Goal: Transaction & Acquisition: Book appointment/travel/reservation

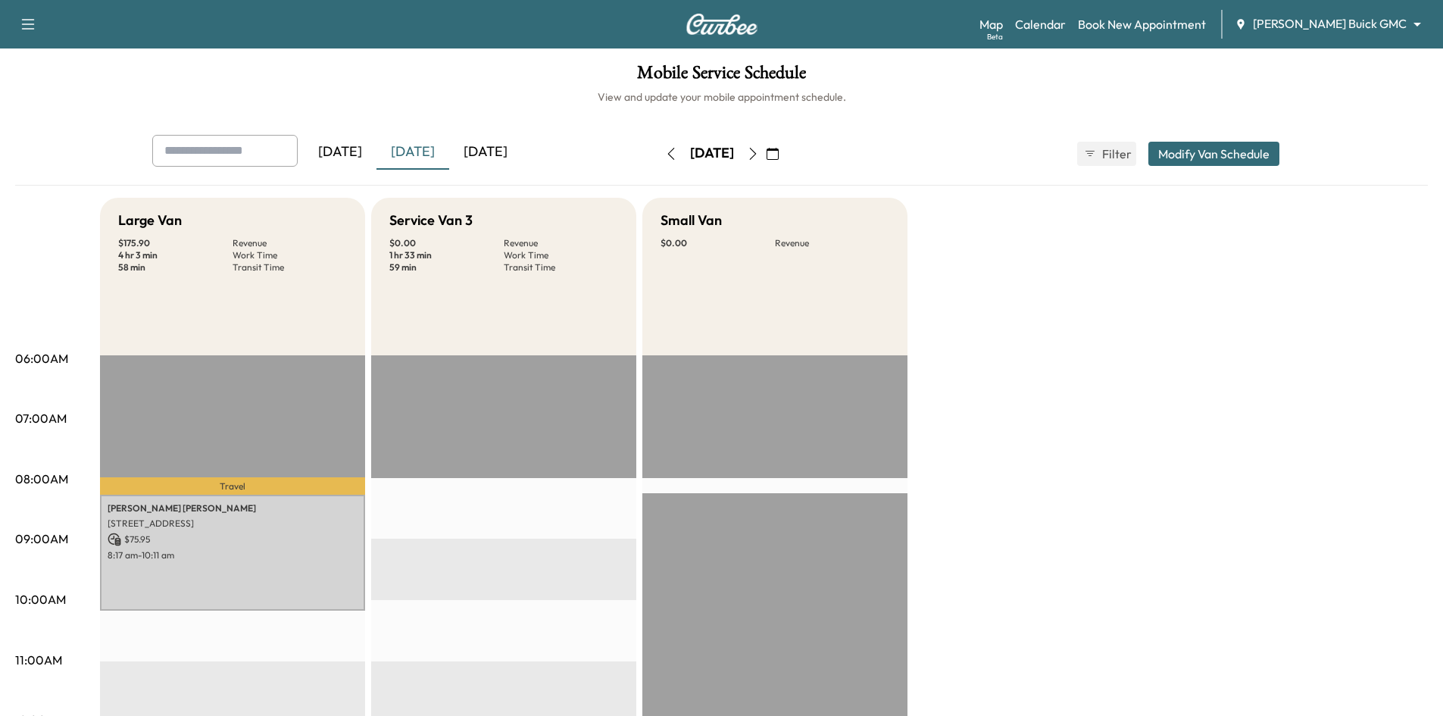
click at [756, 155] on icon "button" at bounding box center [752, 154] width 7 height 12
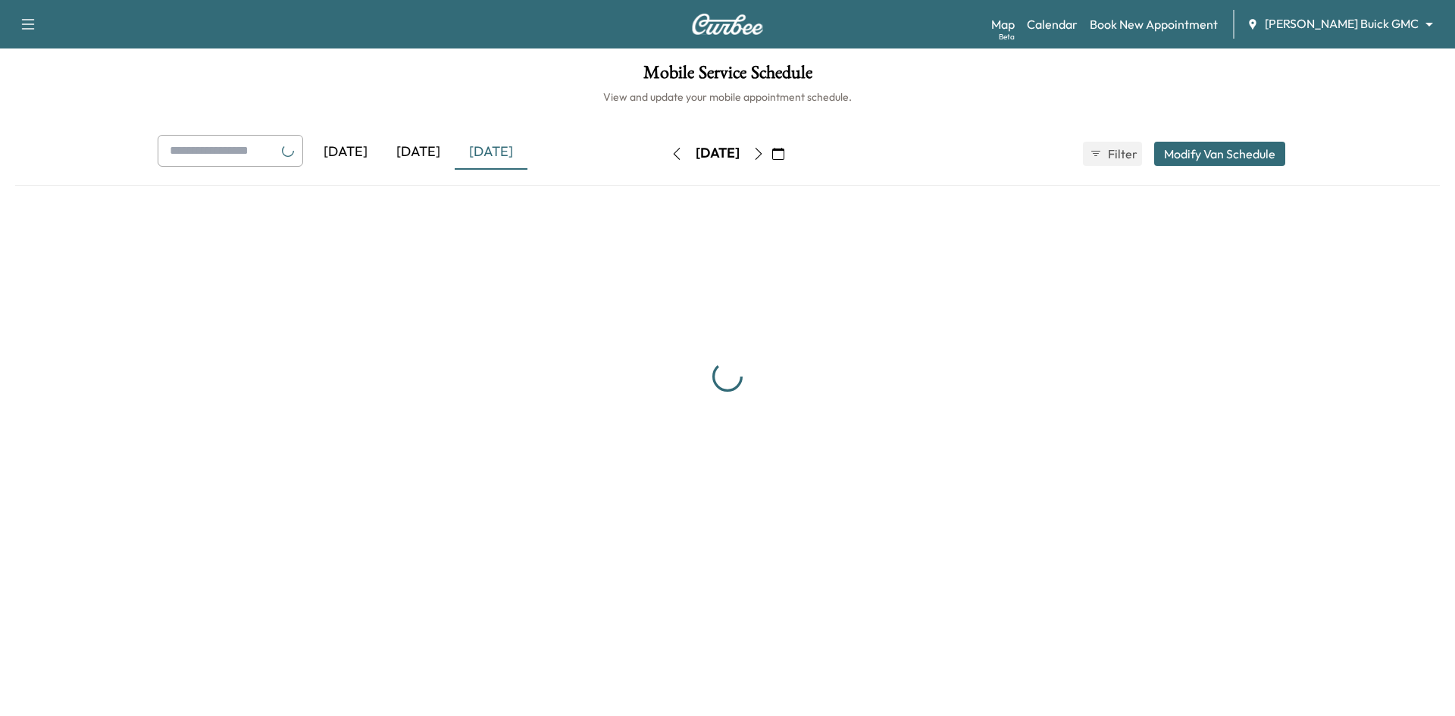
click at [791, 155] on div "[DATE] September 2025 S M T W T F S 31 1 2 3 4 5 6 7 8 9 10 11 12 13 14 15 16 1…" at bounding box center [727, 154] width 127 height 24
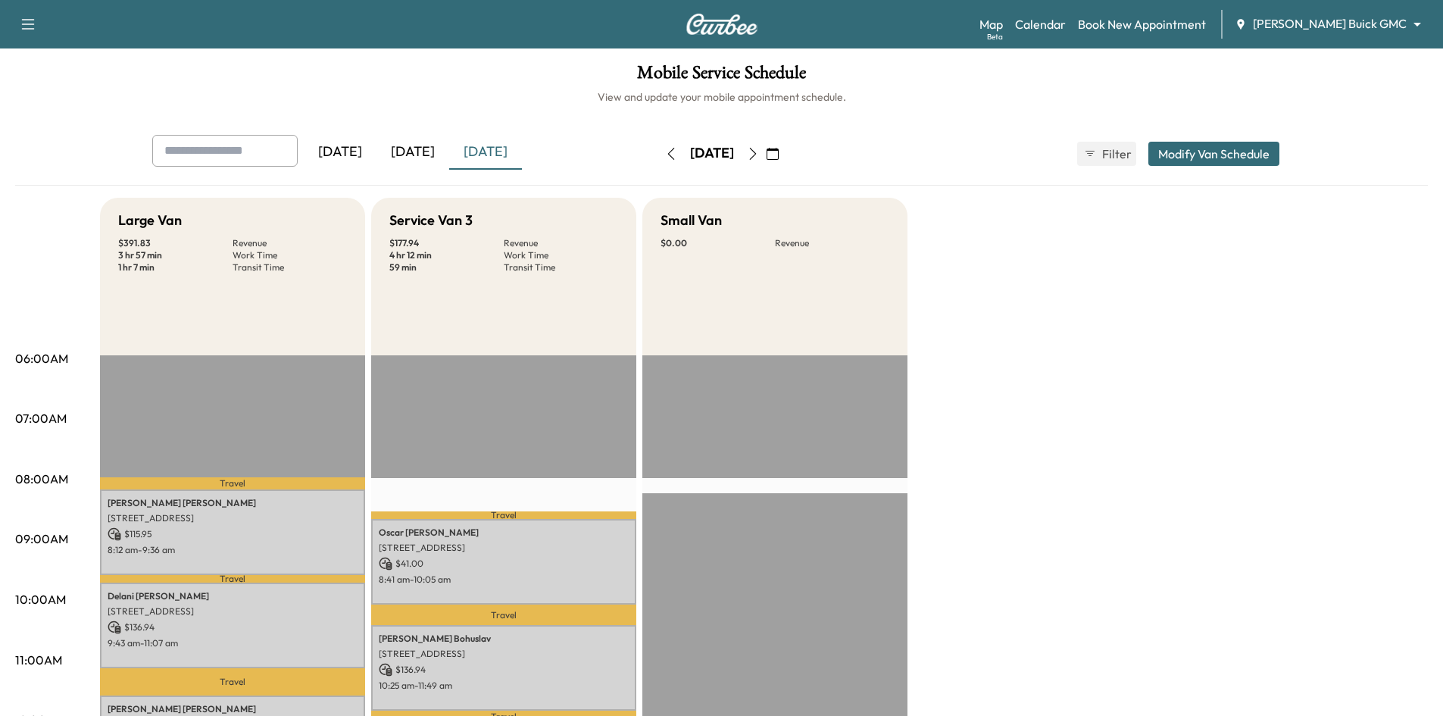
click at [759, 155] on icon "button" at bounding box center [753, 154] width 12 height 12
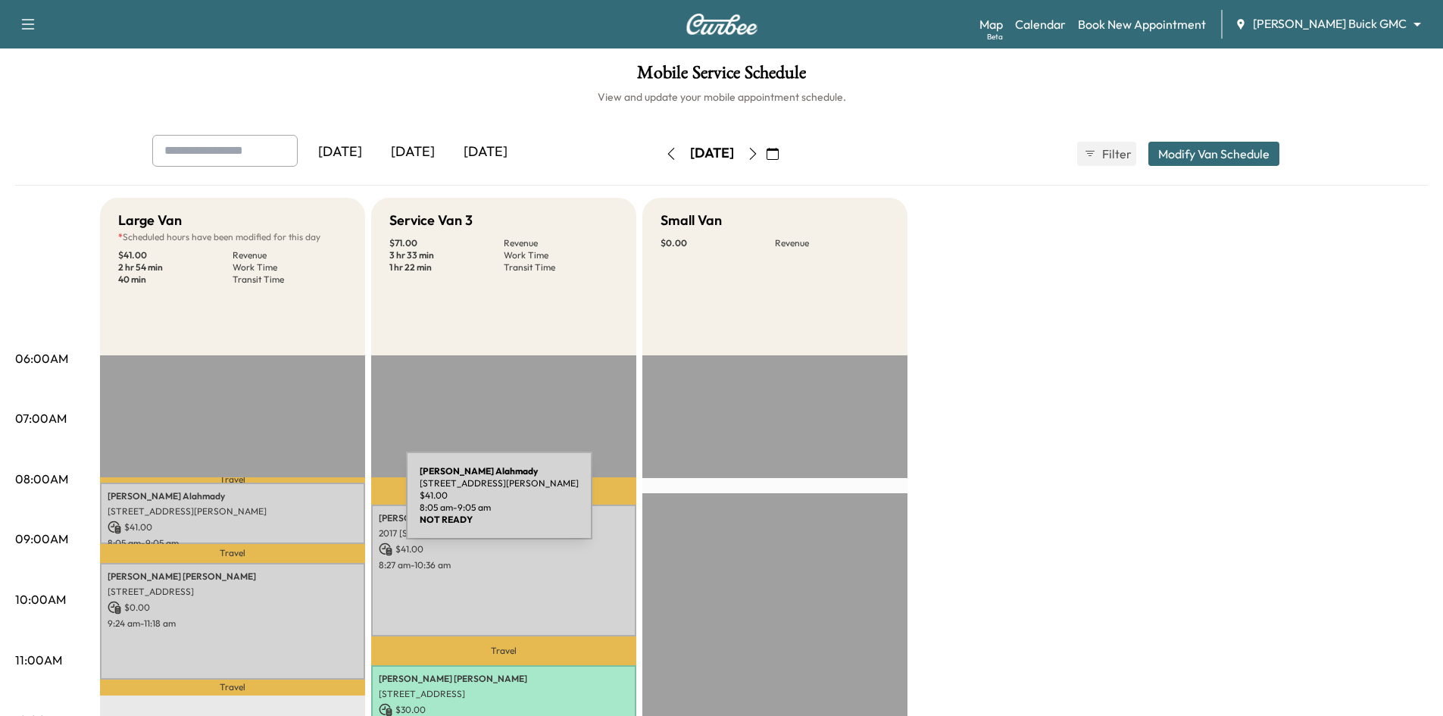
click at [292, 505] on p "[STREET_ADDRESS][PERSON_NAME]" at bounding box center [233, 511] width 250 height 12
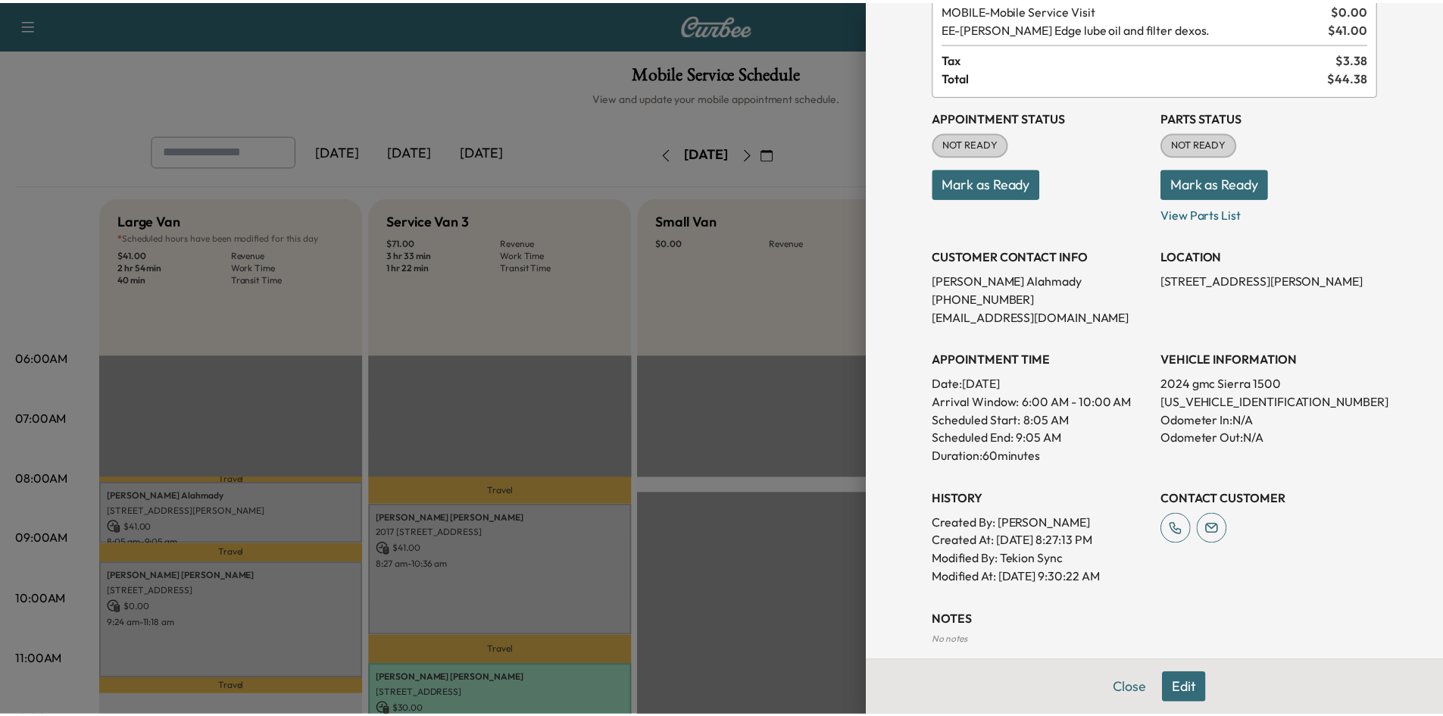
scroll to position [76, 0]
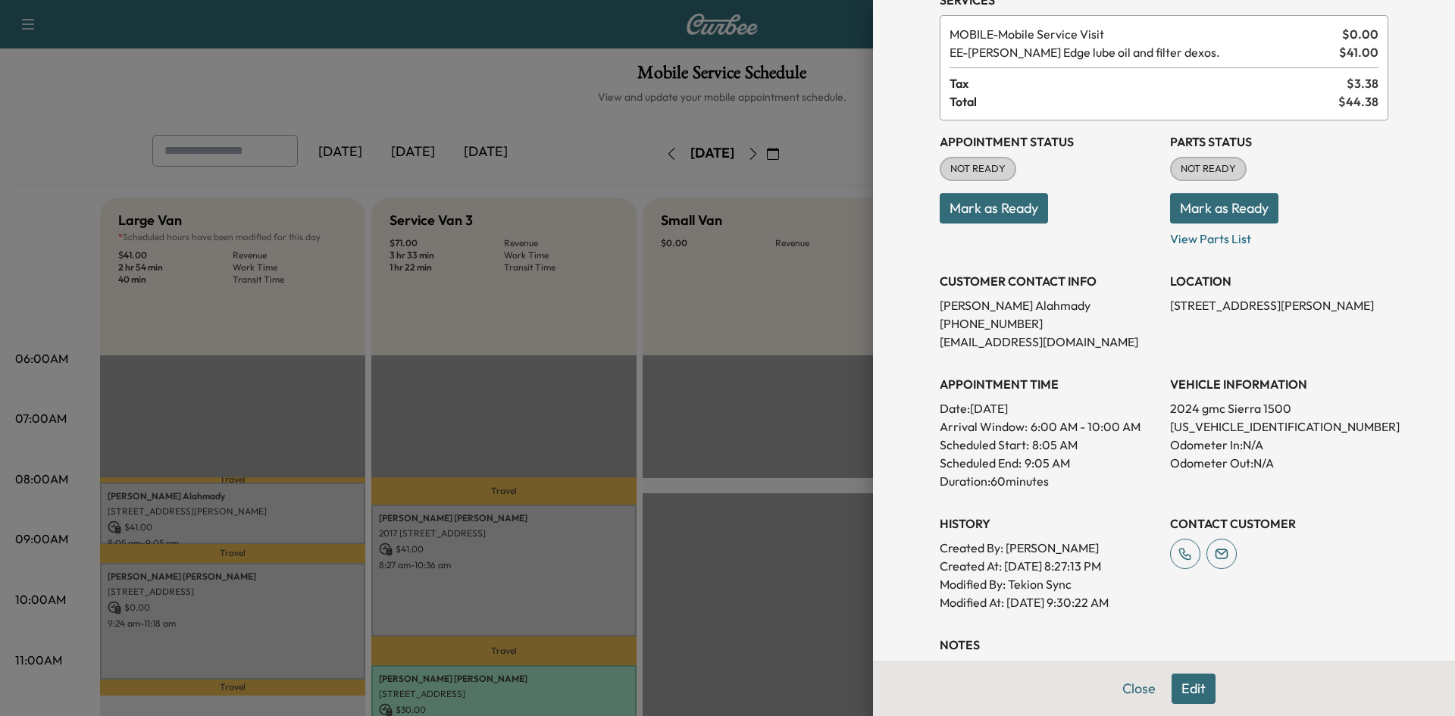
click at [476, 90] on div at bounding box center [727, 358] width 1455 height 716
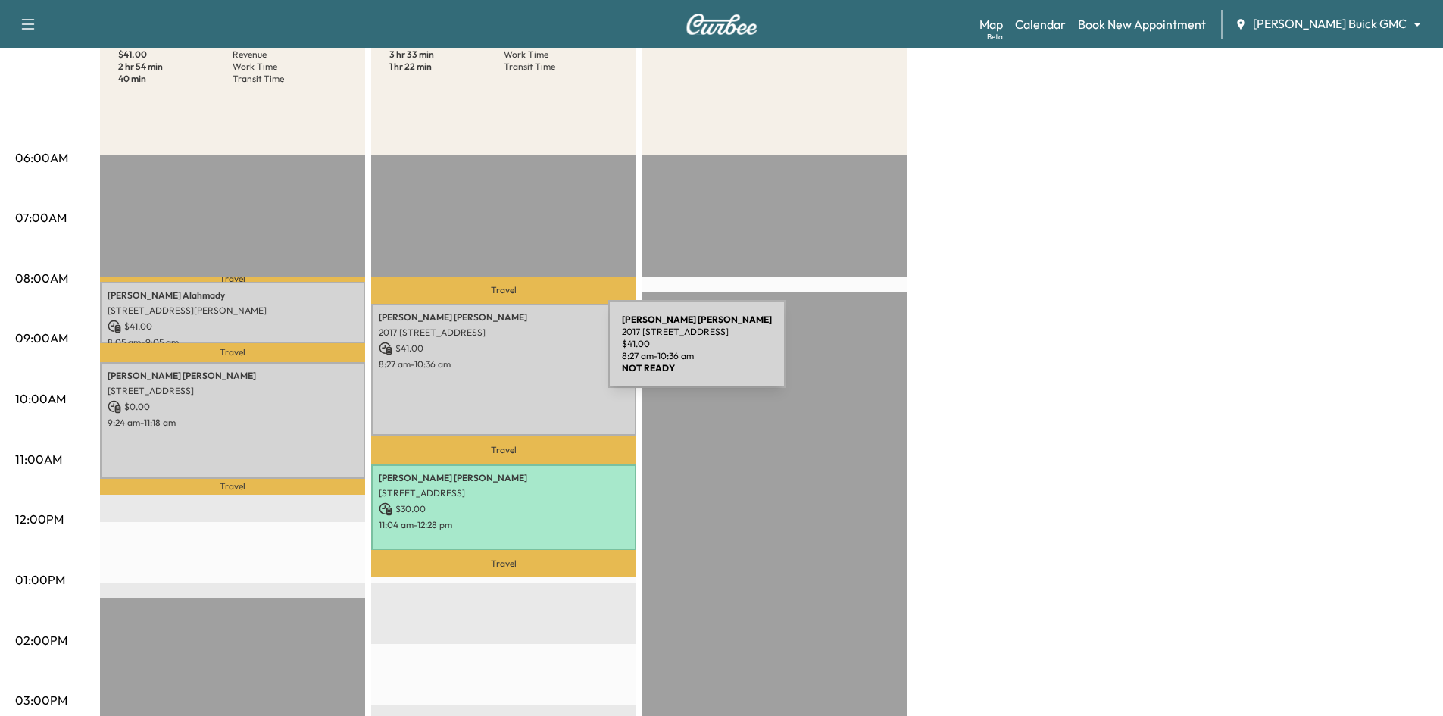
scroll to position [227, 0]
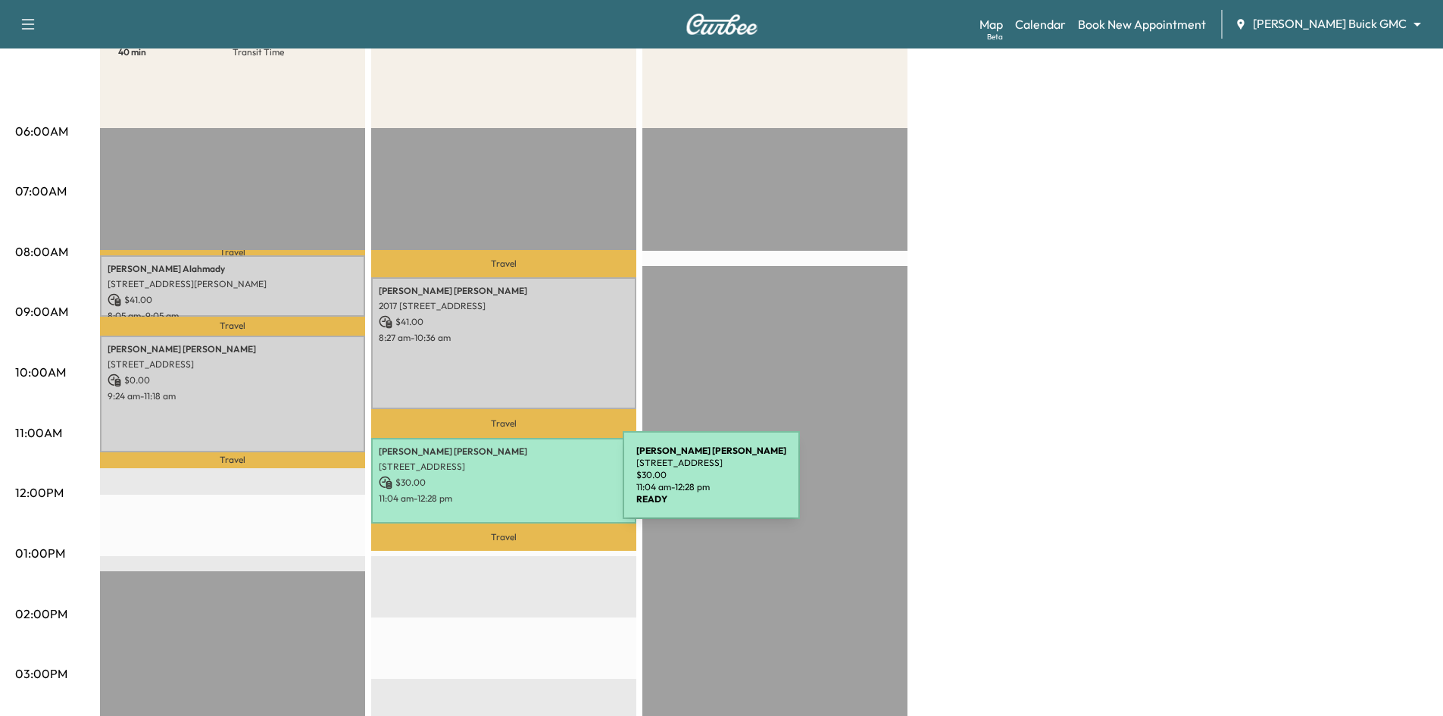
click at [511, 483] on p "$ 30.00" at bounding box center [504, 483] width 250 height 14
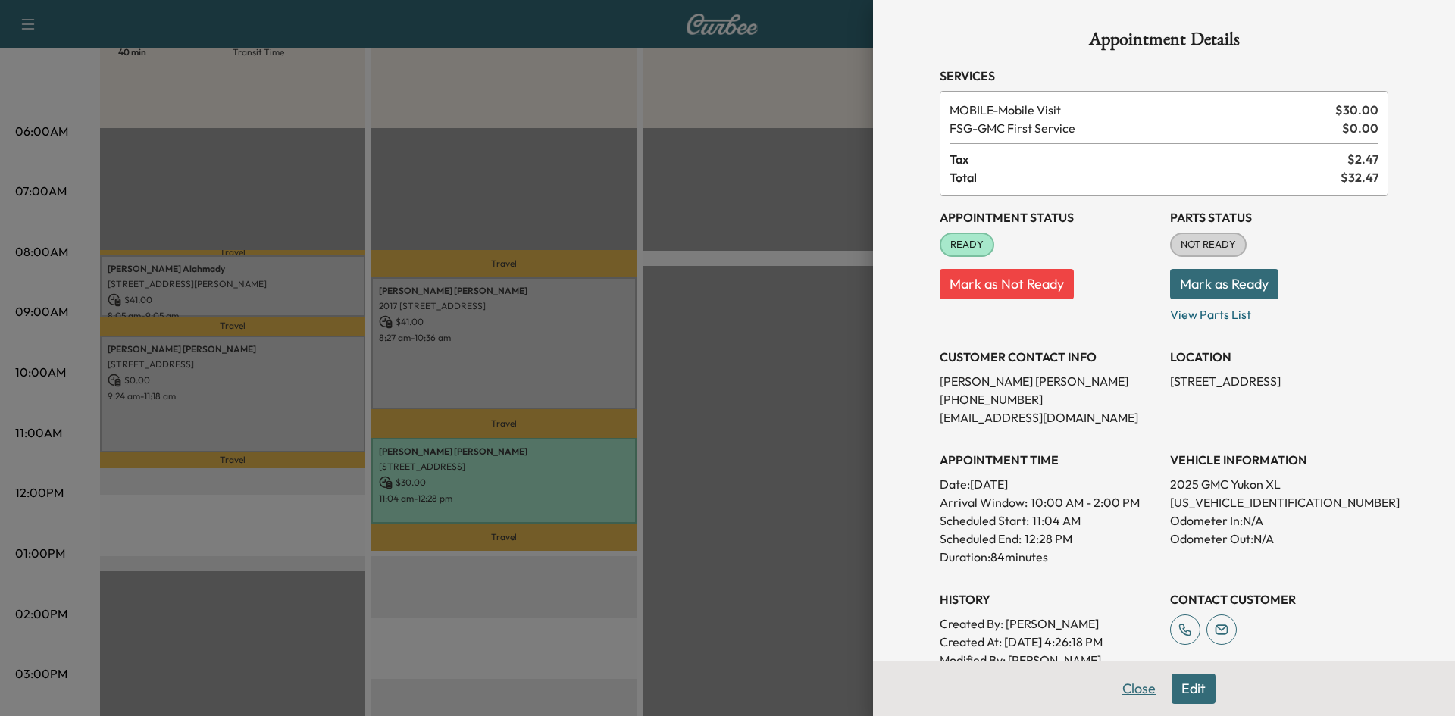
click at [1126, 691] on button "Close" at bounding box center [1138, 689] width 53 height 30
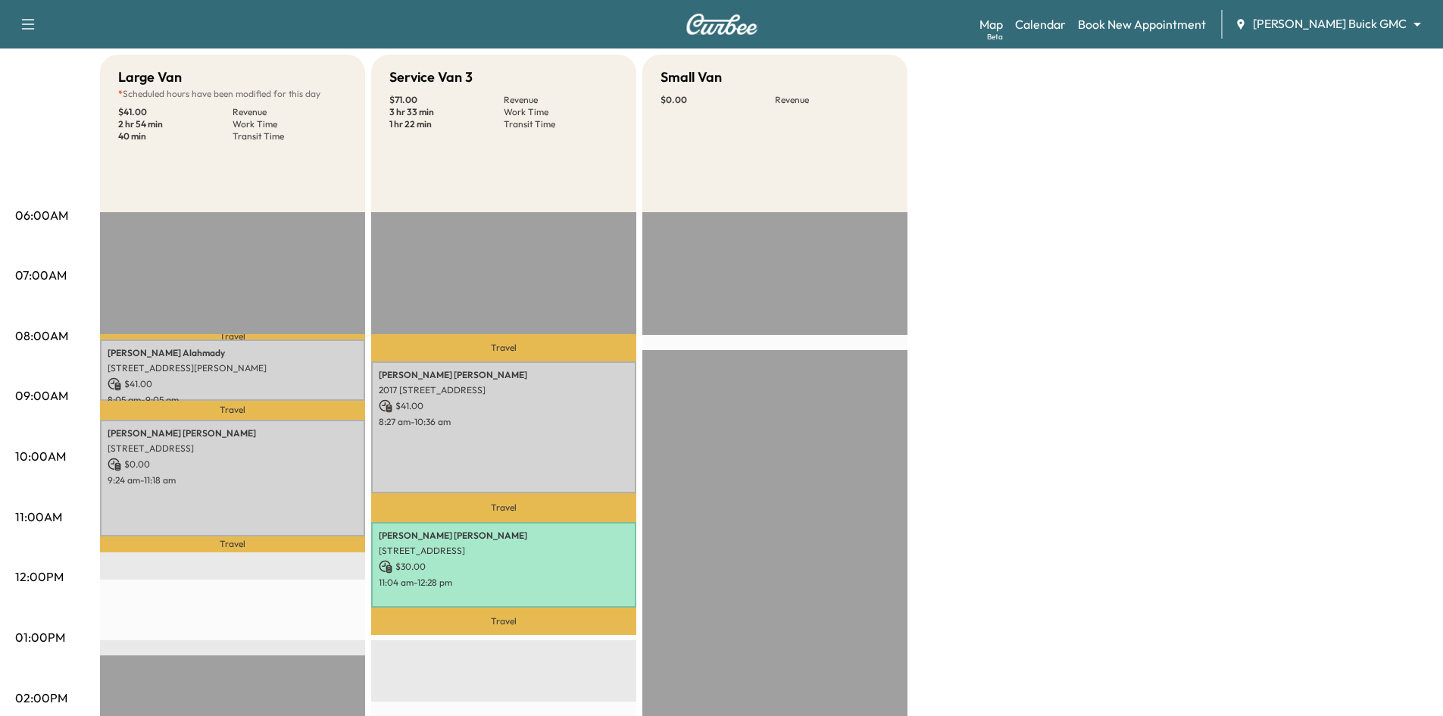
scroll to position [0, 0]
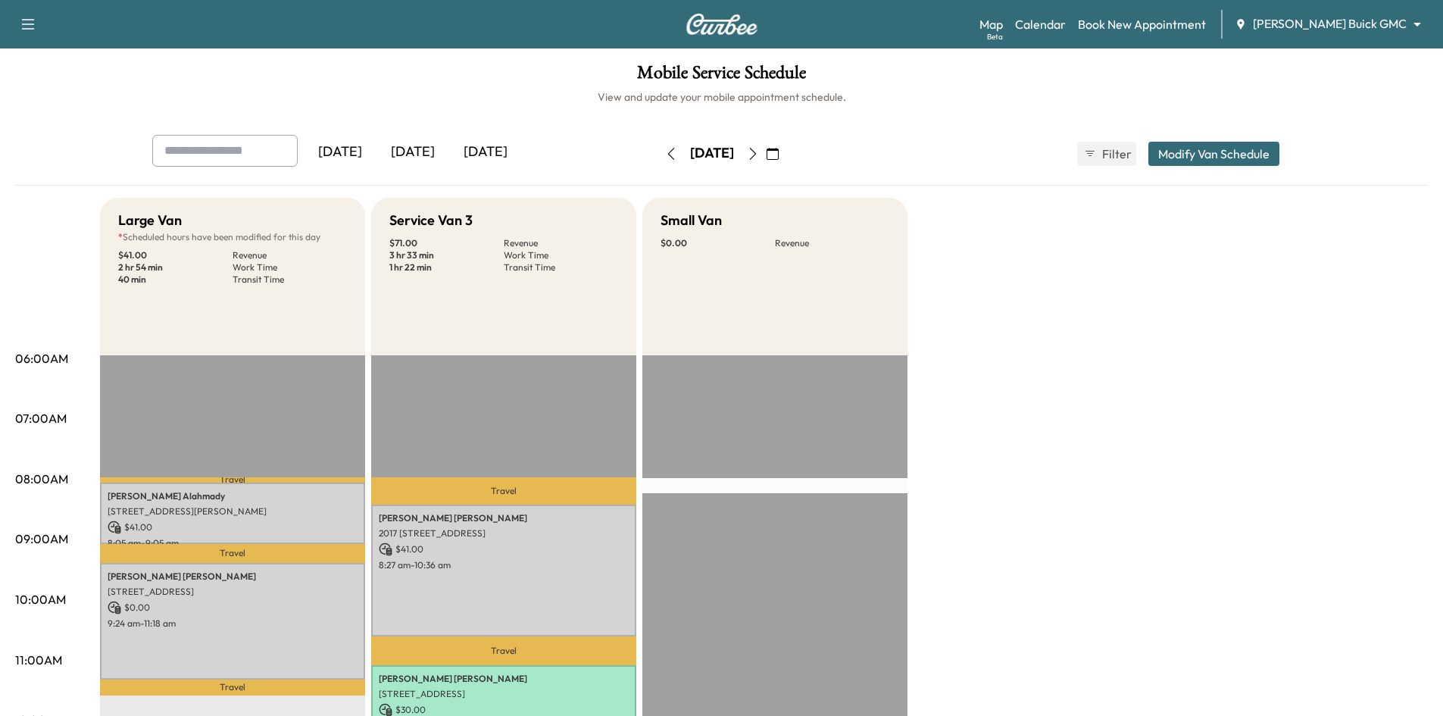
click at [421, 157] on div "[DATE]" at bounding box center [413, 152] width 73 height 35
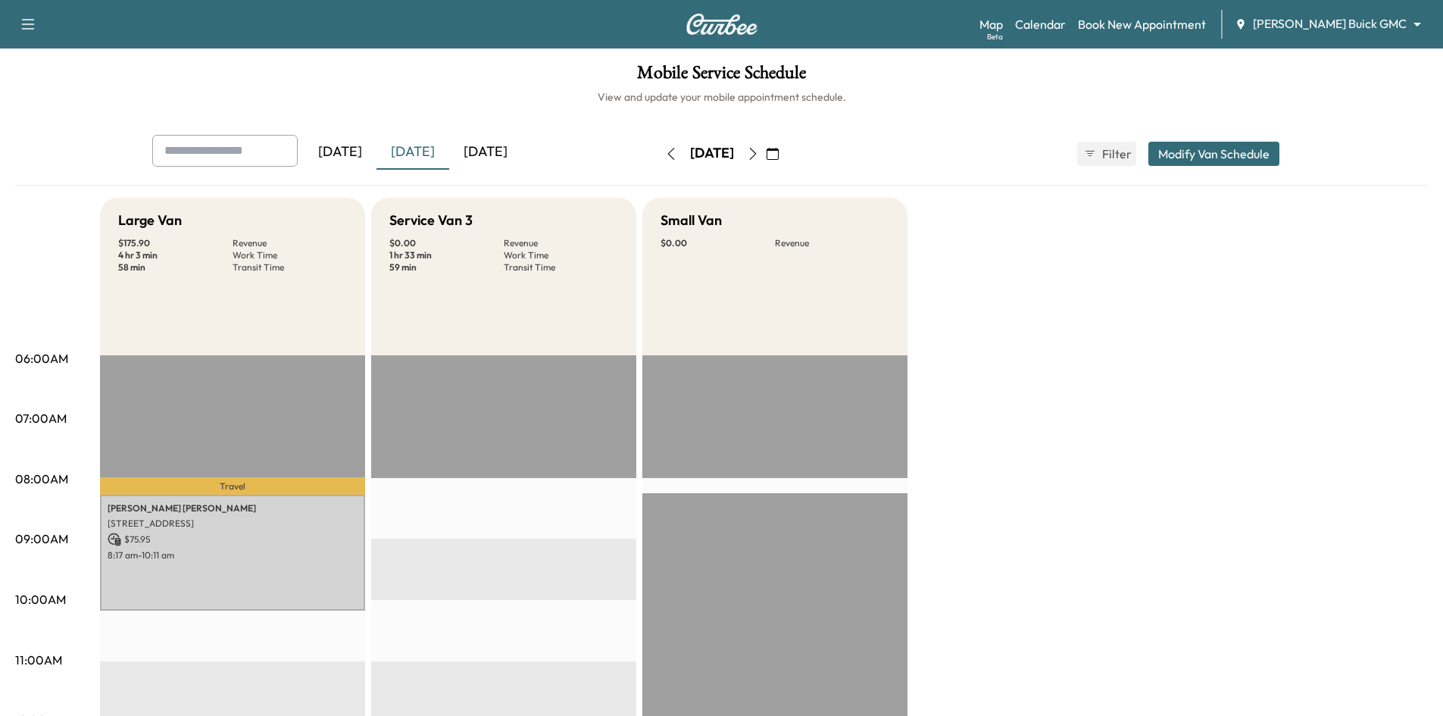
click at [511, 152] on div "[DATE]" at bounding box center [485, 152] width 73 height 35
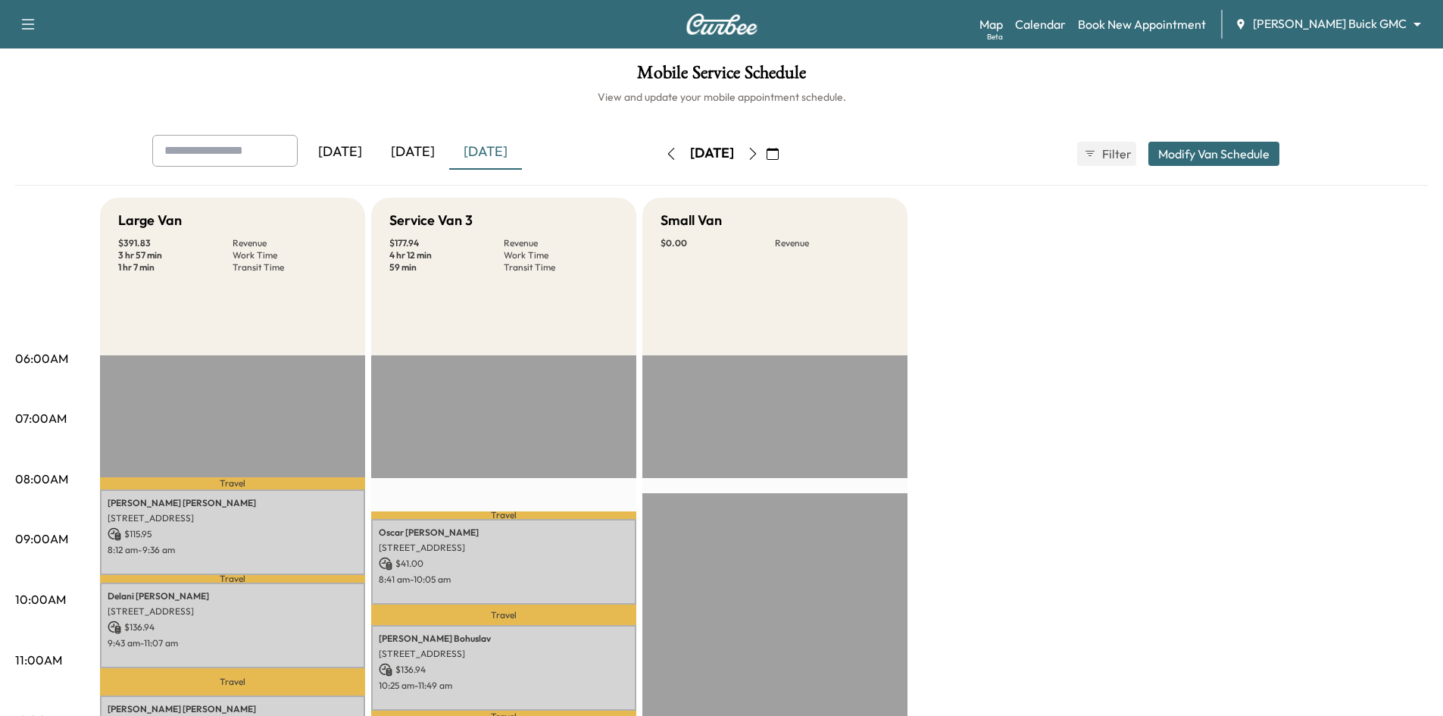
click at [756, 155] on icon "button" at bounding box center [752, 154] width 7 height 12
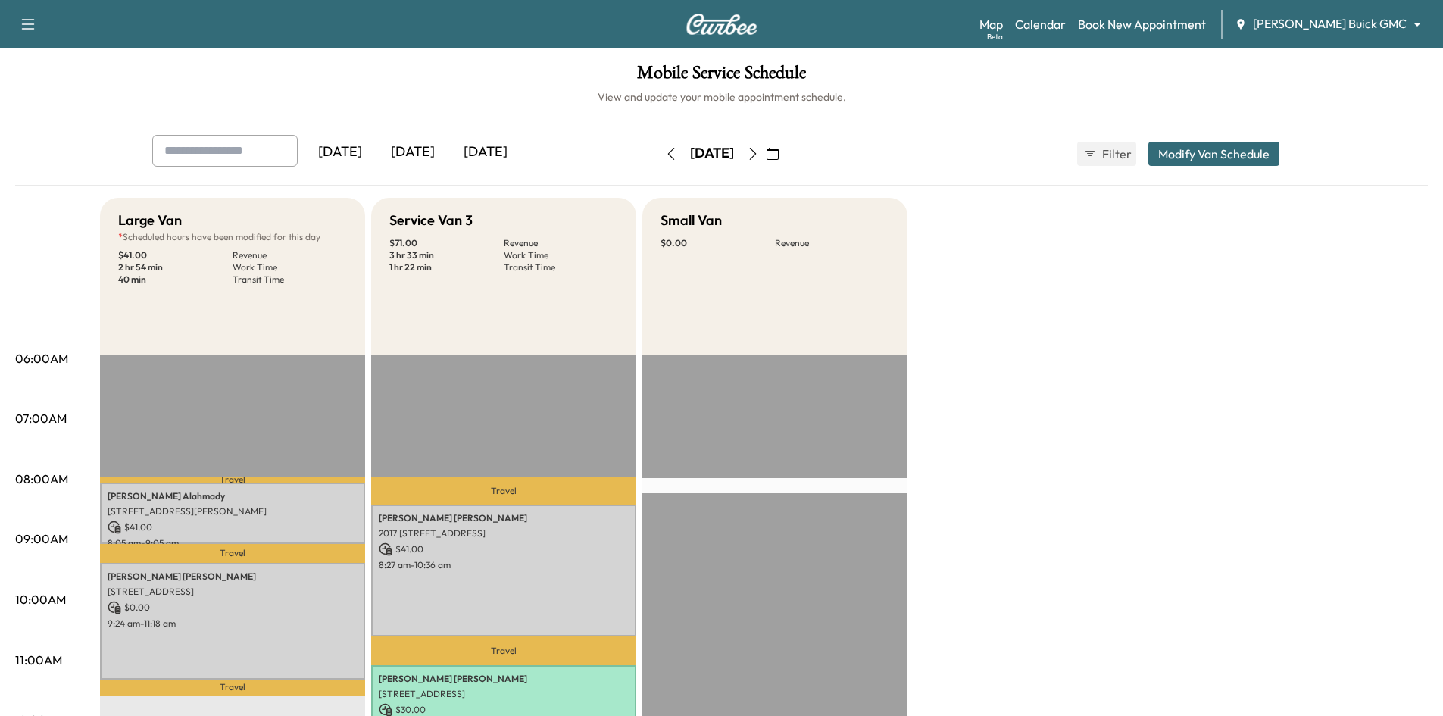
drag, startPoint x: 822, startPoint y: 153, endPoint x: 806, endPoint y: 155, distance: 16.1
click at [786, 155] on button "button" at bounding box center [773, 154] width 26 height 24
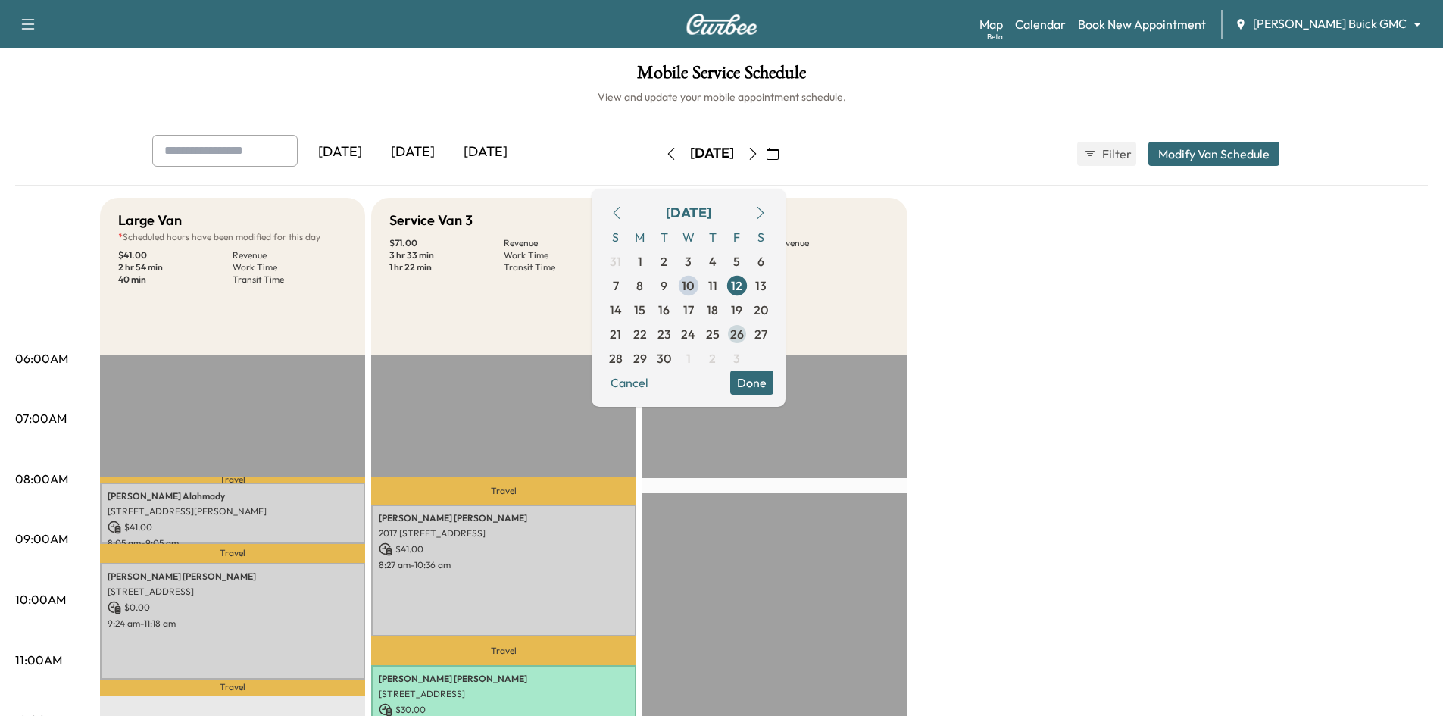
click at [744, 335] on span "26" at bounding box center [737, 334] width 14 height 18
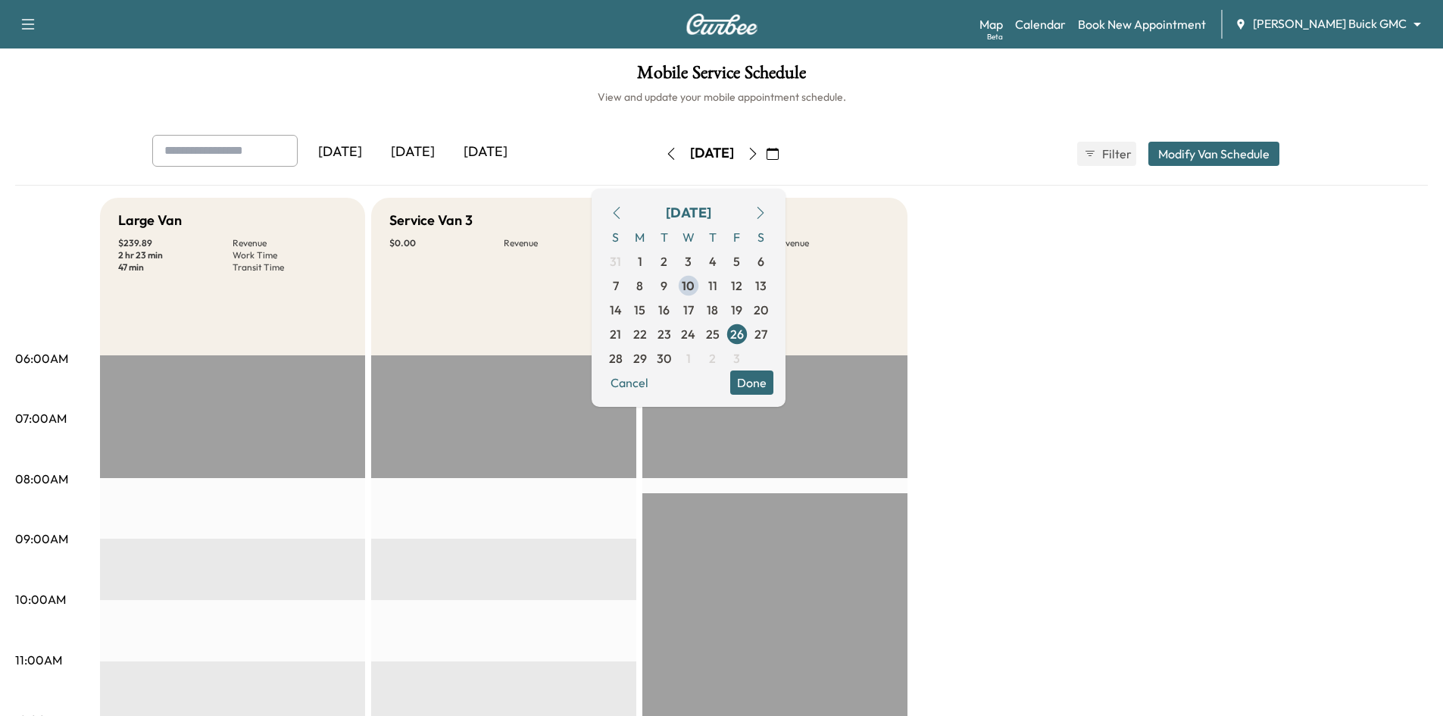
click at [774, 380] on button "Done" at bounding box center [751, 383] width 43 height 24
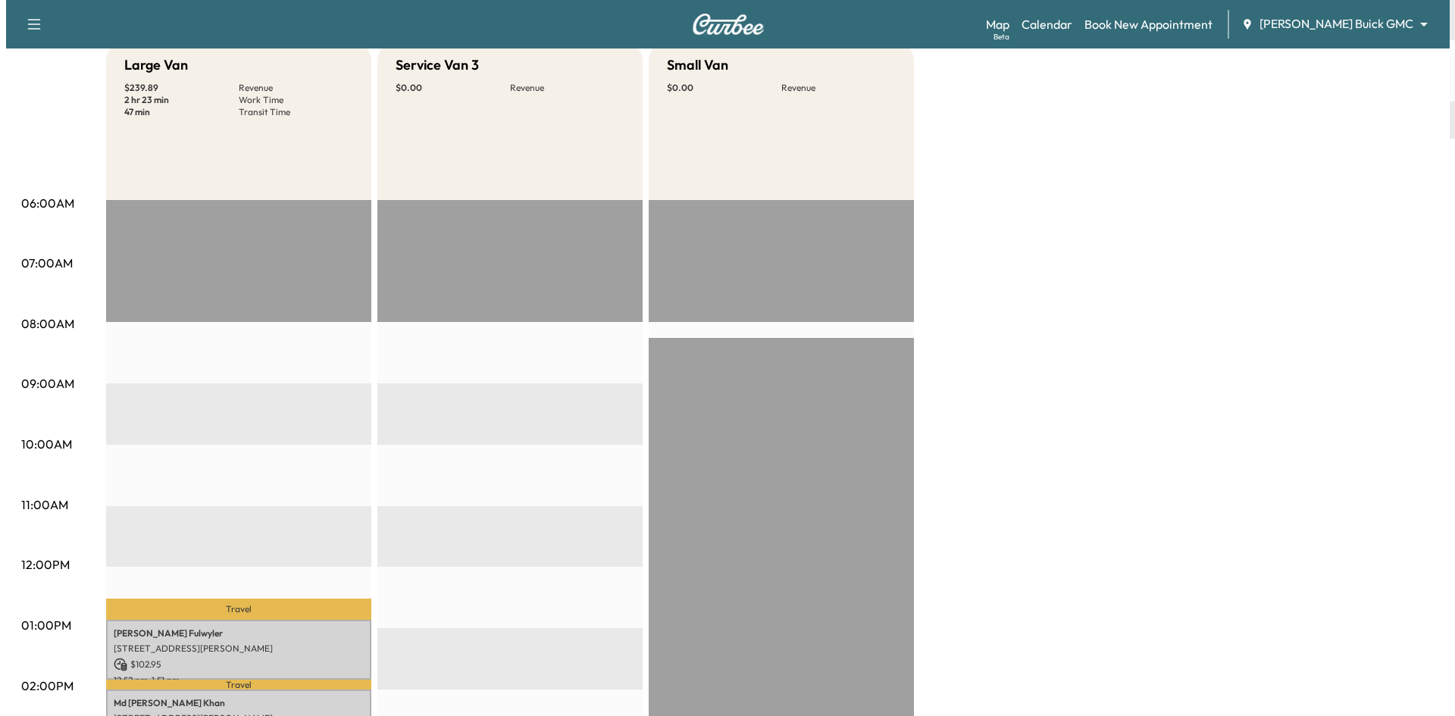
scroll to position [379, 0]
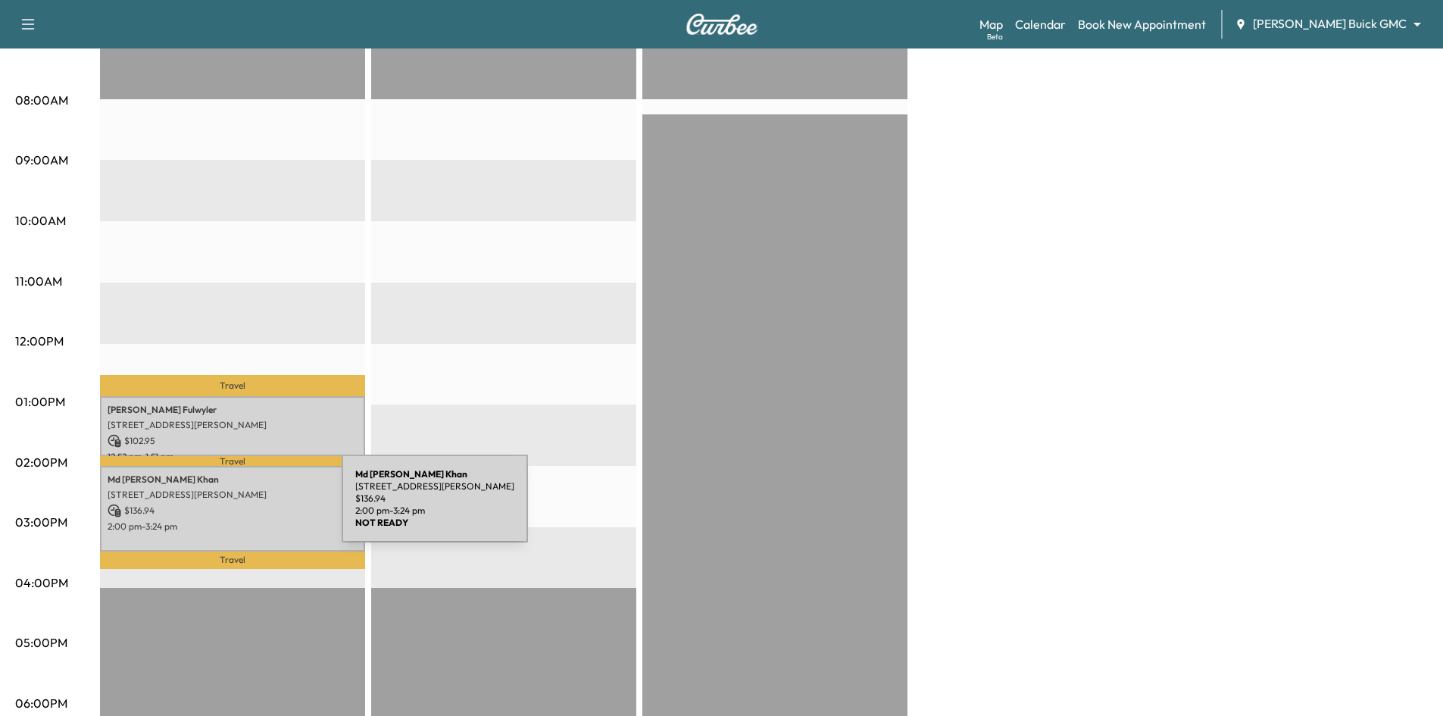
click at [228, 508] on p "$ 136.94" at bounding box center [233, 511] width 250 height 14
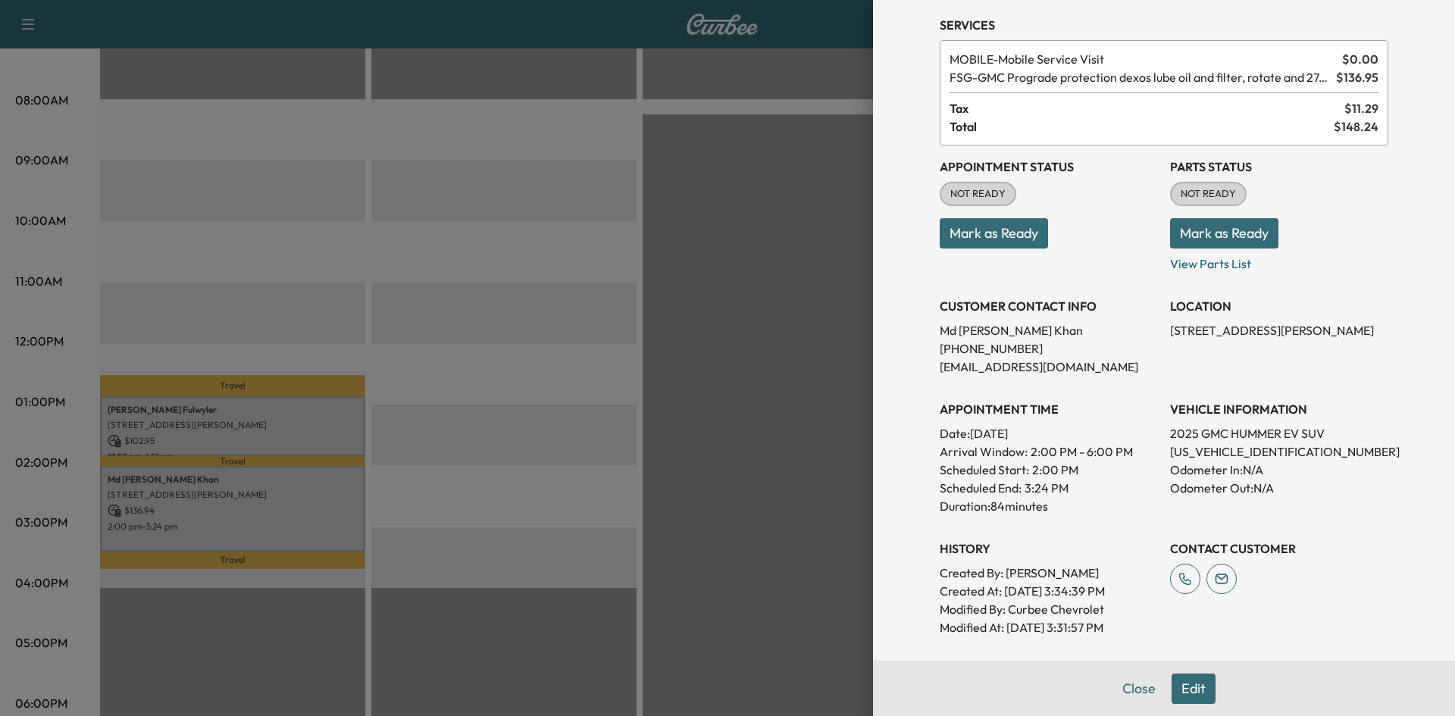
scroll to position [76, 0]
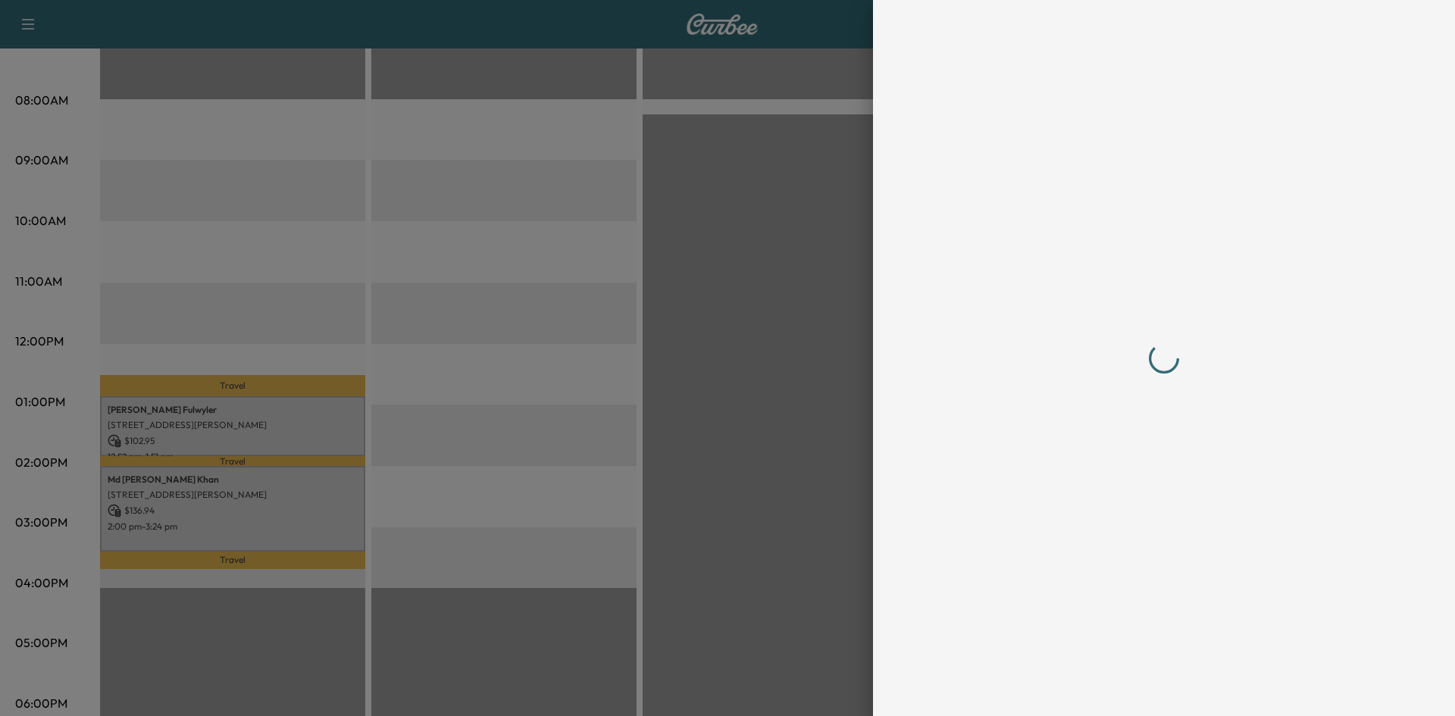
click at [1131, 690] on div at bounding box center [1163, 358] width 485 height 716
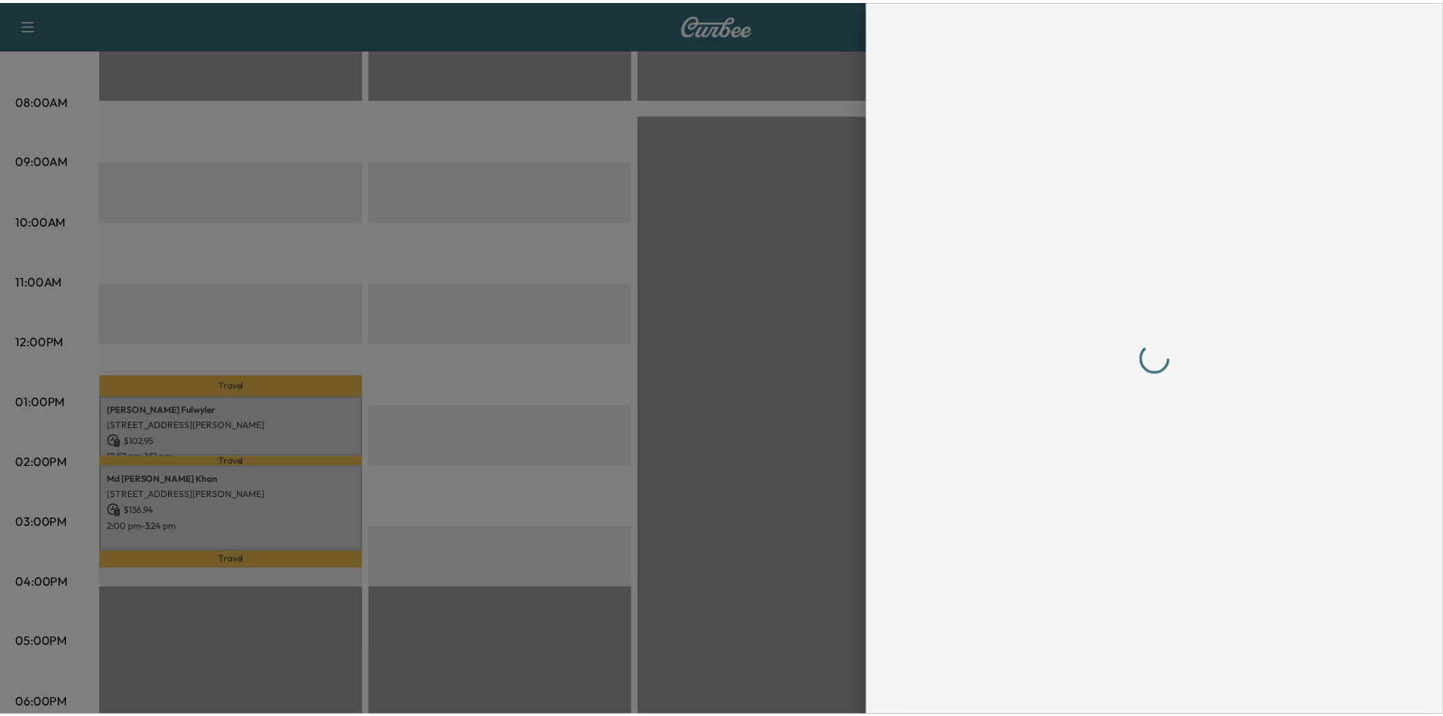
scroll to position [0, 0]
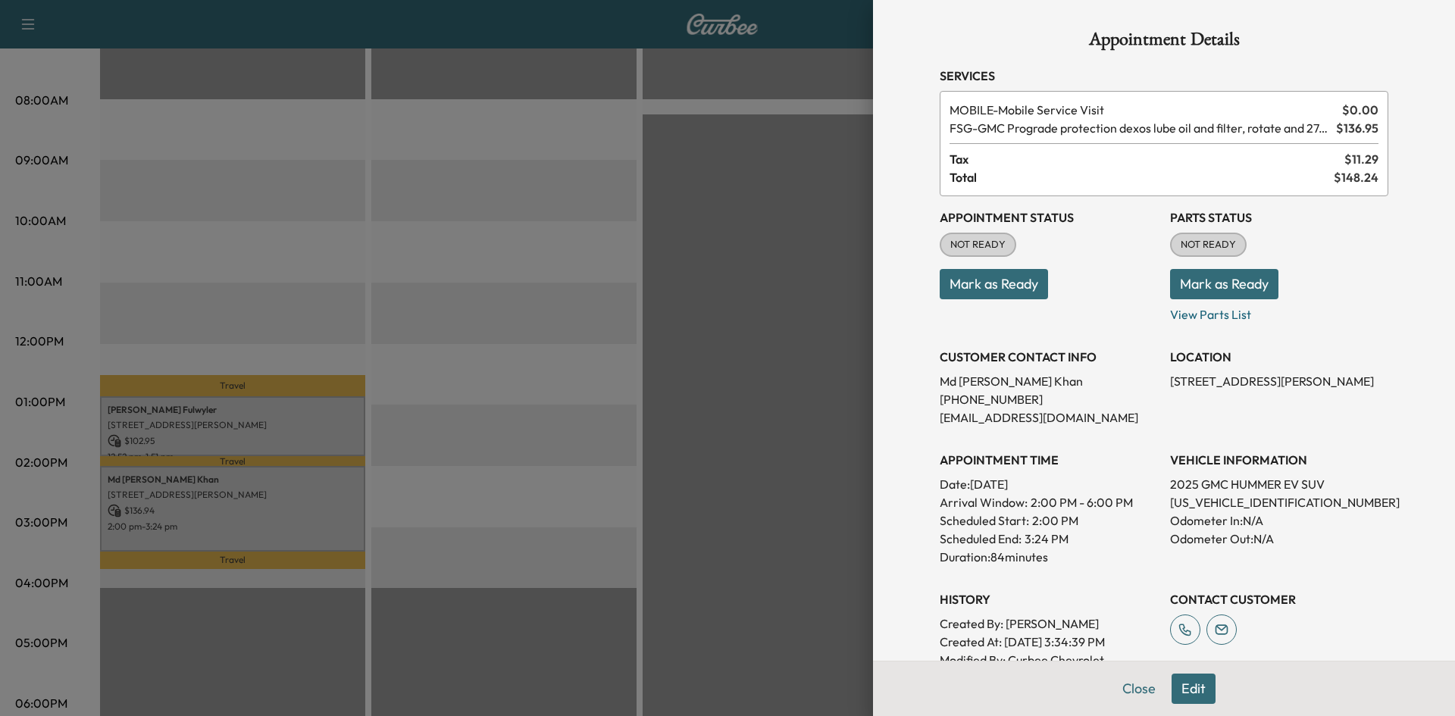
click at [710, 389] on div at bounding box center [727, 358] width 1455 height 716
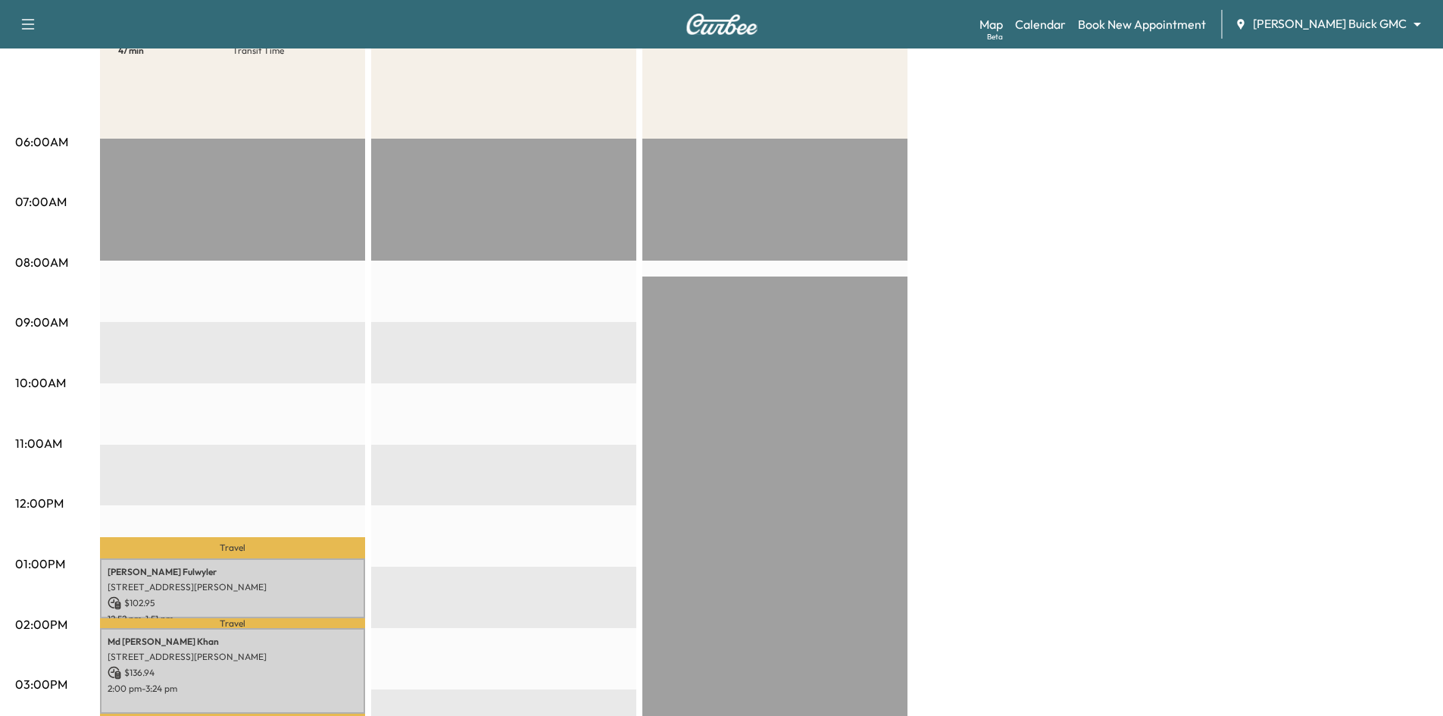
scroll to position [76, 0]
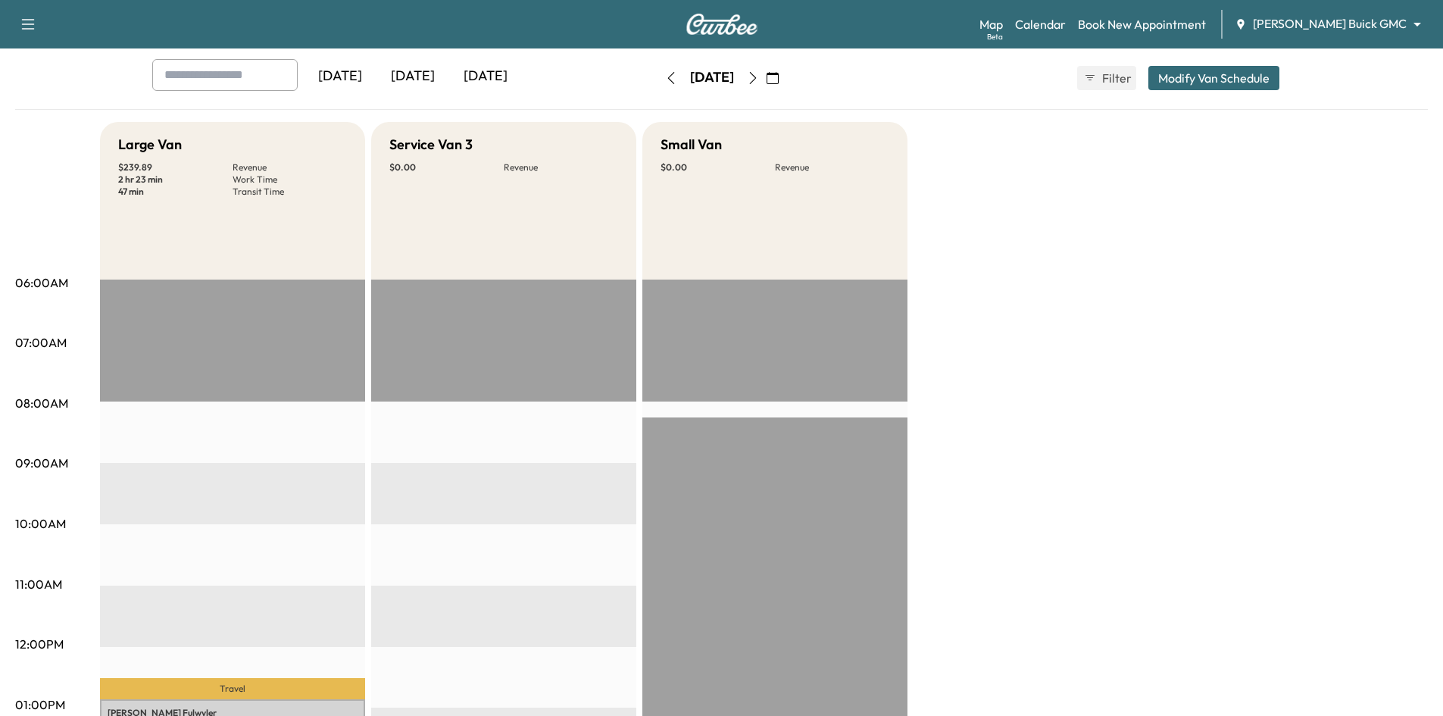
click at [414, 79] on div "[DATE]" at bounding box center [413, 76] width 73 height 35
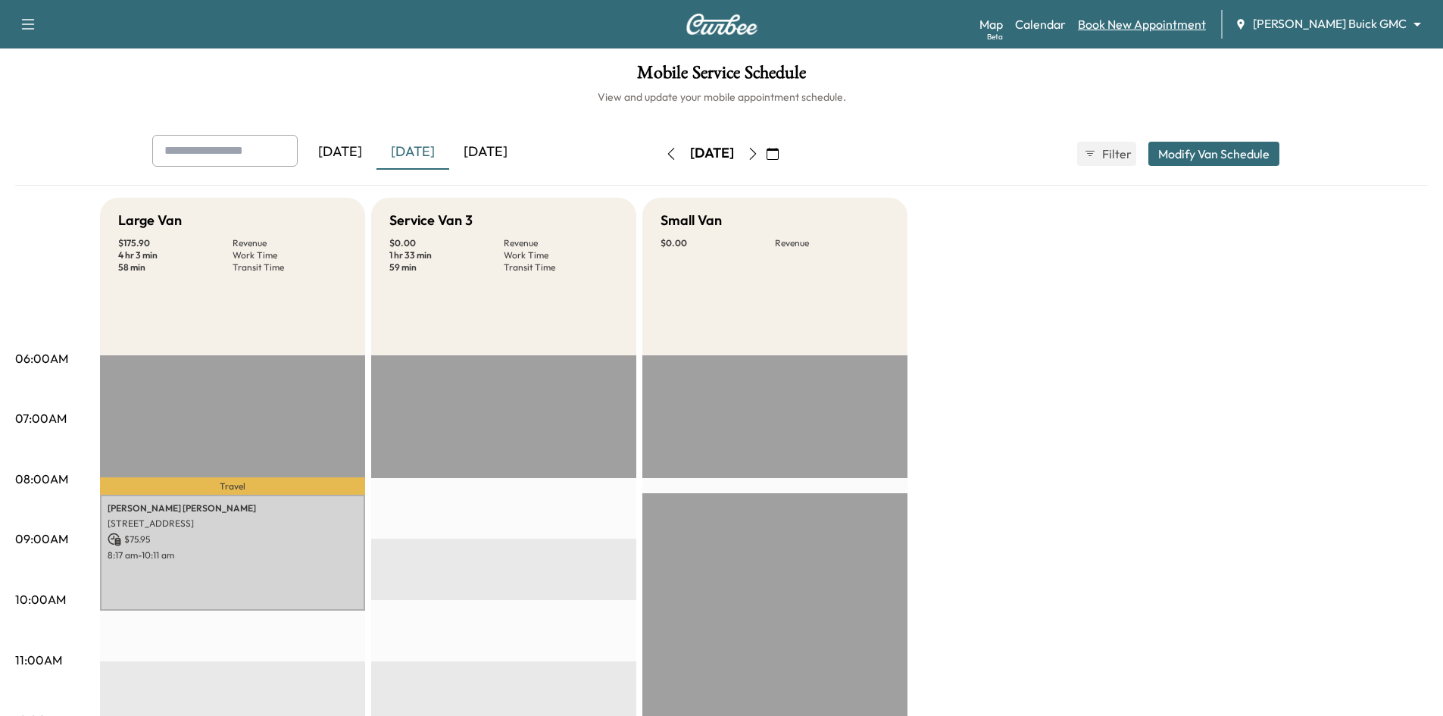
click at [1206, 20] on link "Book New Appointment" at bounding box center [1142, 24] width 128 height 18
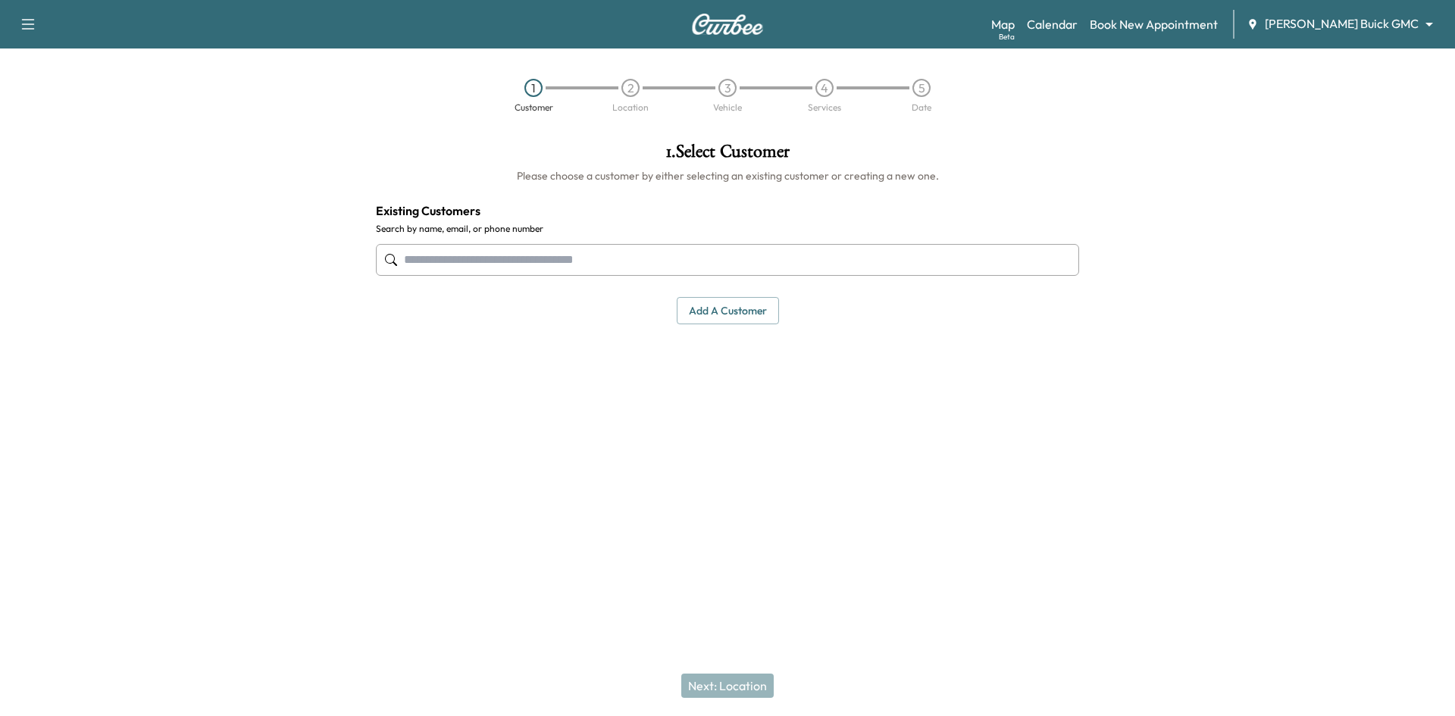
click at [580, 259] on input "text" at bounding box center [727, 260] width 703 height 32
paste input "**********"
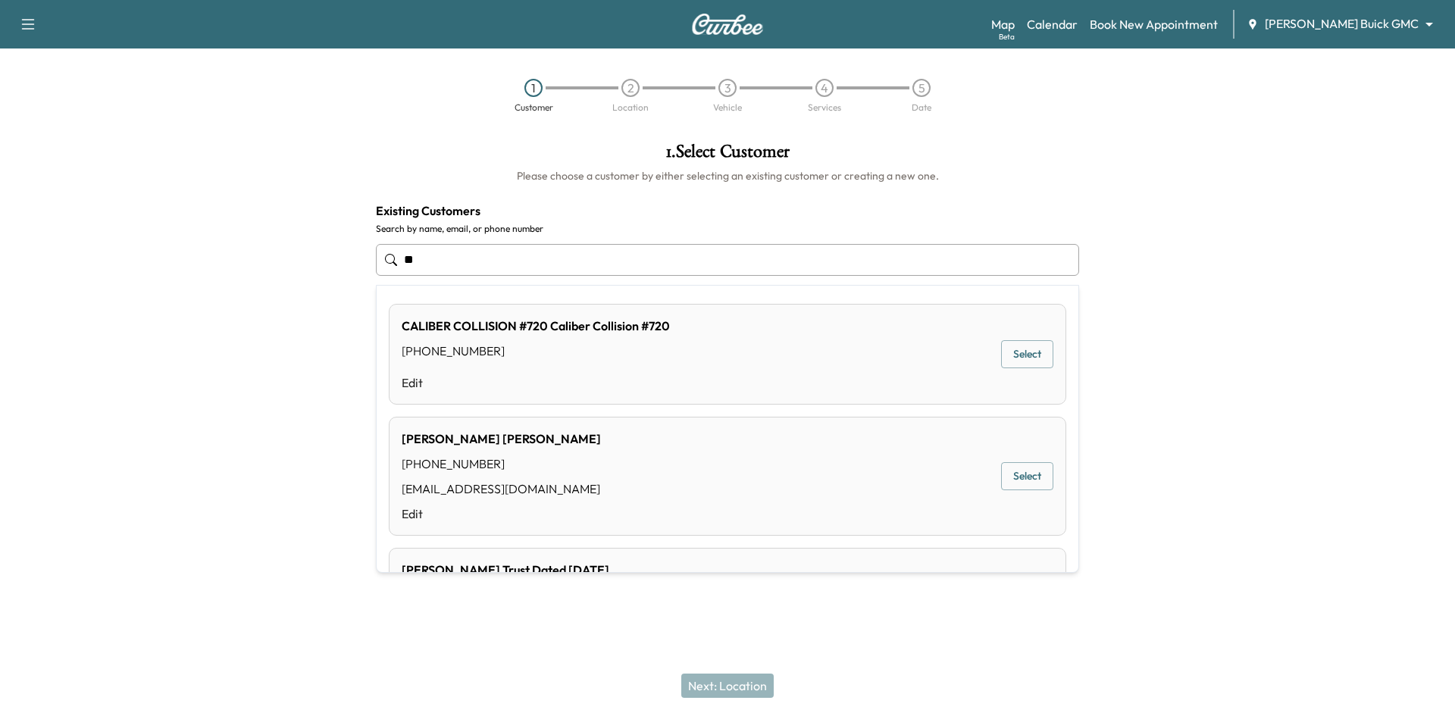
type input "*"
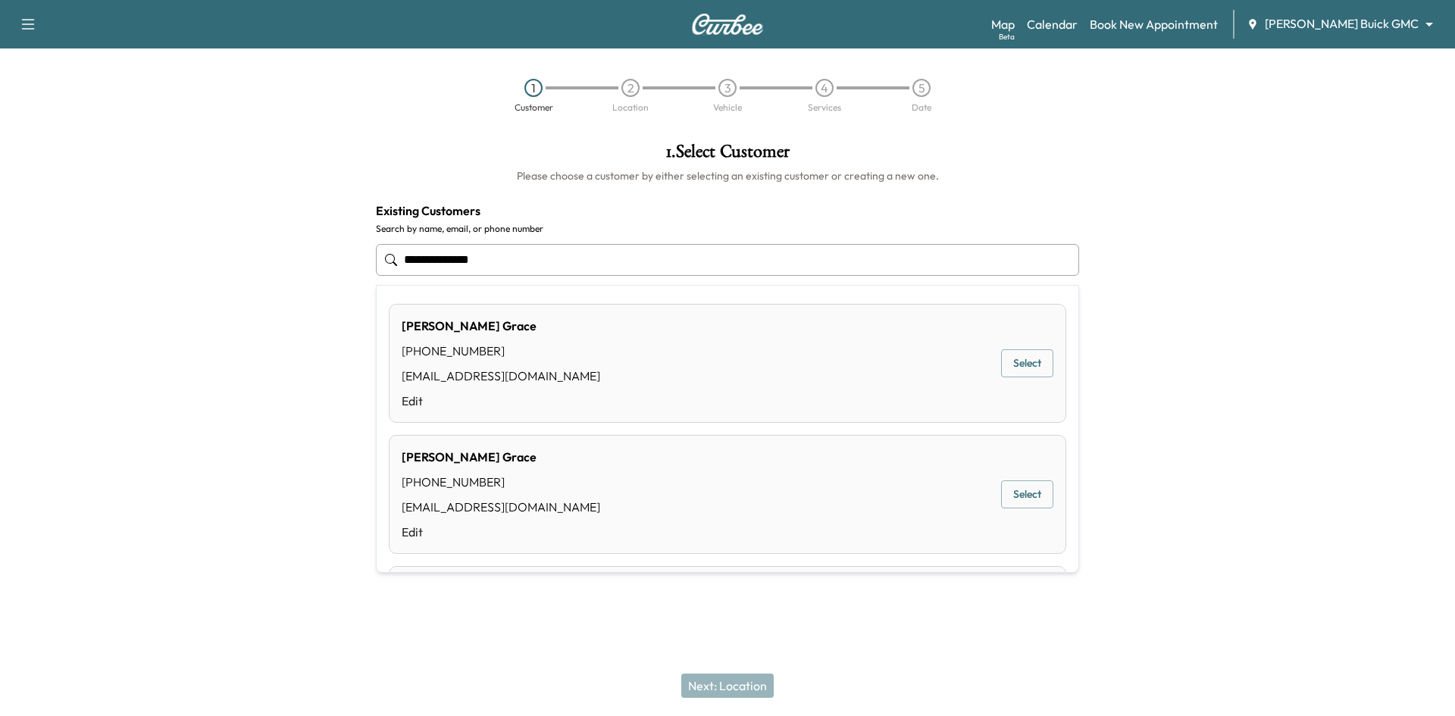
click at [1024, 366] on button "Select" at bounding box center [1027, 363] width 52 height 28
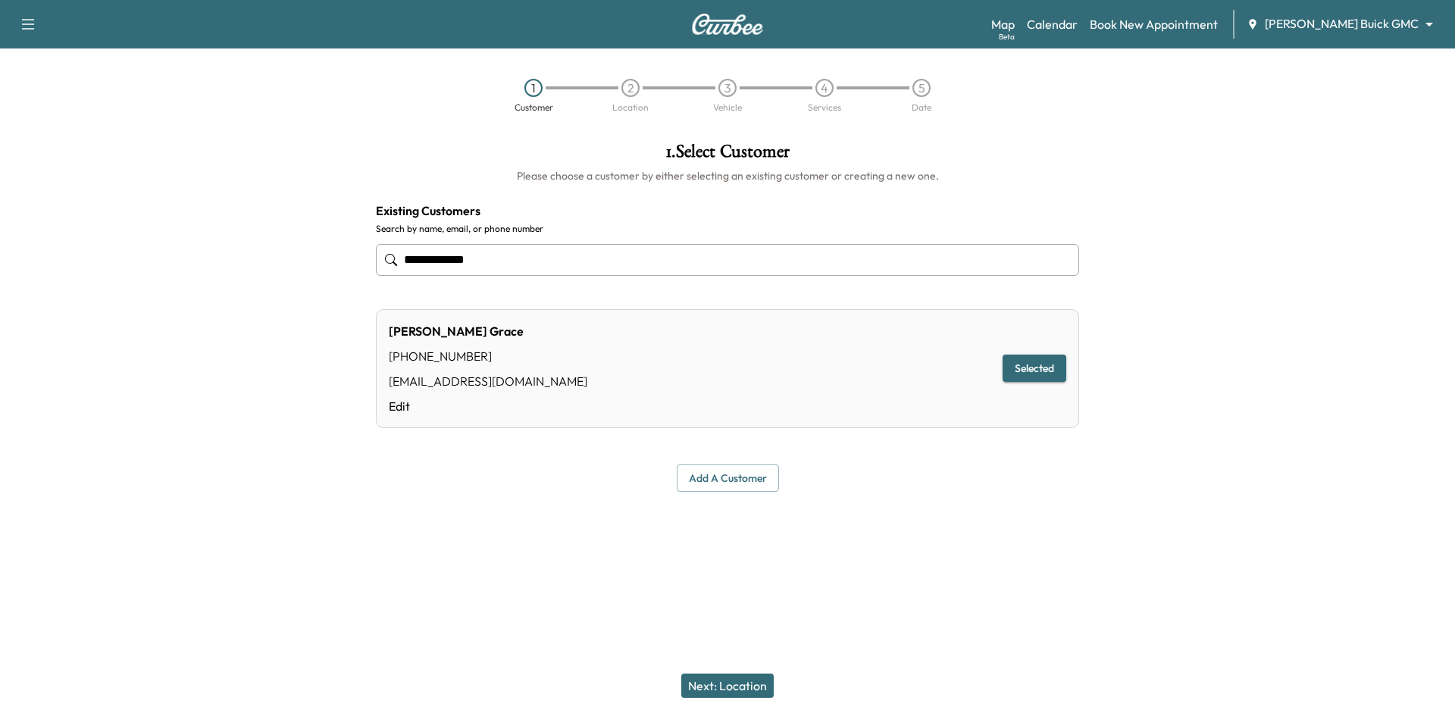
type input "**********"
drag, startPoint x: 736, startPoint y: 680, endPoint x: 734, endPoint y: 600, distance: 80.3
click at [736, 681] on button "Next: Location" at bounding box center [727, 686] width 92 height 24
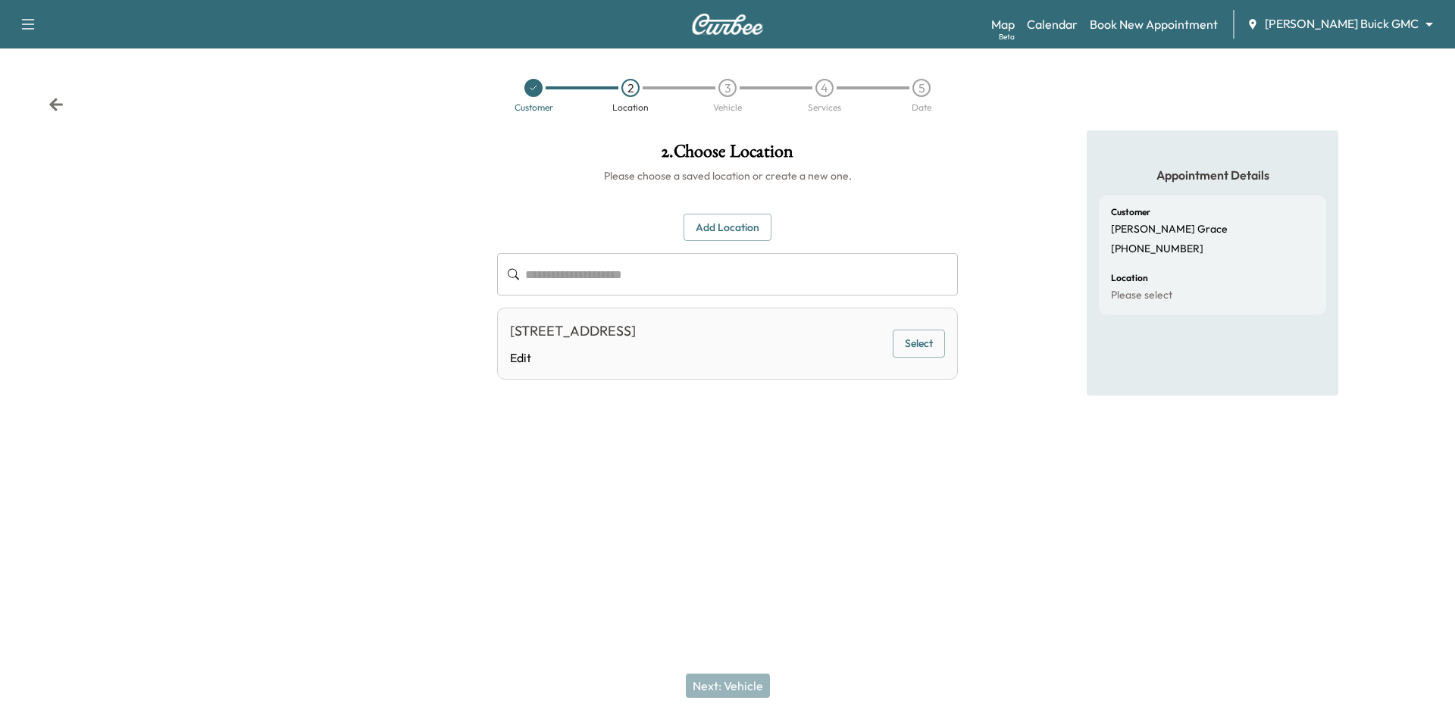
drag, startPoint x: 912, startPoint y: 344, endPoint x: 905, endPoint y: 346, distance: 7.7
click at [913, 344] on button "Select" at bounding box center [919, 344] width 52 height 28
click at [721, 693] on button "Next: Vehicle" at bounding box center [728, 686] width 84 height 24
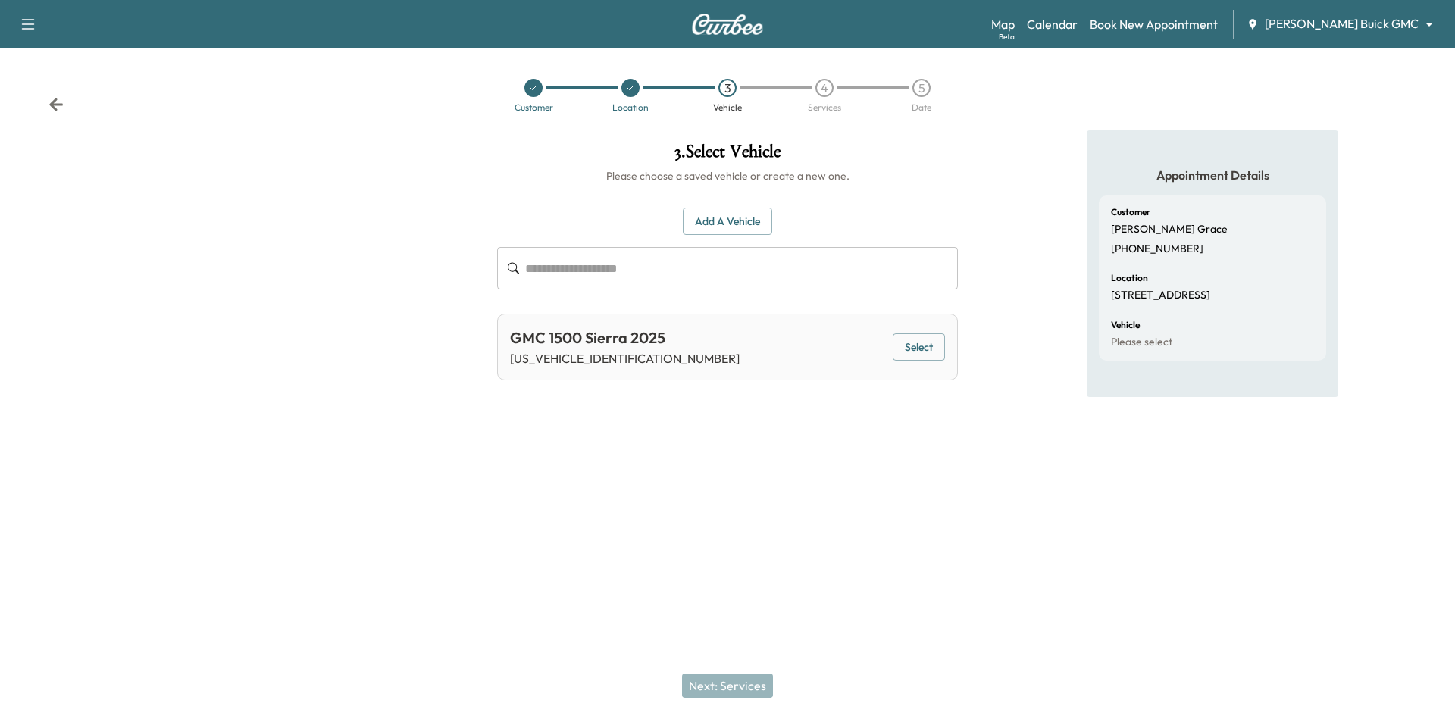
click at [908, 349] on button "Select" at bounding box center [919, 347] width 52 height 28
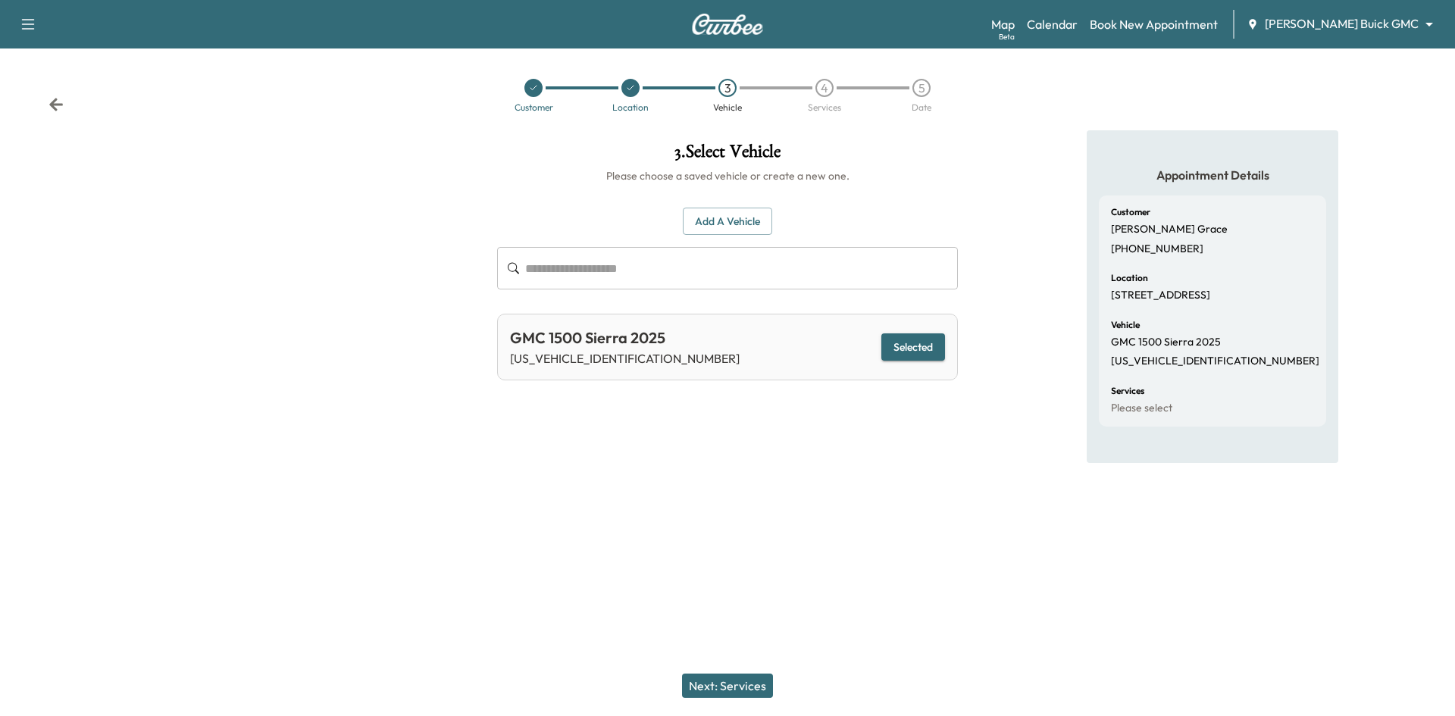
click at [711, 686] on button "Next: Services" at bounding box center [727, 686] width 91 height 24
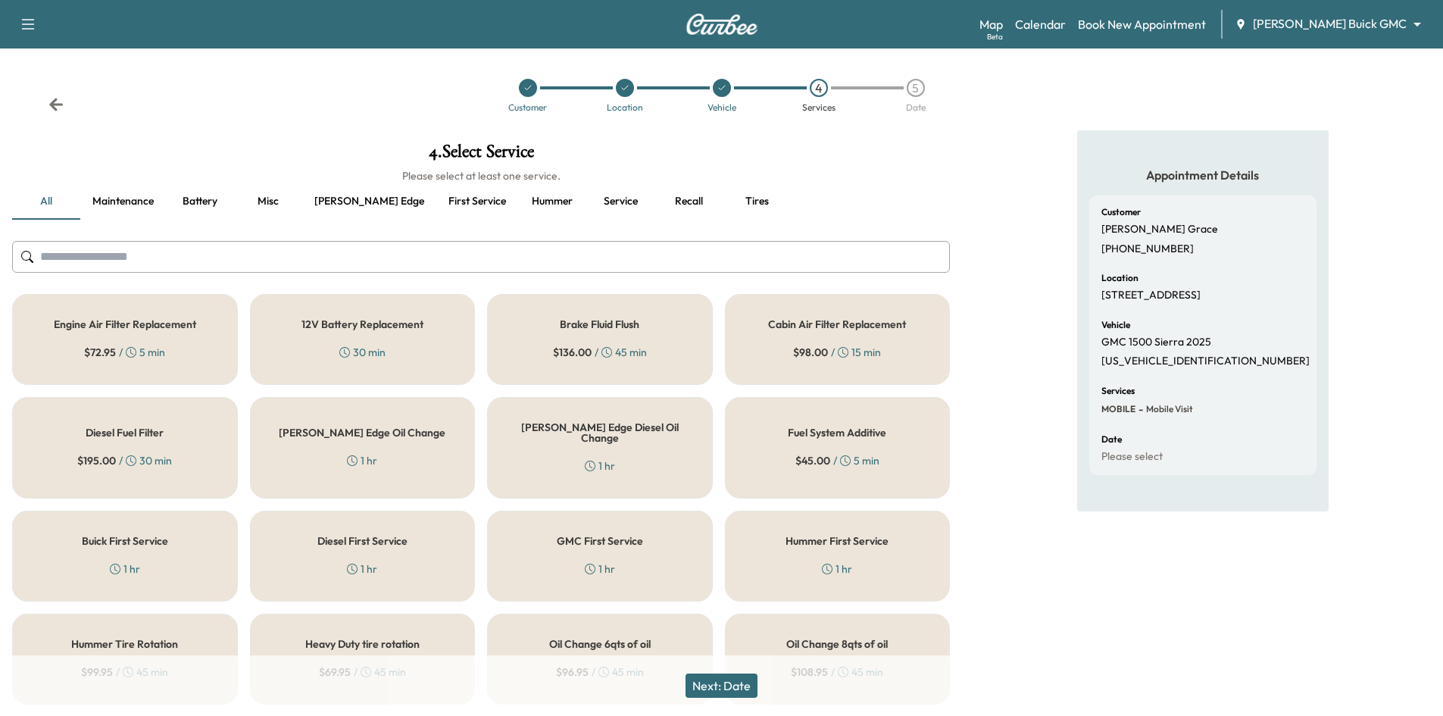
click at [436, 202] on button "First service" at bounding box center [477, 201] width 82 height 36
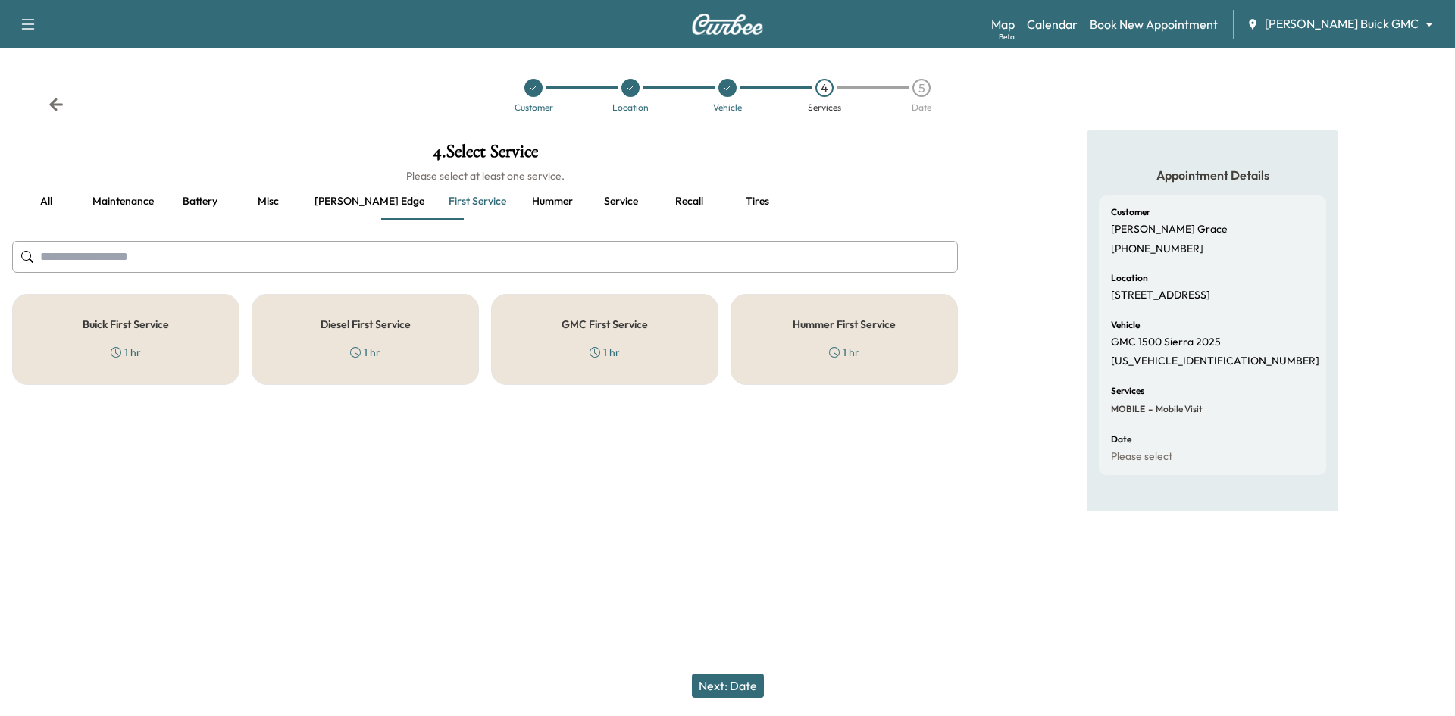
click at [642, 341] on div "GMC First Service 1 hr" at bounding box center [604, 339] width 227 height 91
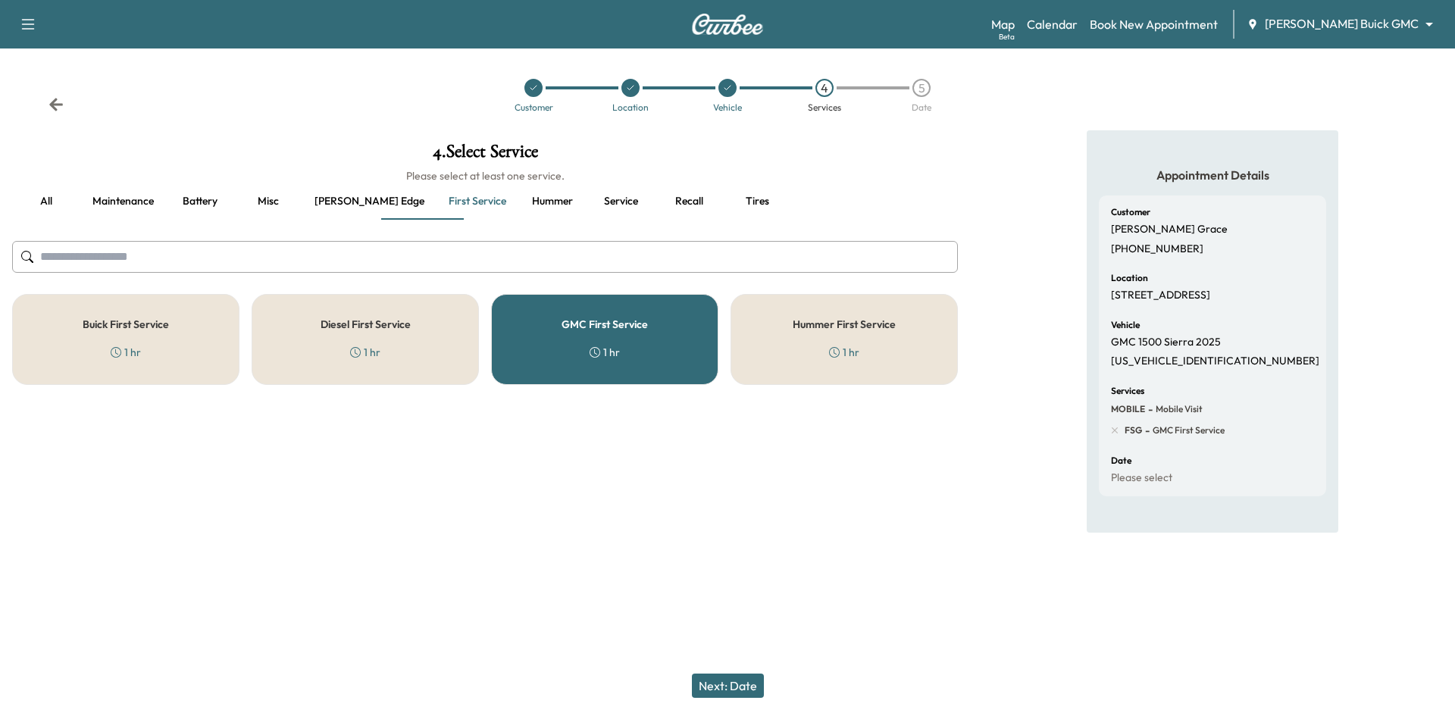
click at [718, 686] on button "Next: Date" at bounding box center [728, 686] width 72 height 24
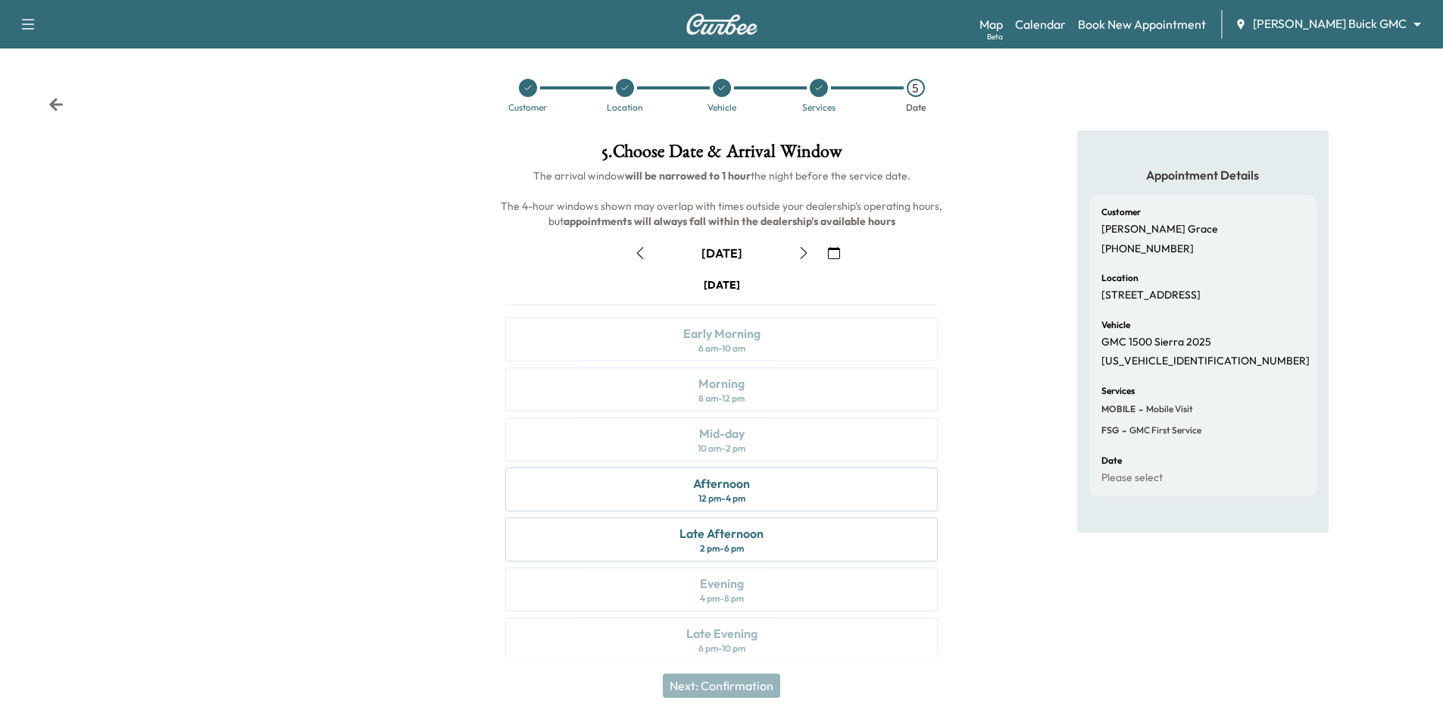
click at [824, 249] on button "button" at bounding box center [834, 253] width 26 height 24
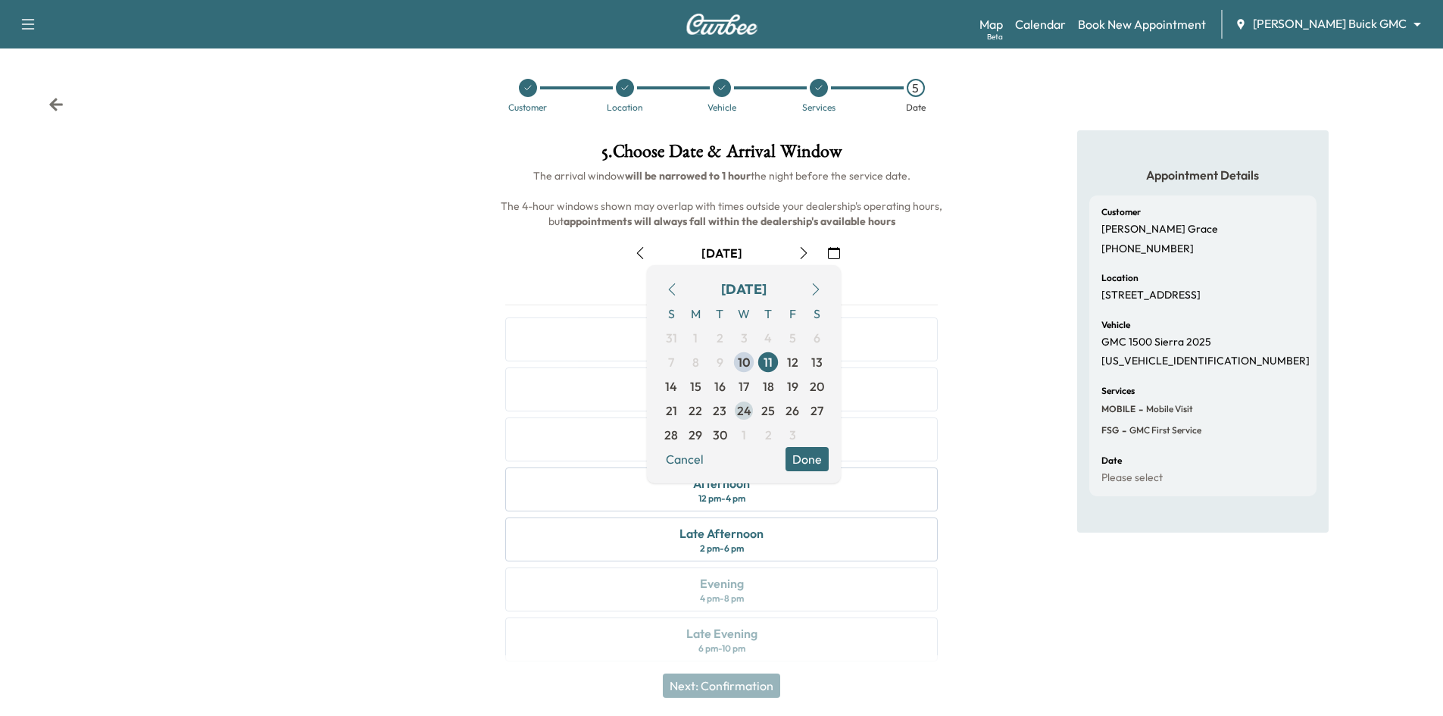
click at [740, 413] on span "24" at bounding box center [744, 411] width 14 height 18
click at [818, 461] on button "Done" at bounding box center [807, 459] width 43 height 24
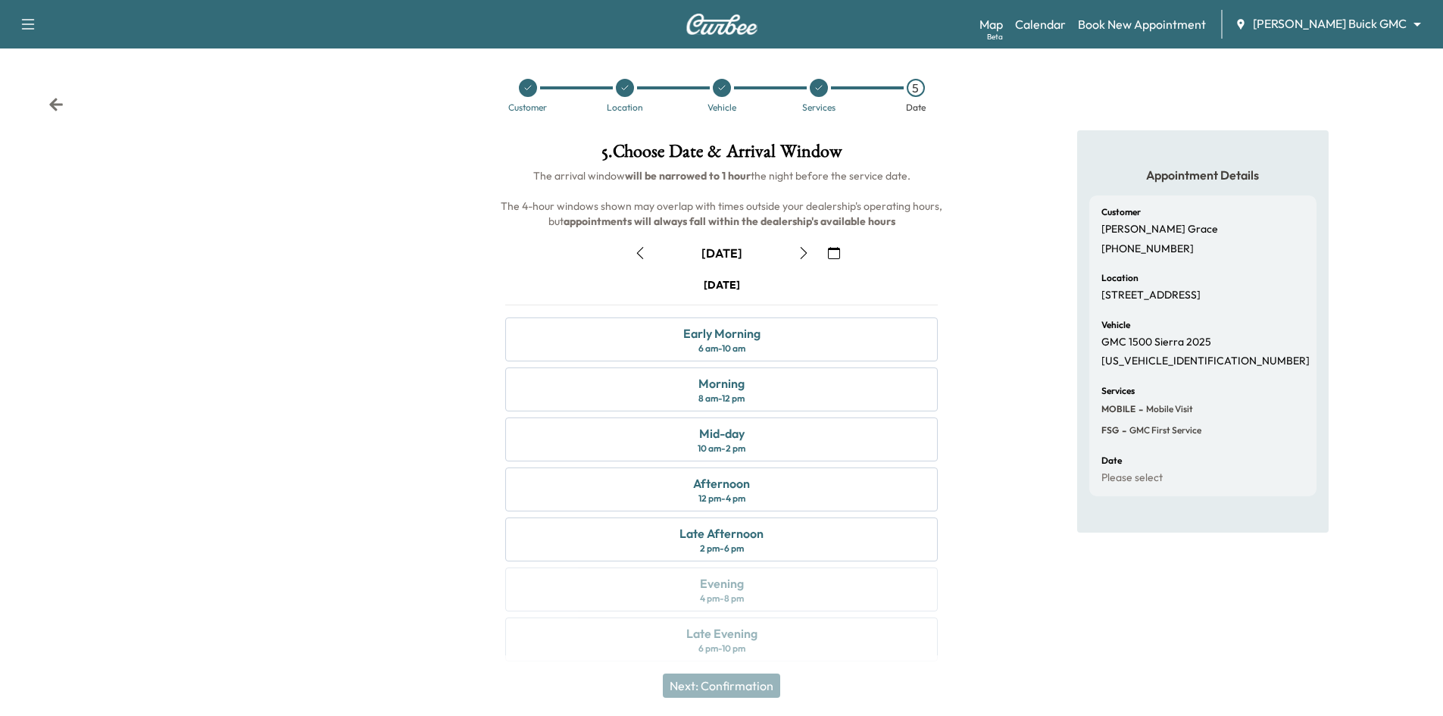
click at [1082, 39] on div "Support Log Out Map Beta Calendar Book New Appointment [PERSON_NAME] Buick GMC …" at bounding box center [721, 24] width 1443 height 48
click at [1066, 17] on link "Calendar" at bounding box center [1040, 24] width 51 height 18
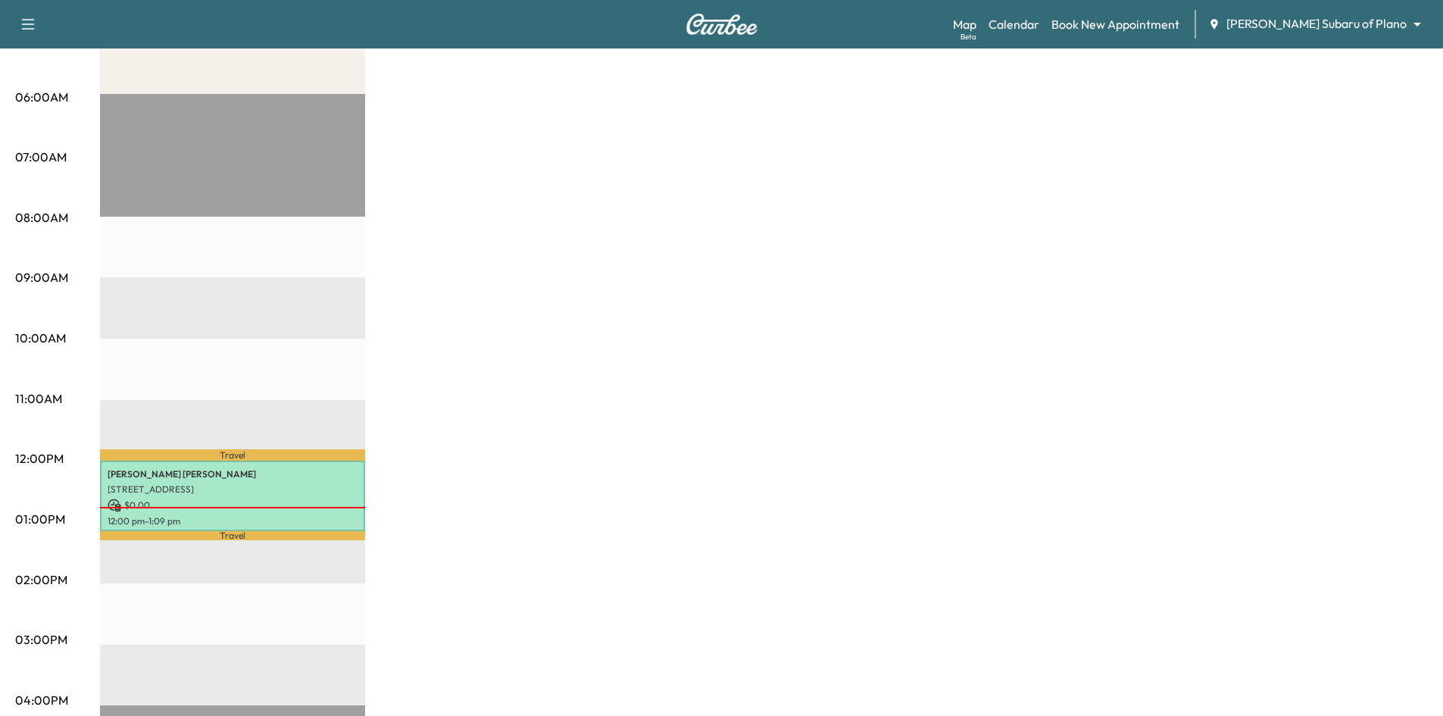
scroll to position [152, 0]
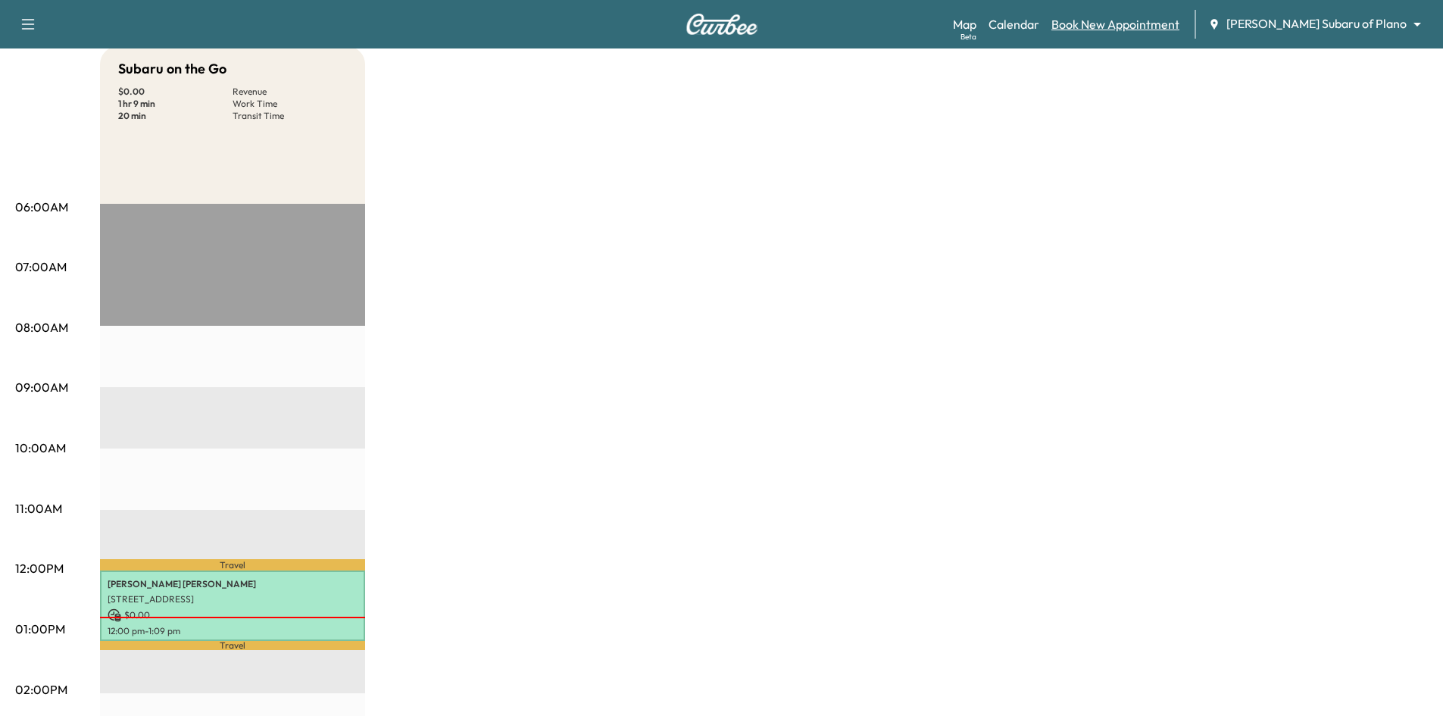
click at [1178, 24] on link "Book New Appointment" at bounding box center [1116, 24] width 128 height 18
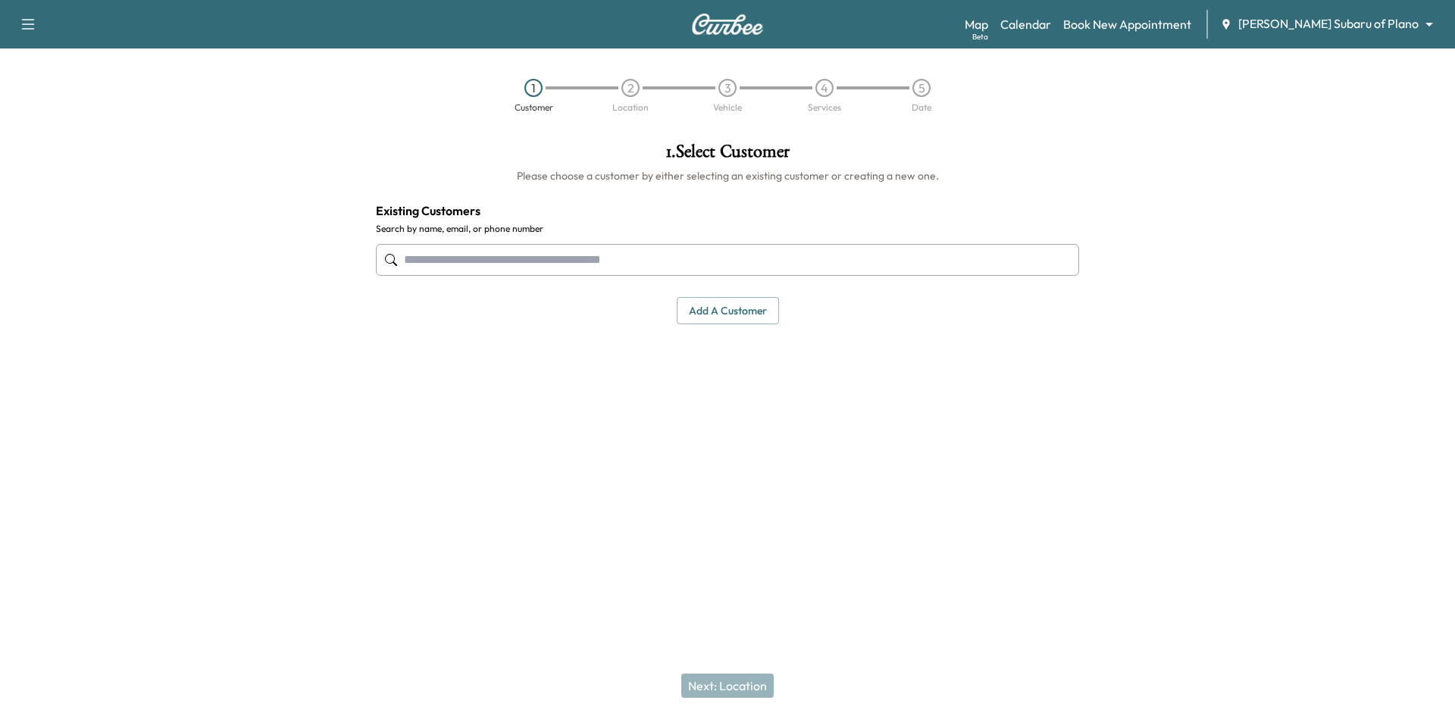
click at [696, 262] on input "text" at bounding box center [727, 260] width 703 height 32
drag, startPoint x: 586, startPoint y: 259, endPoint x: 579, endPoint y: 264, distance: 9.2
click at [582, 264] on input "text" at bounding box center [727, 260] width 703 height 32
paste input "**********"
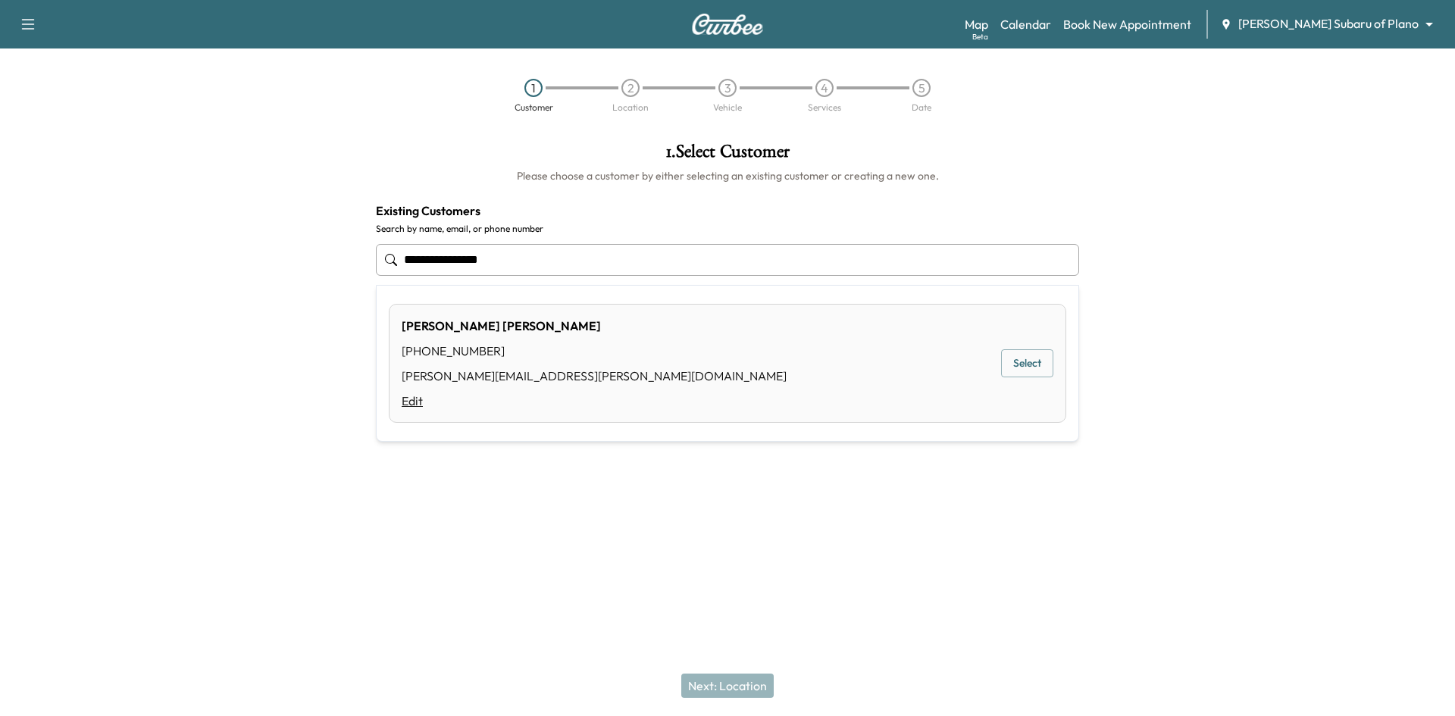
click at [412, 402] on link "Edit" at bounding box center [594, 401] width 385 height 18
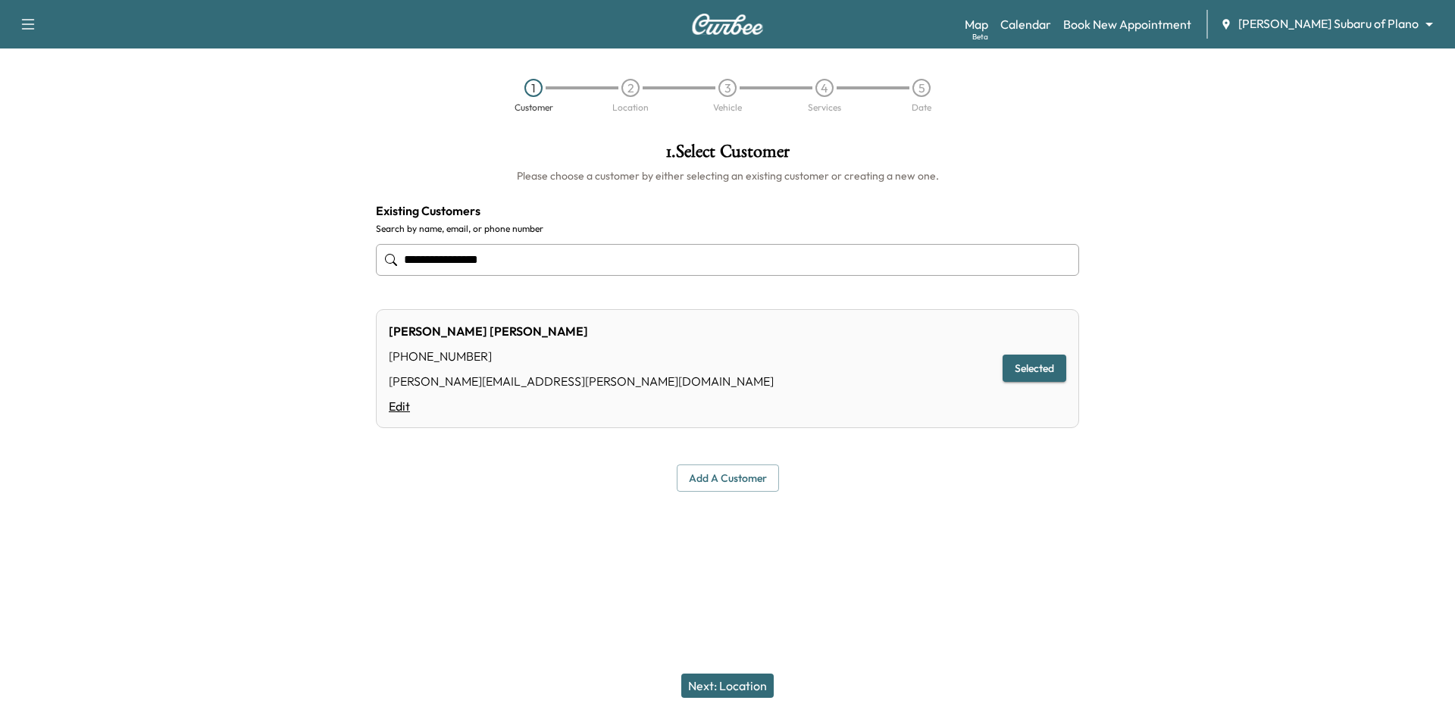
type input "**********"
click at [401, 407] on link "Edit" at bounding box center [581, 406] width 385 height 18
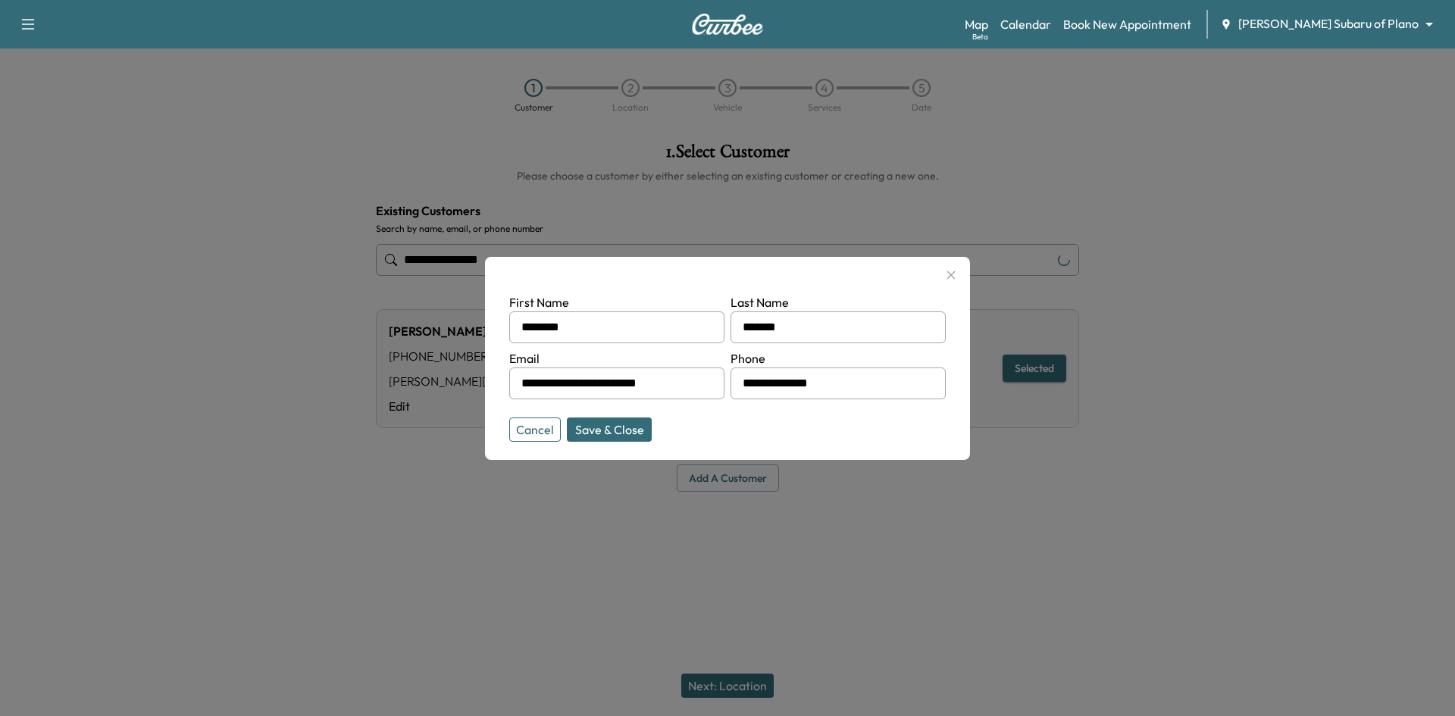
drag, startPoint x: 755, startPoint y: 397, endPoint x: 624, endPoint y: 398, distance: 130.3
click at [630, 397] on form "**********" at bounding box center [727, 364] width 436 height 142
type input "**"
click at [619, 420] on button "Save & Close" at bounding box center [609, 430] width 85 height 24
type input "**********"
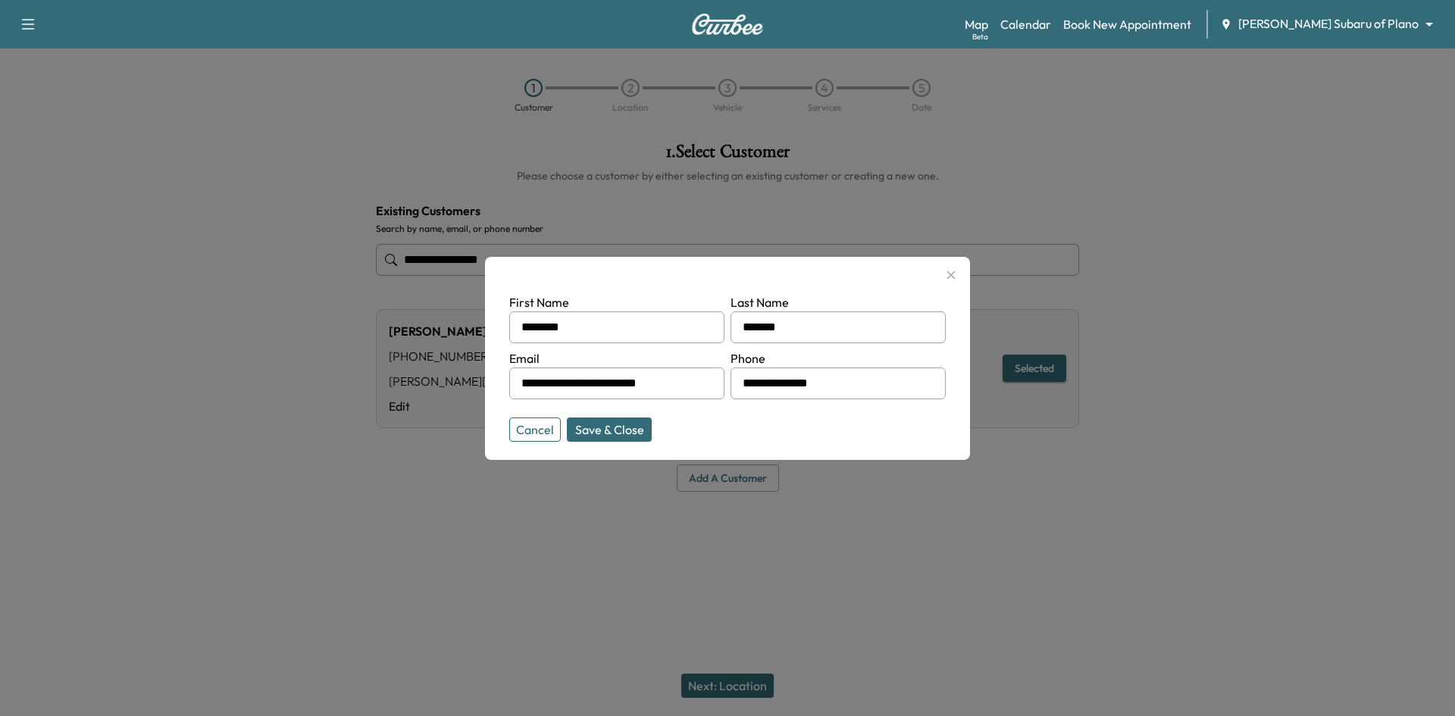
click at [615, 434] on div "**********" at bounding box center [727, 317] width 727 height 374
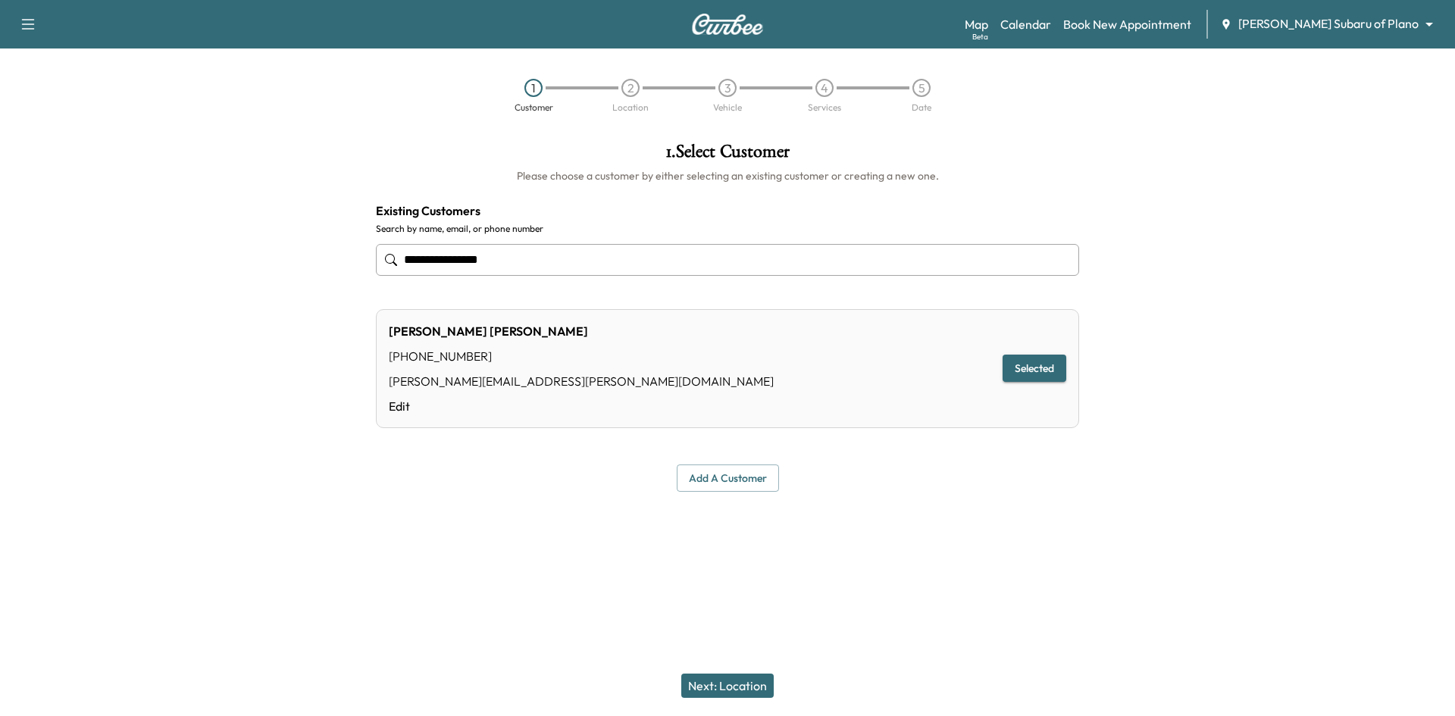
click at [760, 683] on button "Next: Location" at bounding box center [727, 686] width 92 height 24
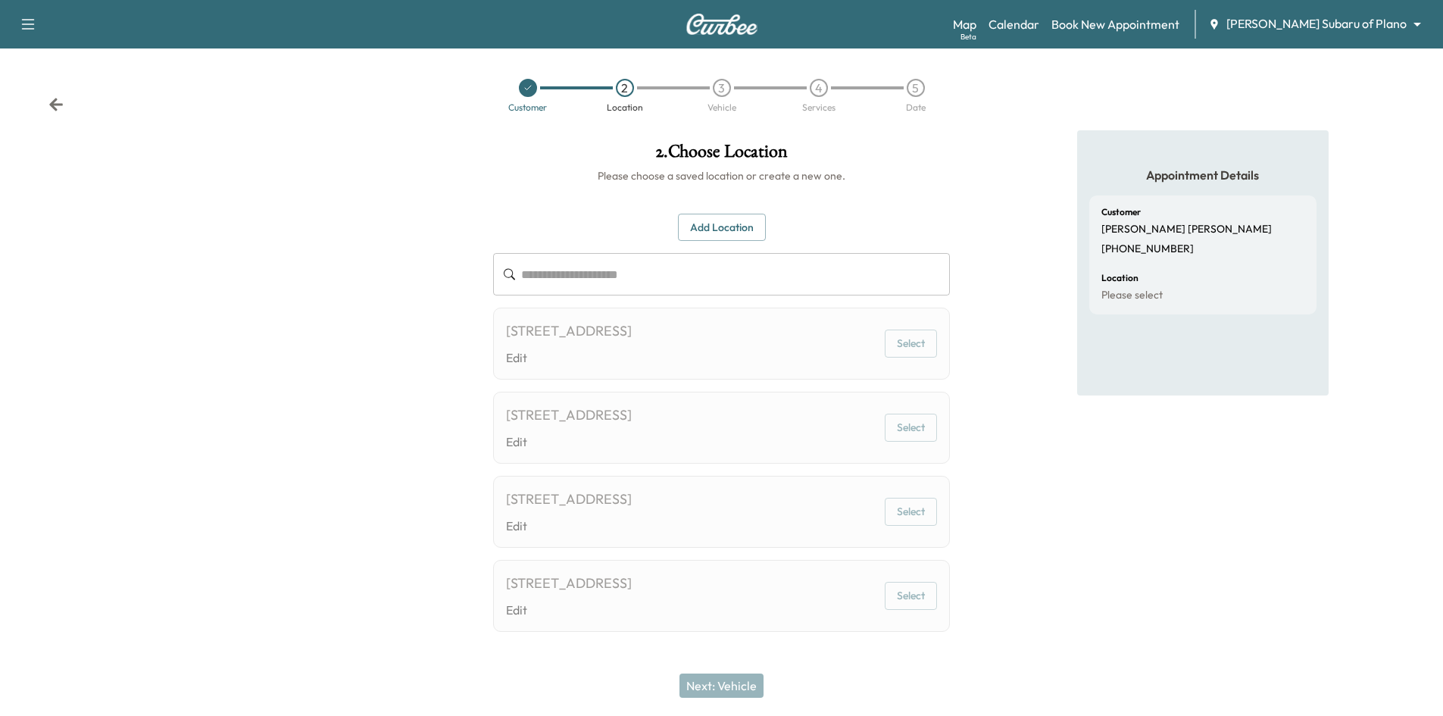
click at [526, 92] on icon at bounding box center [528, 87] width 9 height 9
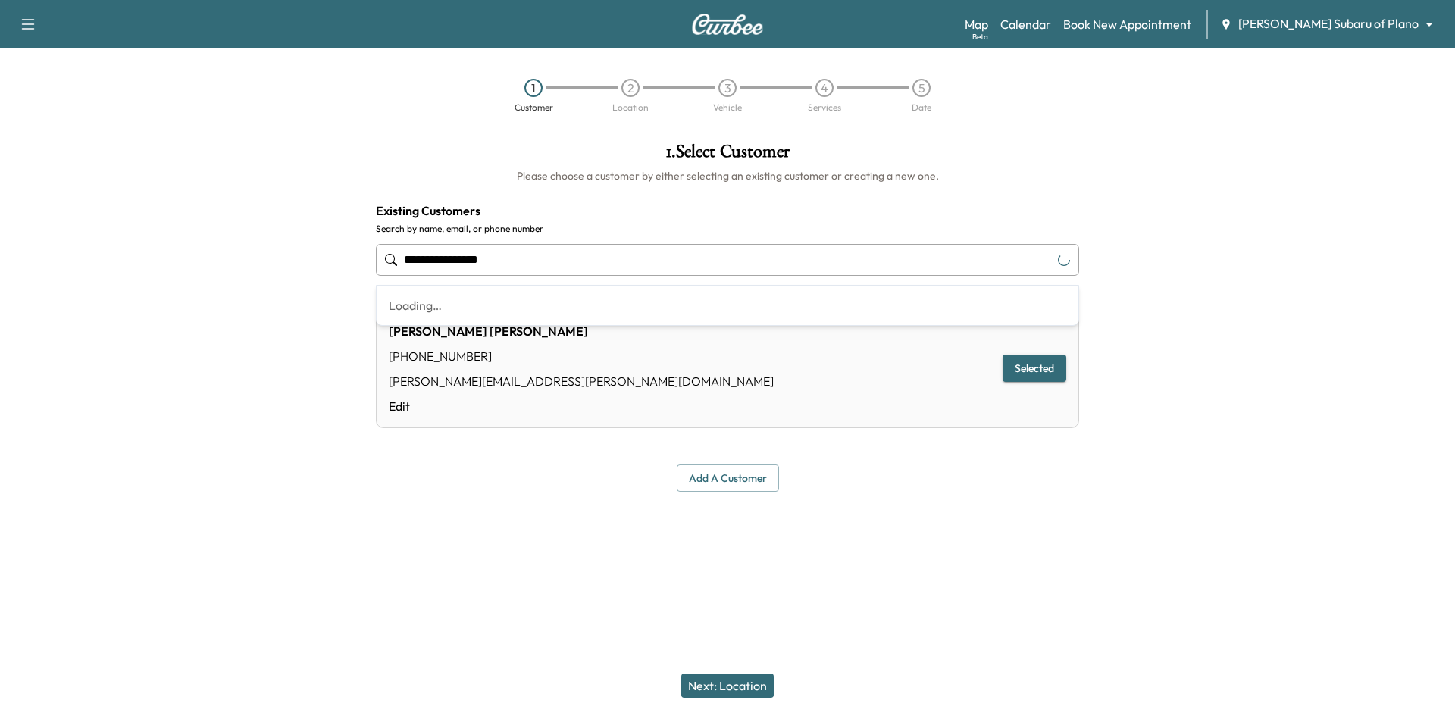
drag, startPoint x: 664, startPoint y: 267, endPoint x: 280, endPoint y: 280, distance: 384.4
click at [280, 280] on div "**********" at bounding box center [727, 317] width 1455 height 374
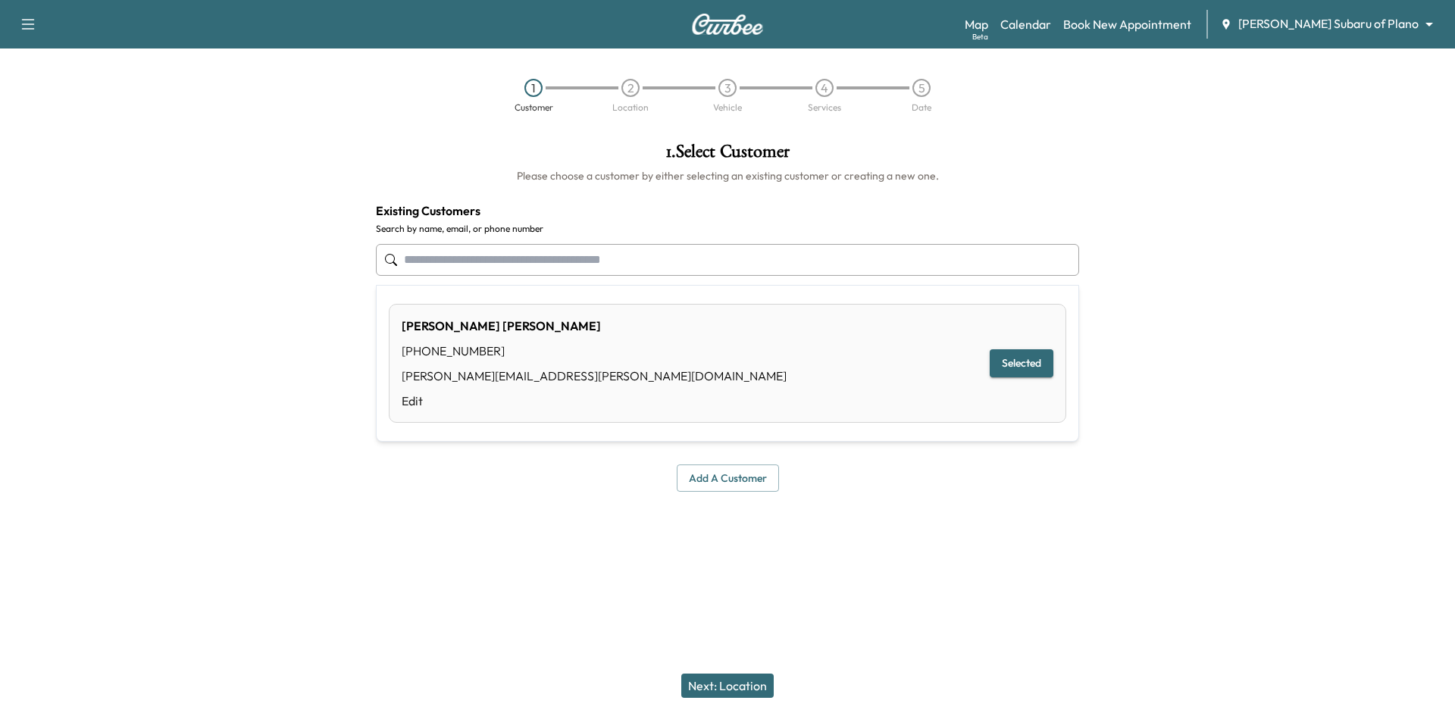
paste input "**********"
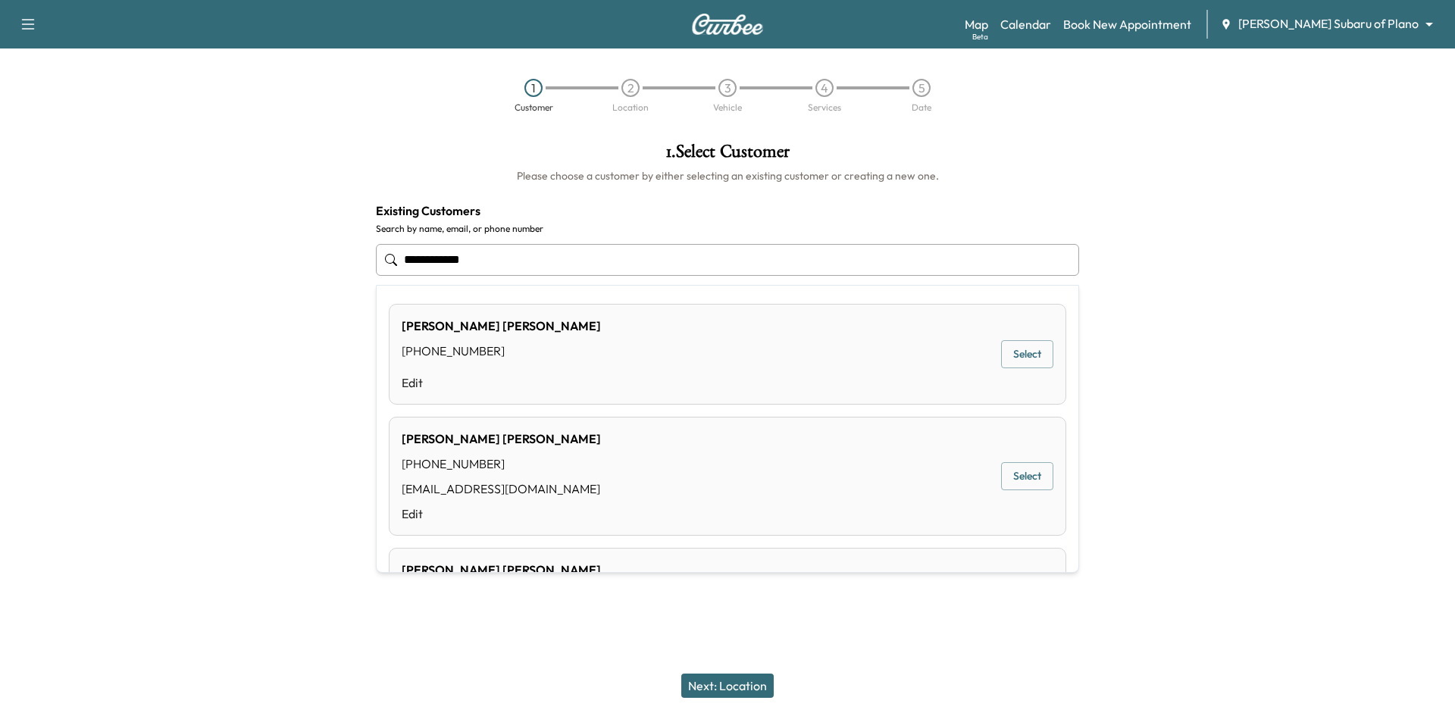
click at [574, 257] on input "**********" at bounding box center [727, 260] width 703 height 32
click at [577, 256] on input "**********" at bounding box center [727, 260] width 703 height 32
drag, startPoint x: 480, startPoint y: 261, endPoint x: 356, endPoint y: 264, distance: 124.3
click at [357, 264] on div "**********" at bounding box center [727, 317] width 1455 height 374
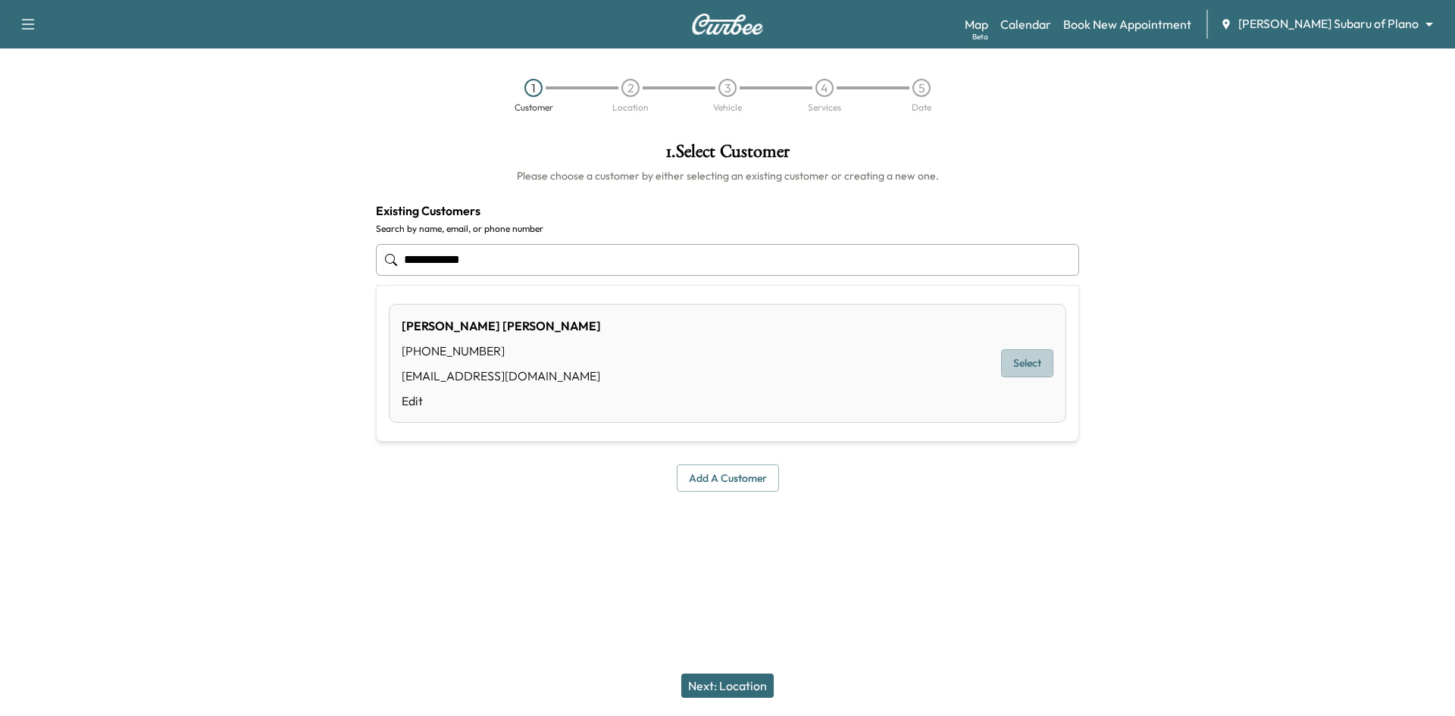
click at [1030, 370] on button "Select" at bounding box center [1027, 363] width 52 height 28
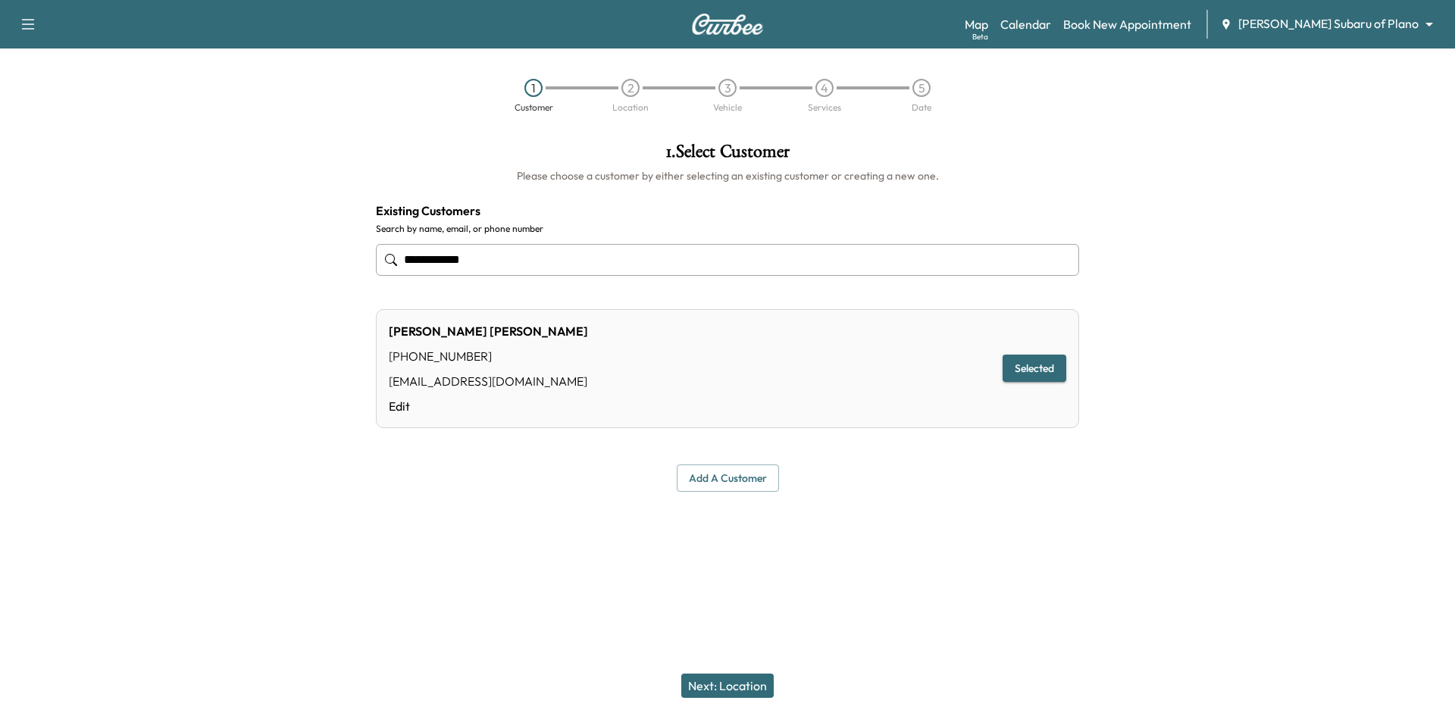
type input "**********"
click at [752, 683] on button "Next: Location" at bounding box center [727, 686] width 92 height 24
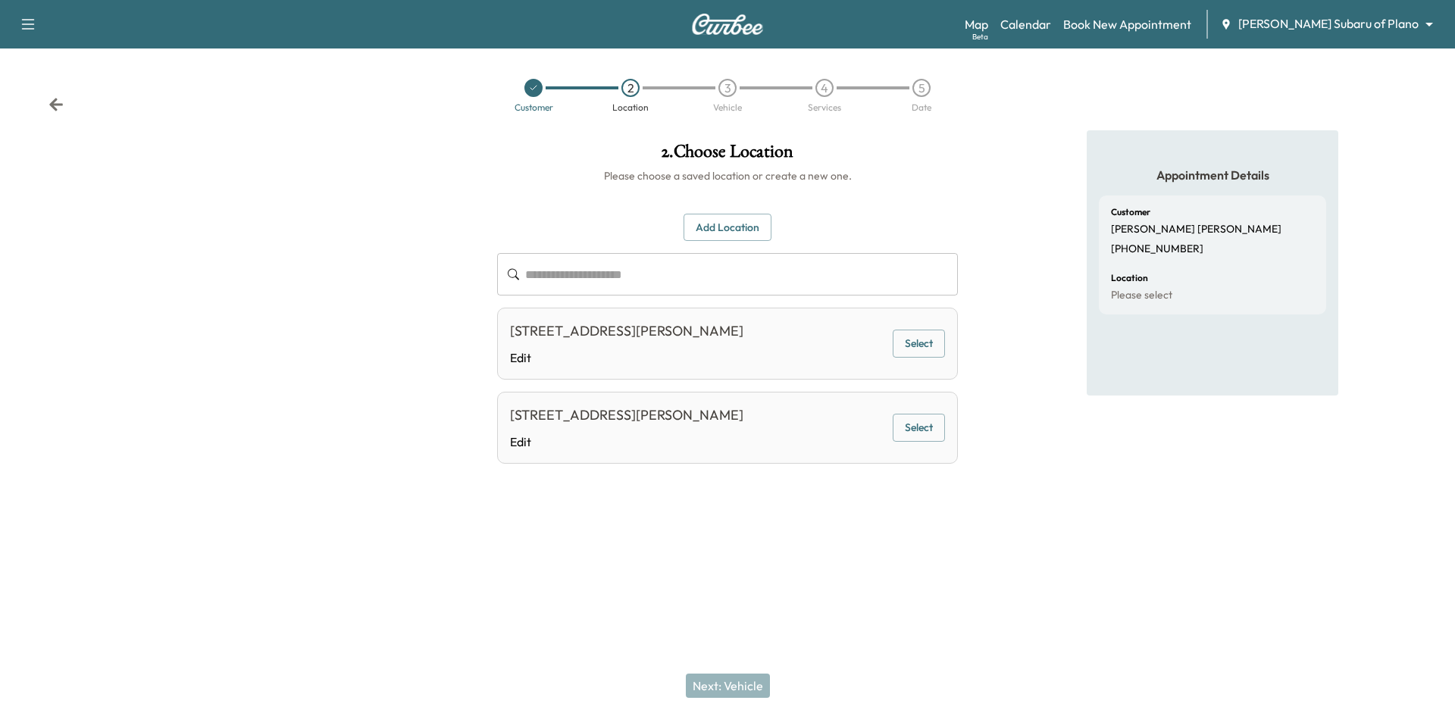
click at [915, 358] on button "Select" at bounding box center [919, 344] width 52 height 28
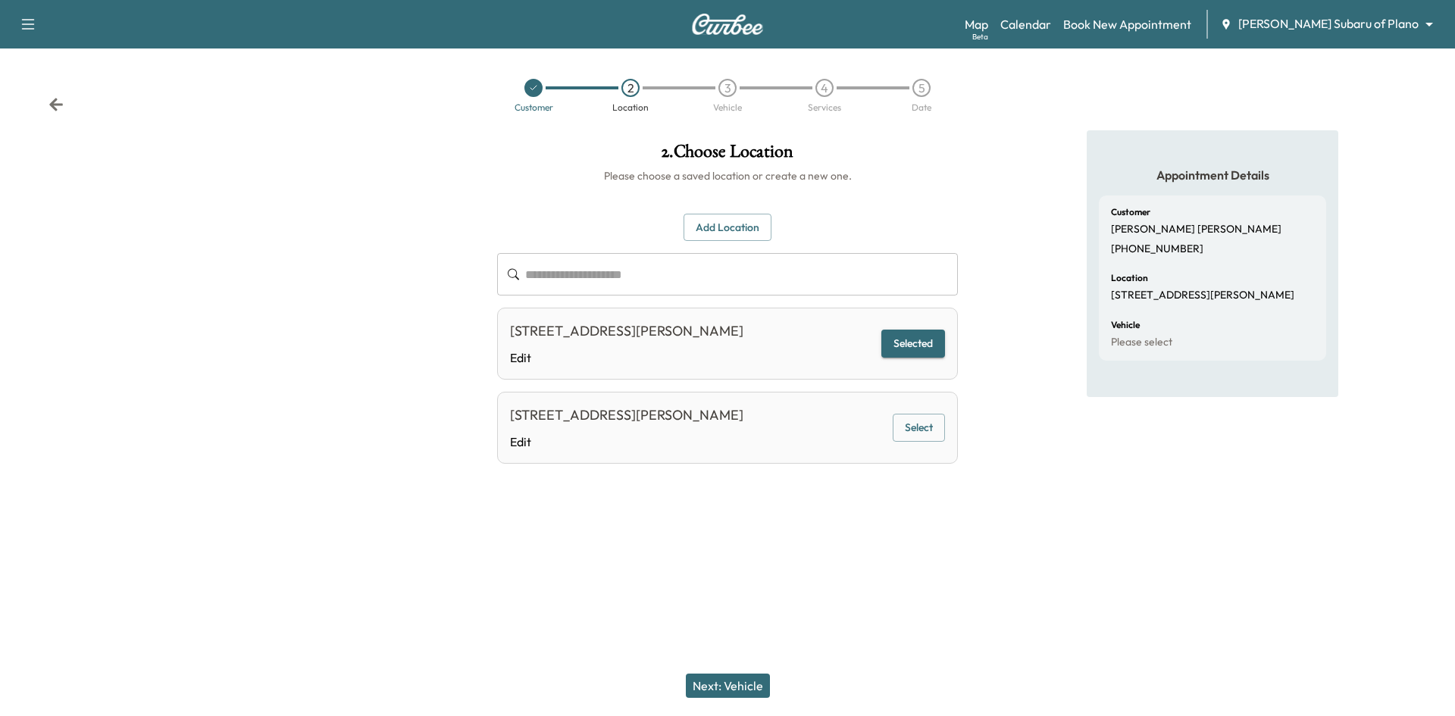
click at [753, 680] on button "Next: Vehicle" at bounding box center [728, 686] width 84 height 24
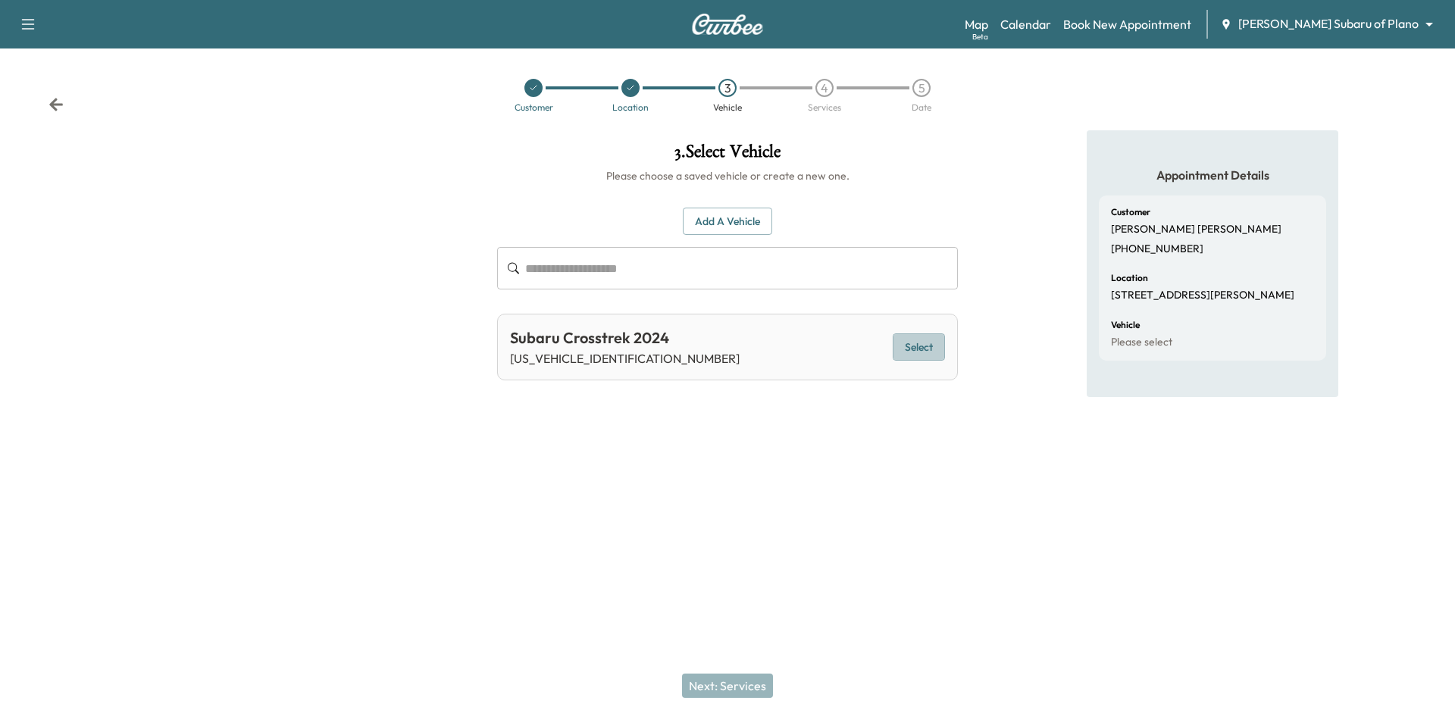
click at [931, 351] on button "Select" at bounding box center [919, 347] width 52 height 28
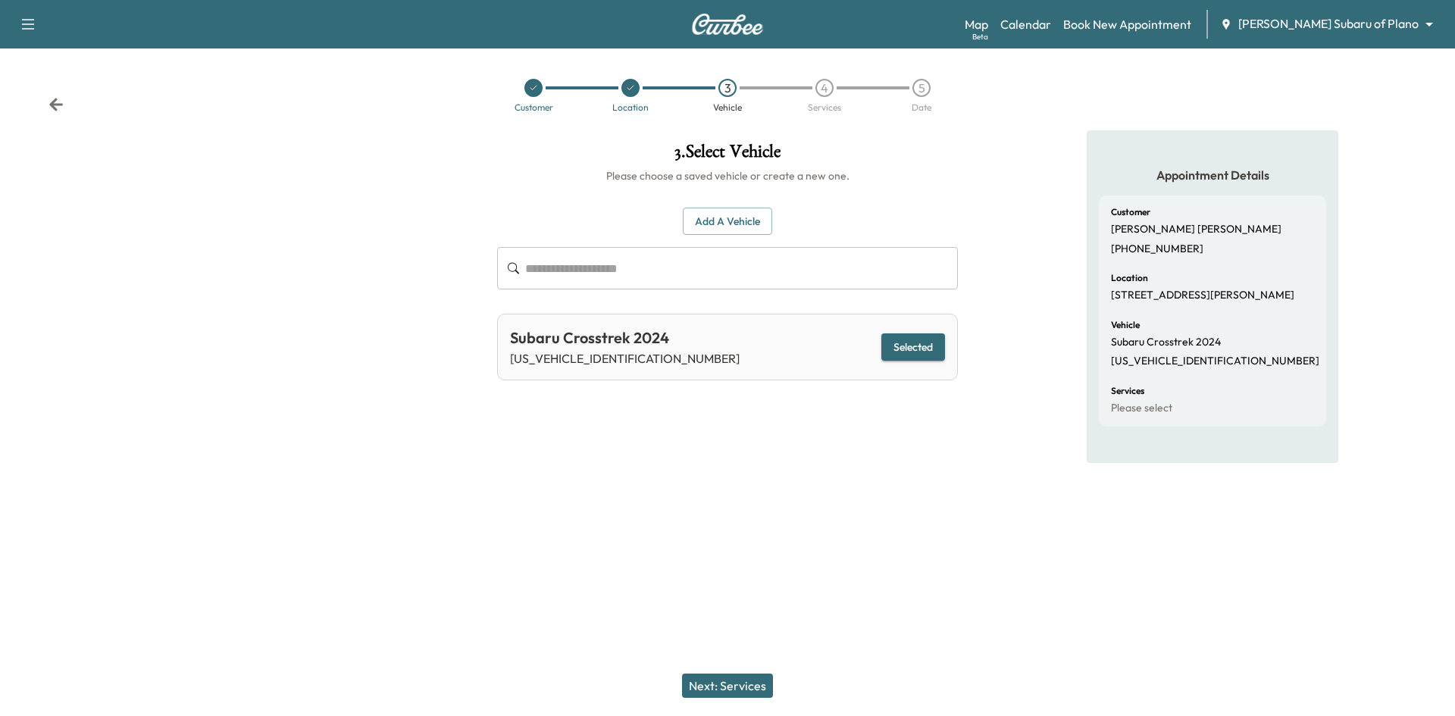
click at [728, 693] on button "Next: Services" at bounding box center [727, 686] width 91 height 24
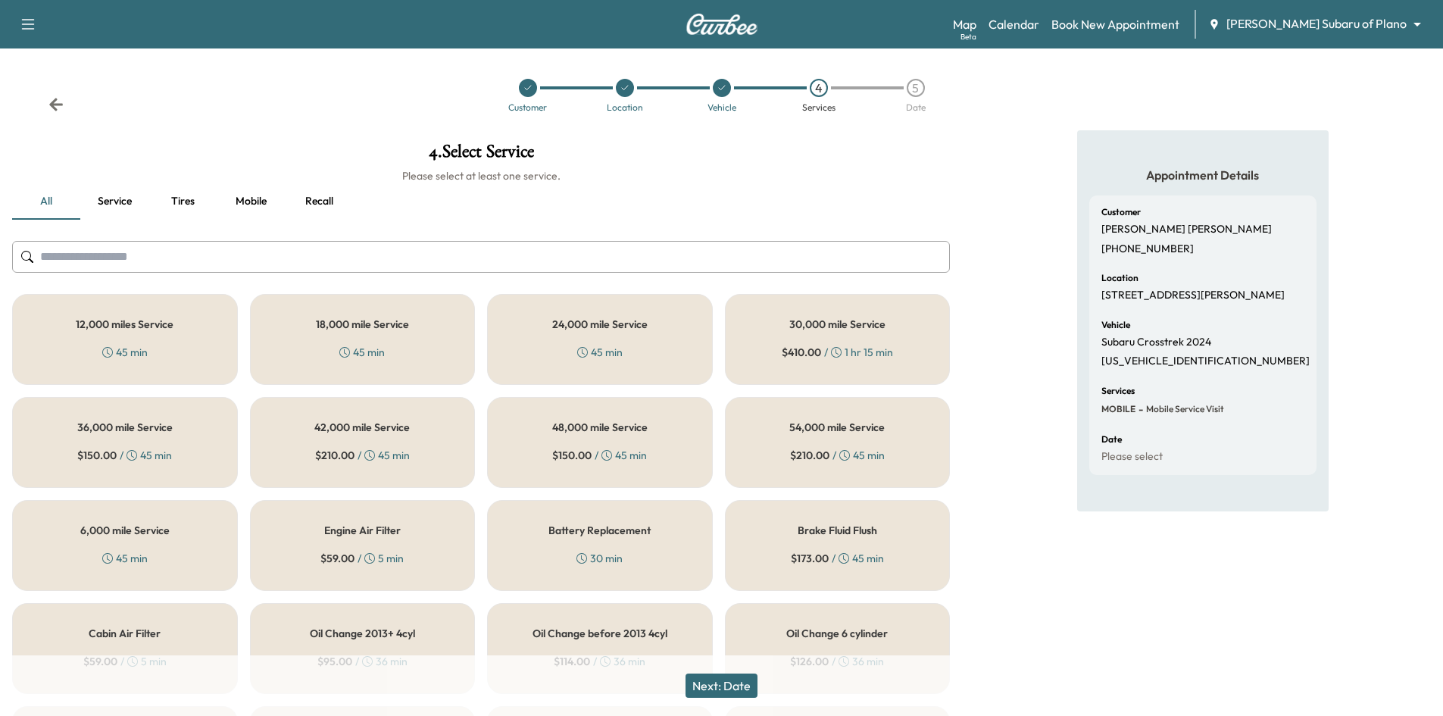
click at [189, 546] on div "6,000 mile Service 45 min" at bounding box center [125, 545] width 226 height 91
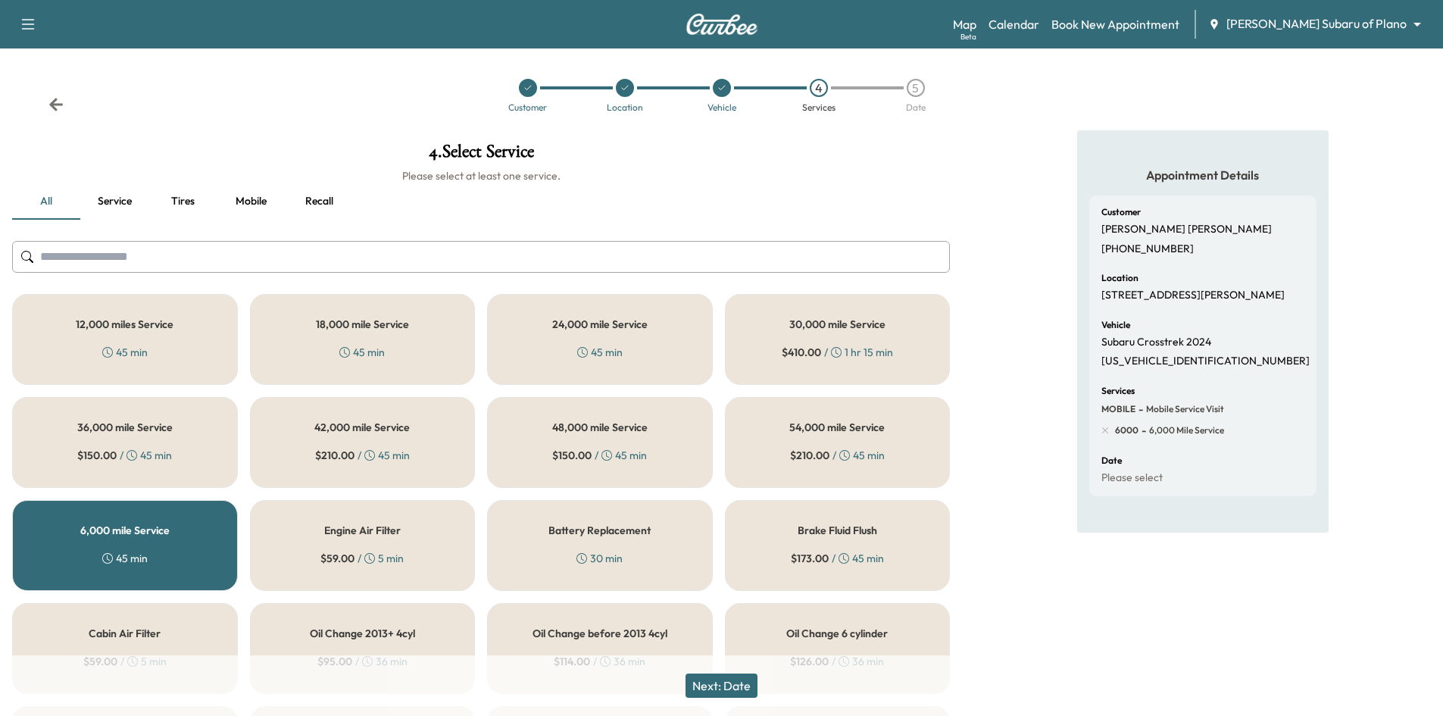
click at [734, 690] on button "Next: Date" at bounding box center [722, 686] width 72 height 24
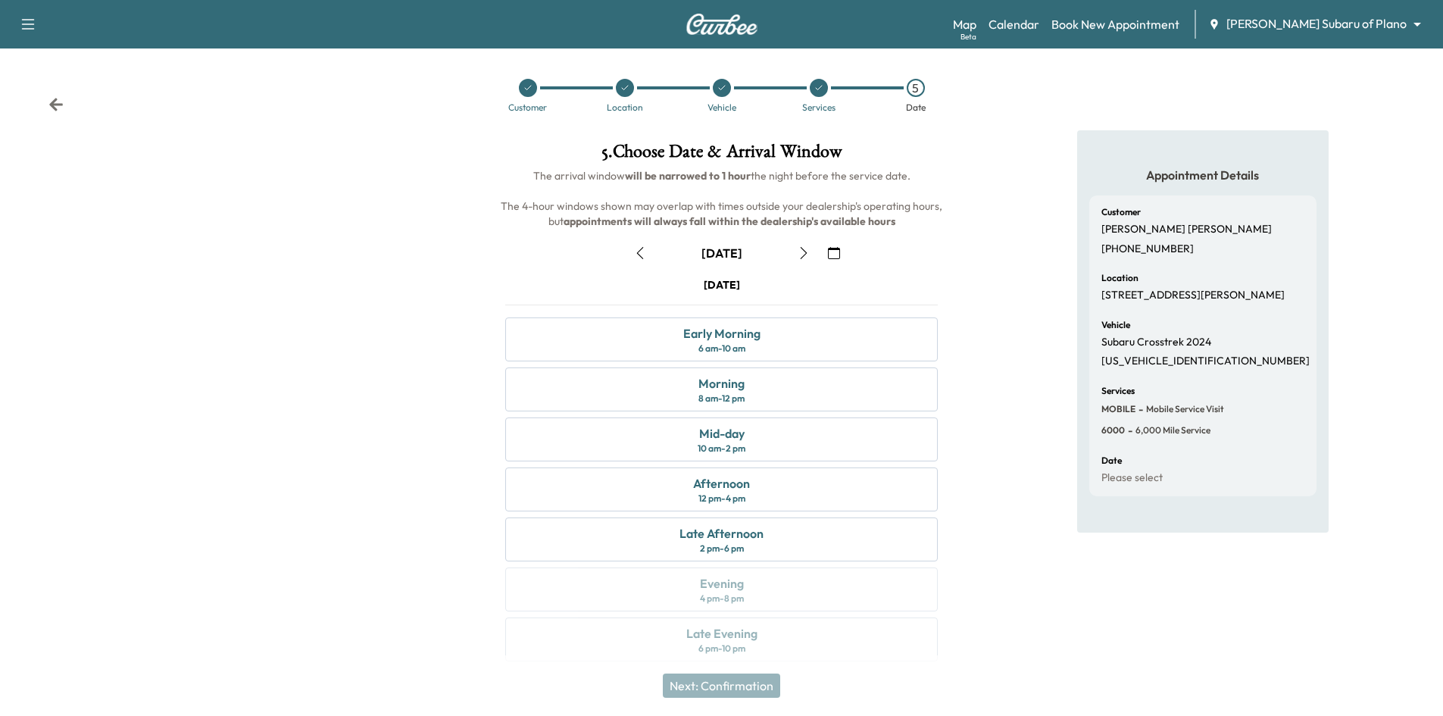
click at [1171, 368] on p "4S4GUHN62R3840044" at bounding box center [1206, 362] width 208 height 14
click at [1169, 368] on p "4S4GUHN62R3840044" at bounding box center [1206, 362] width 208 height 14
copy p "4S4GUHN62R3840044"
click at [533, 96] on div at bounding box center [528, 88] width 97 height 18
click at [530, 90] on icon at bounding box center [528, 87] width 9 height 9
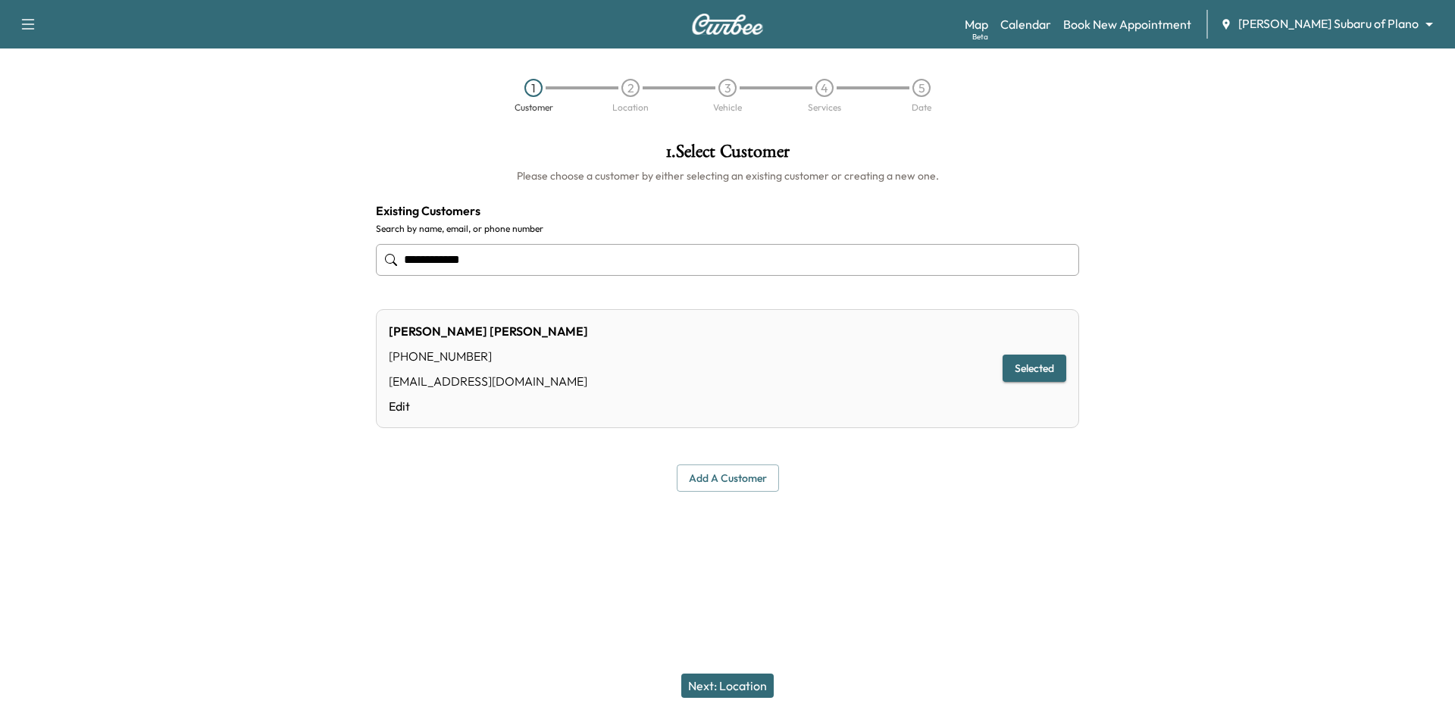
drag, startPoint x: 576, startPoint y: 258, endPoint x: 324, endPoint y: 275, distance: 252.2
click at [324, 275] on div "**********" at bounding box center [727, 317] width 1455 height 374
paste input "**********"
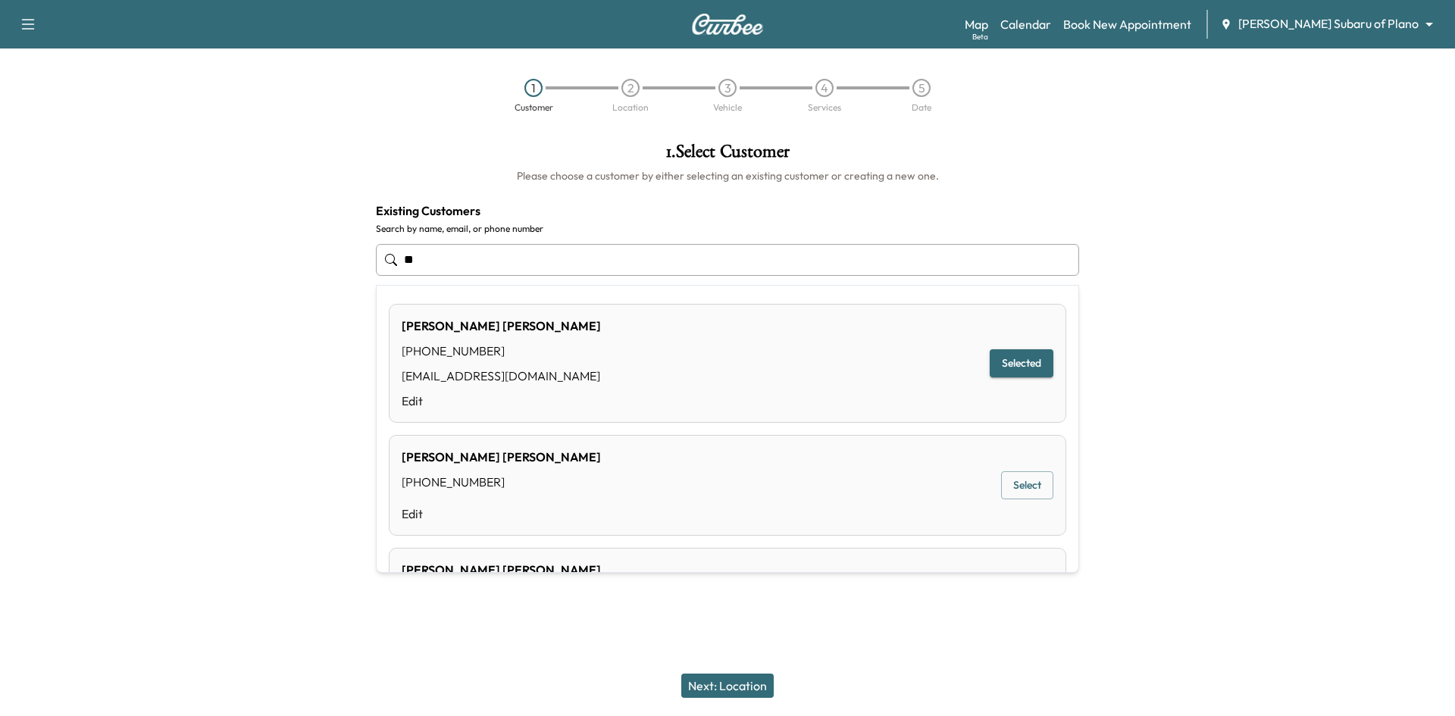
type input "*"
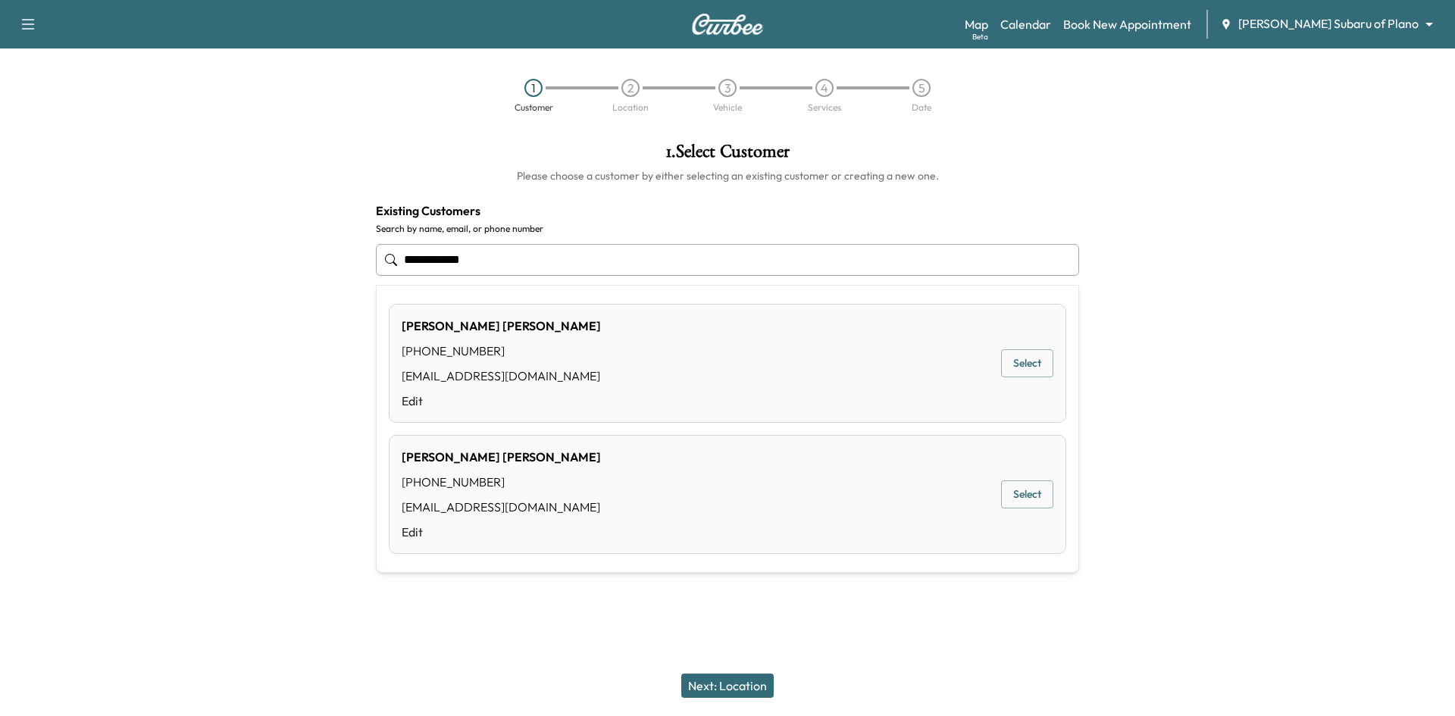
click at [1008, 366] on button "Select" at bounding box center [1027, 363] width 52 height 28
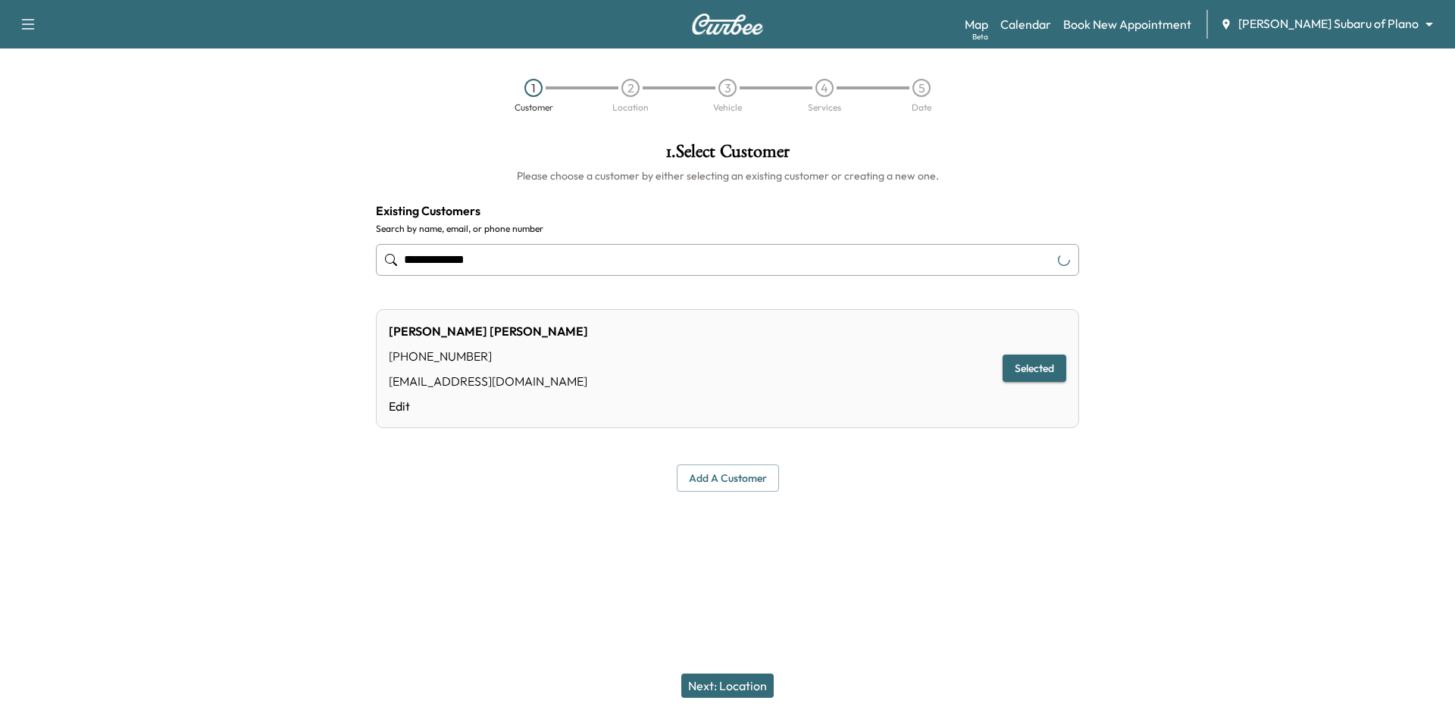
type input "**********"
drag, startPoint x: 720, startPoint y: 684, endPoint x: 738, endPoint y: 587, distance: 98.7
click at [721, 683] on button "Next: Location" at bounding box center [727, 686] width 92 height 24
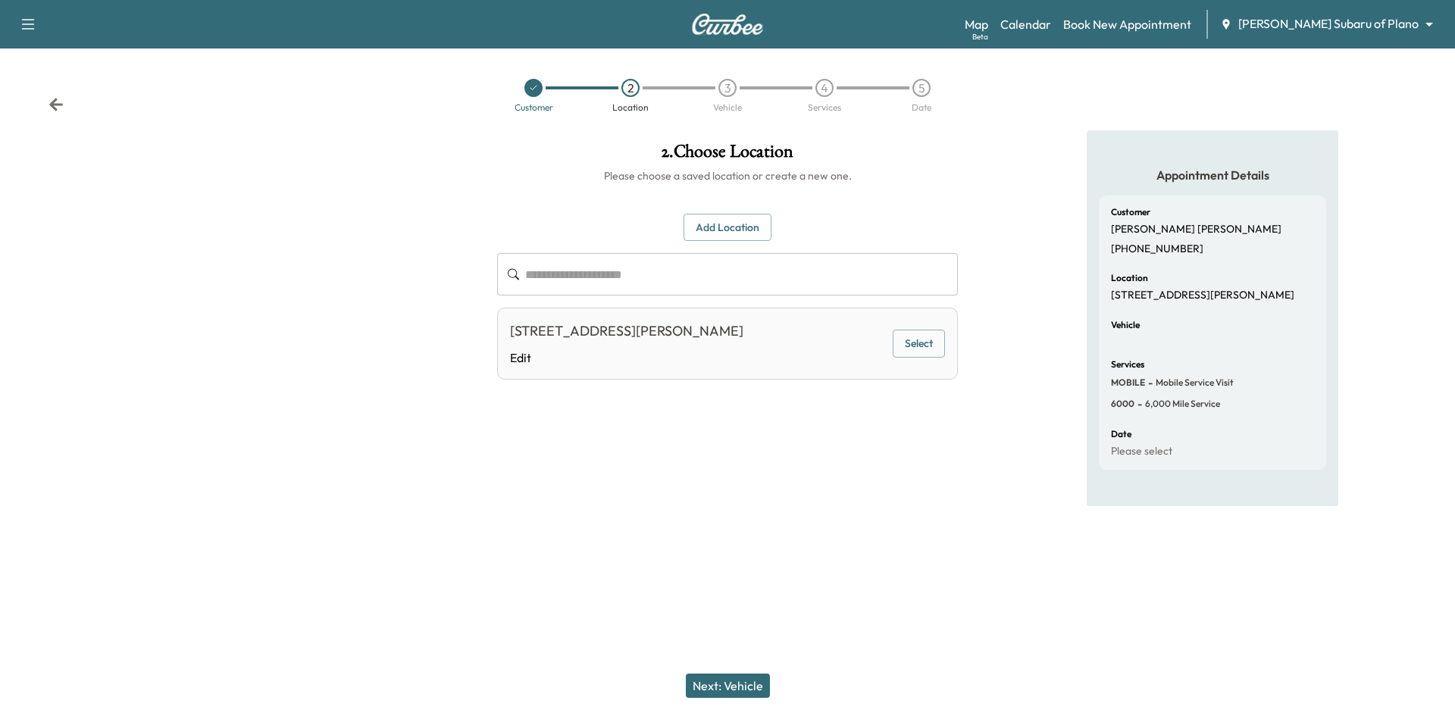
click at [896, 346] on button "Select" at bounding box center [919, 344] width 52 height 28
click at [733, 682] on button "Next: Vehicle" at bounding box center [728, 686] width 84 height 24
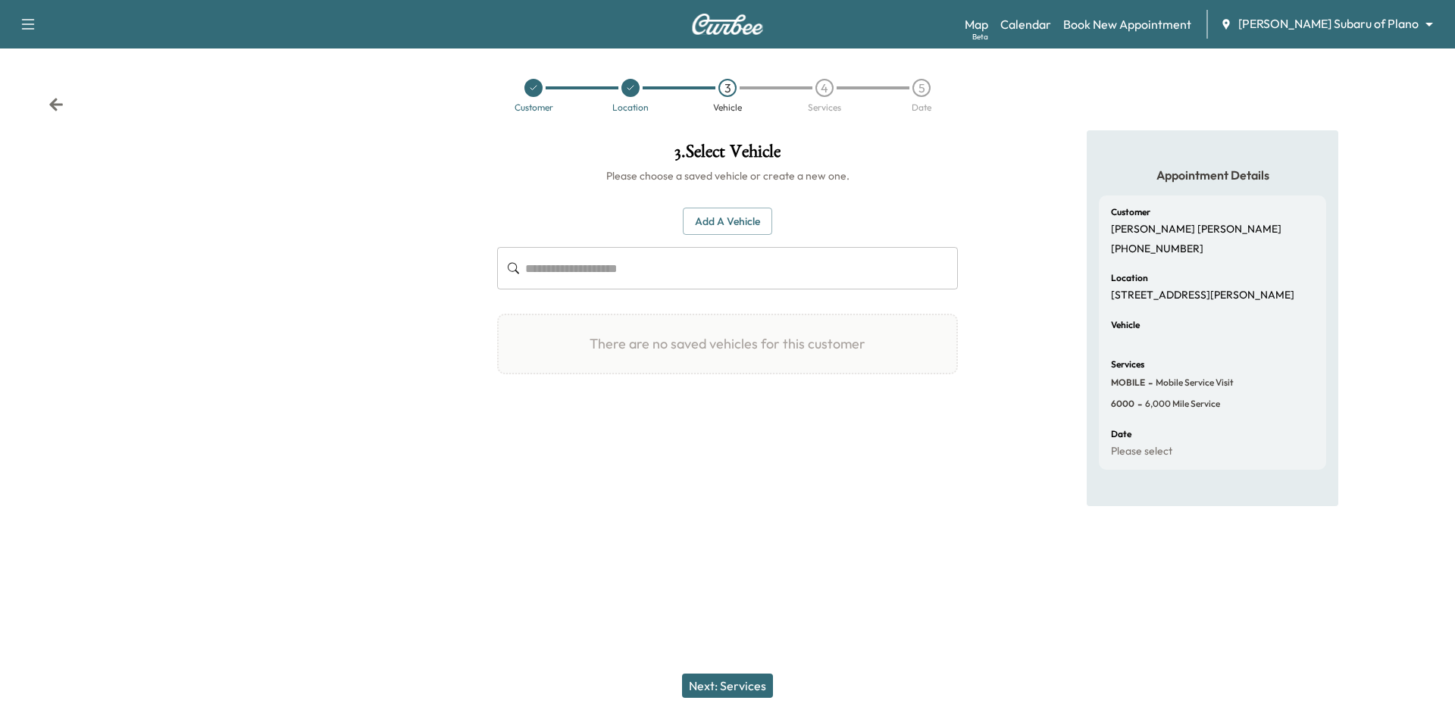
click at [727, 220] on button "Add a Vehicle" at bounding box center [727, 222] width 89 height 28
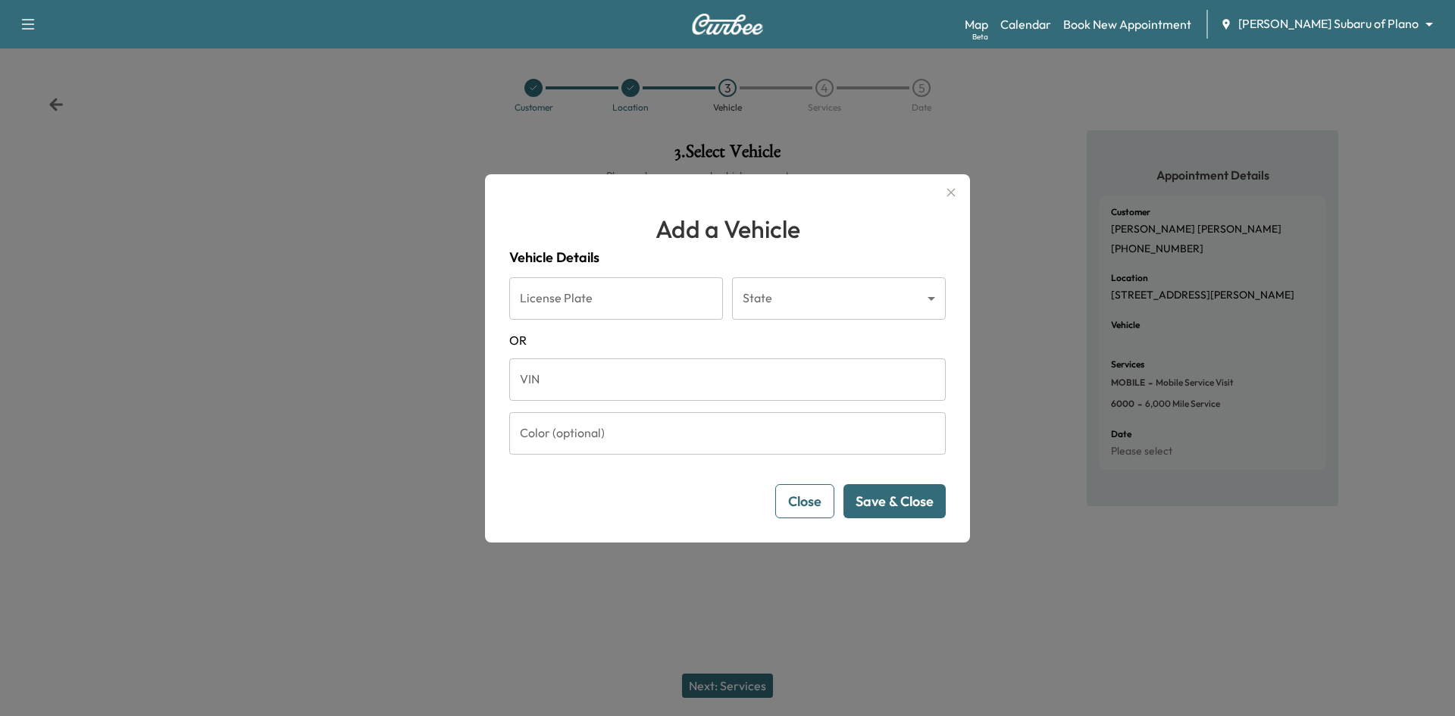
click at [665, 381] on input "VIN" at bounding box center [727, 379] width 436 height 42
paste input "**********"
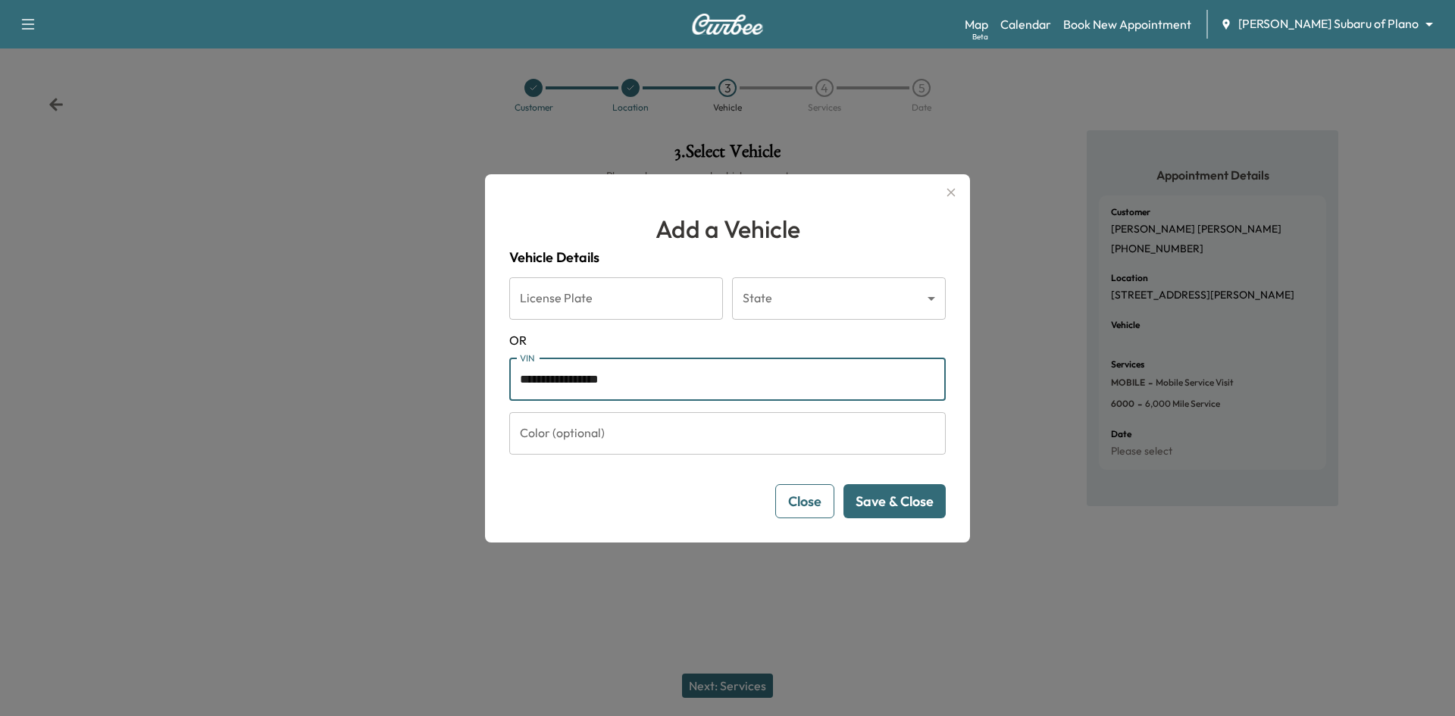
type input "**********"
click at [910, 505] on button "Save & Close" at bounding box center [894, 501] width 102 height 34
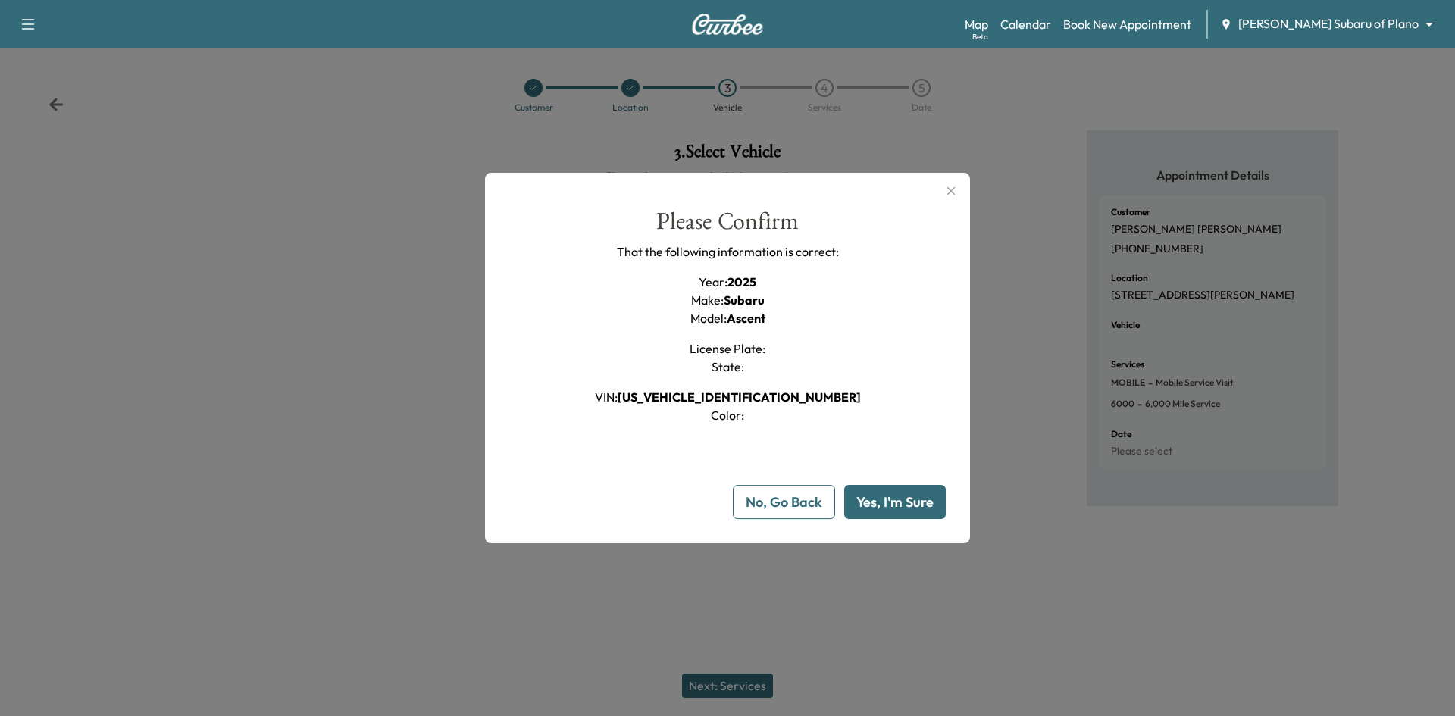
click at [911, 502] on button "Yes, I'm Sure" at bounding box center [895, 502] width 102 height 34
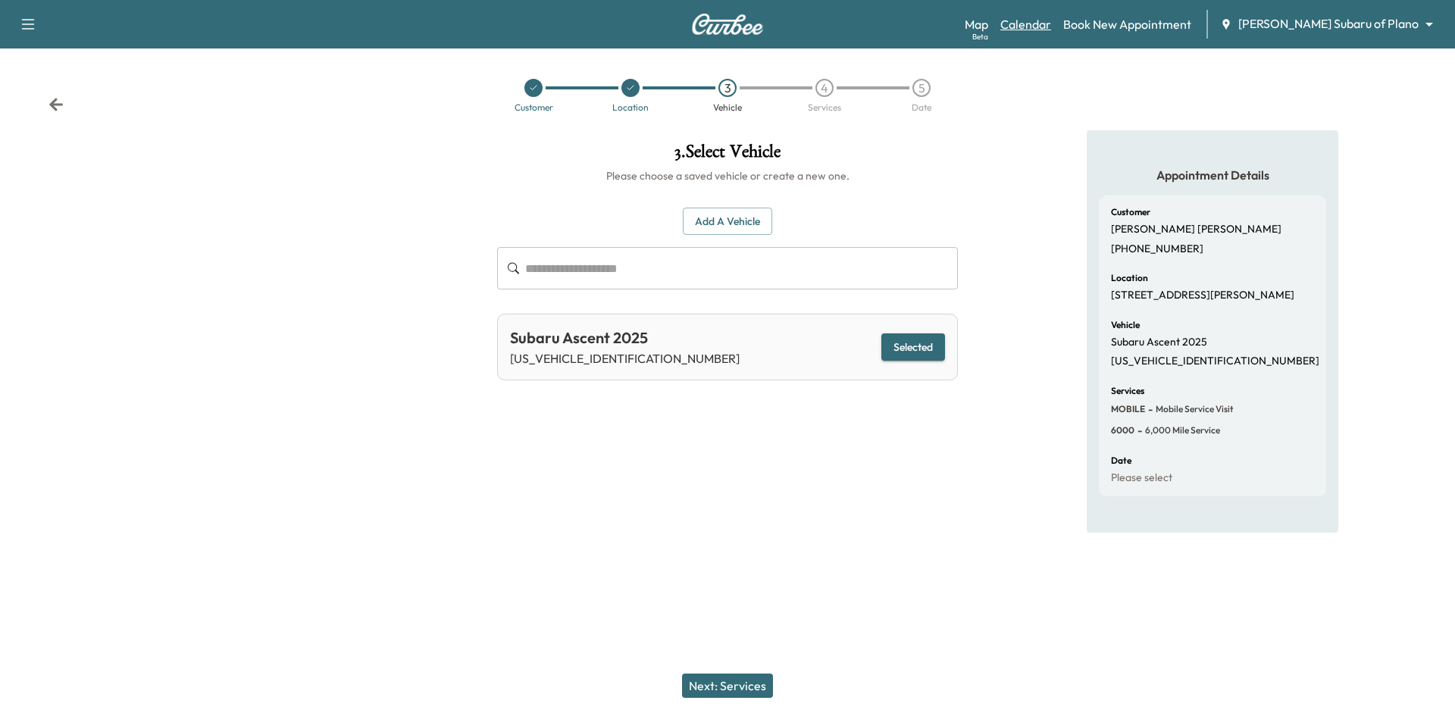
click at [1051, 27] on link "Calendar" at bounding box center [1025, 24] width 51 height 18
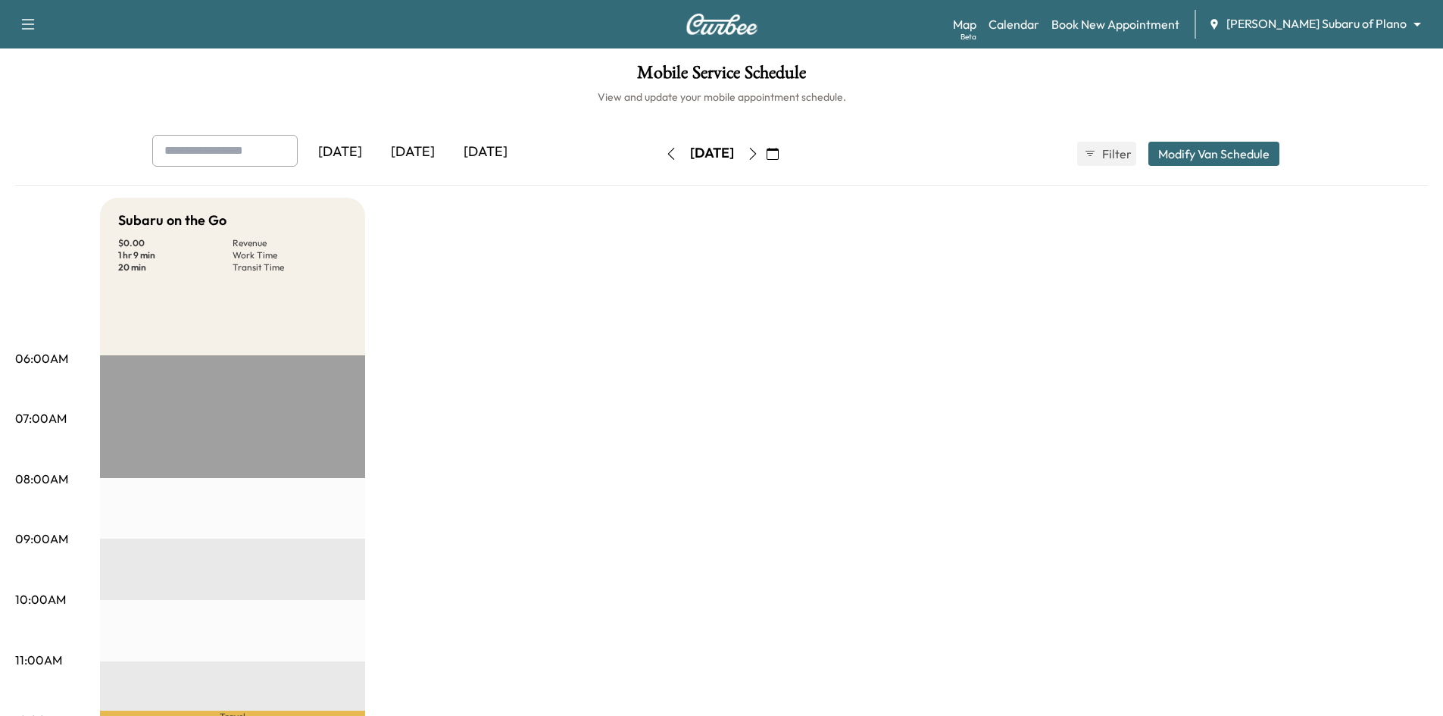
click at [483, 148] on div "[DATE]" at bounding box center [485, 152] width 73 height 35
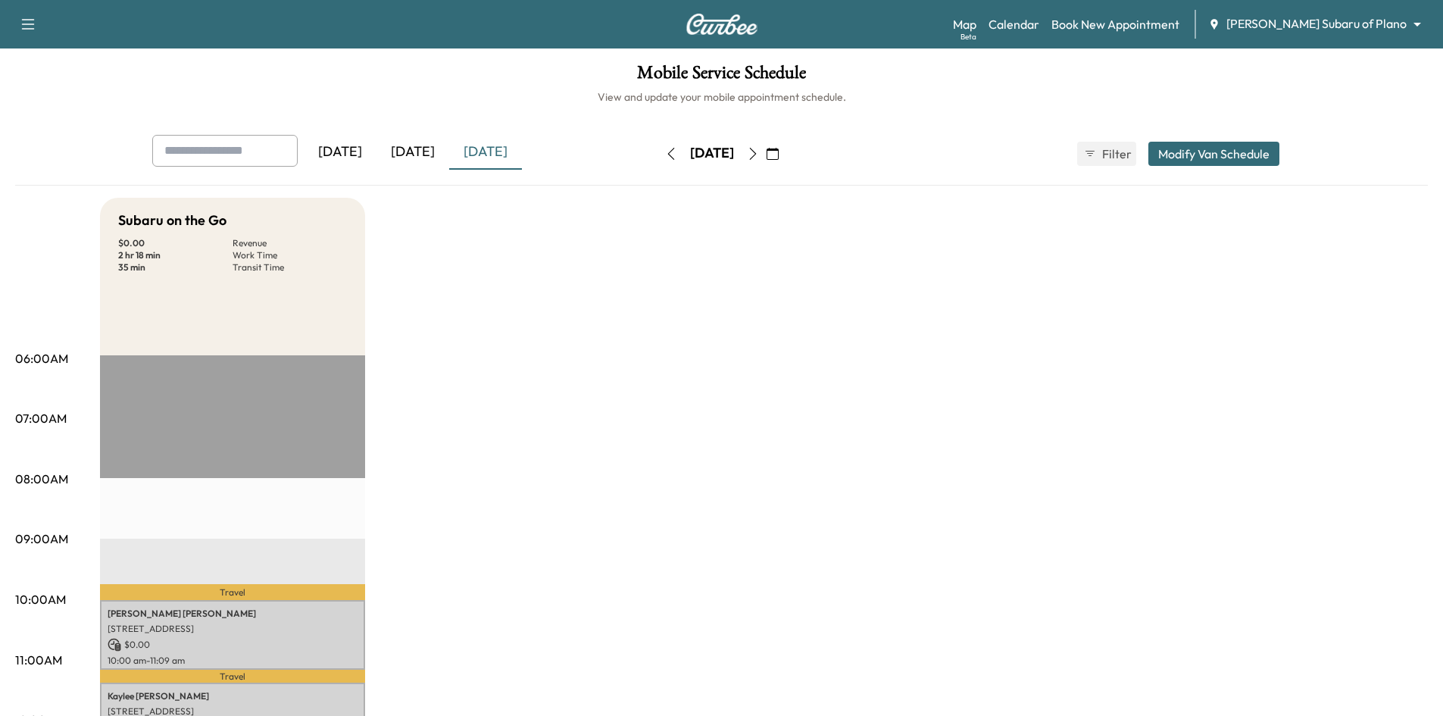
click at [759, 154] on icon "button" at bounding box center [753, 154] width 12 height 12
